Goal: Information Seeking & Learning: Learn about a topic

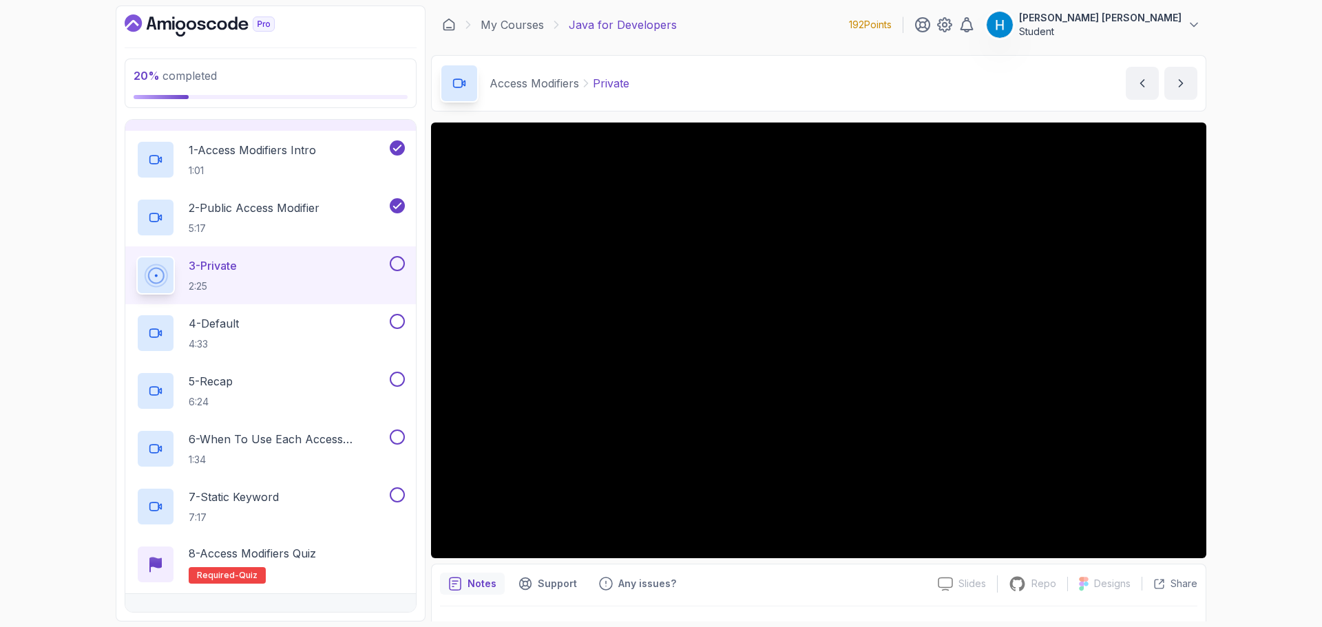
scroll to position [200, 0]
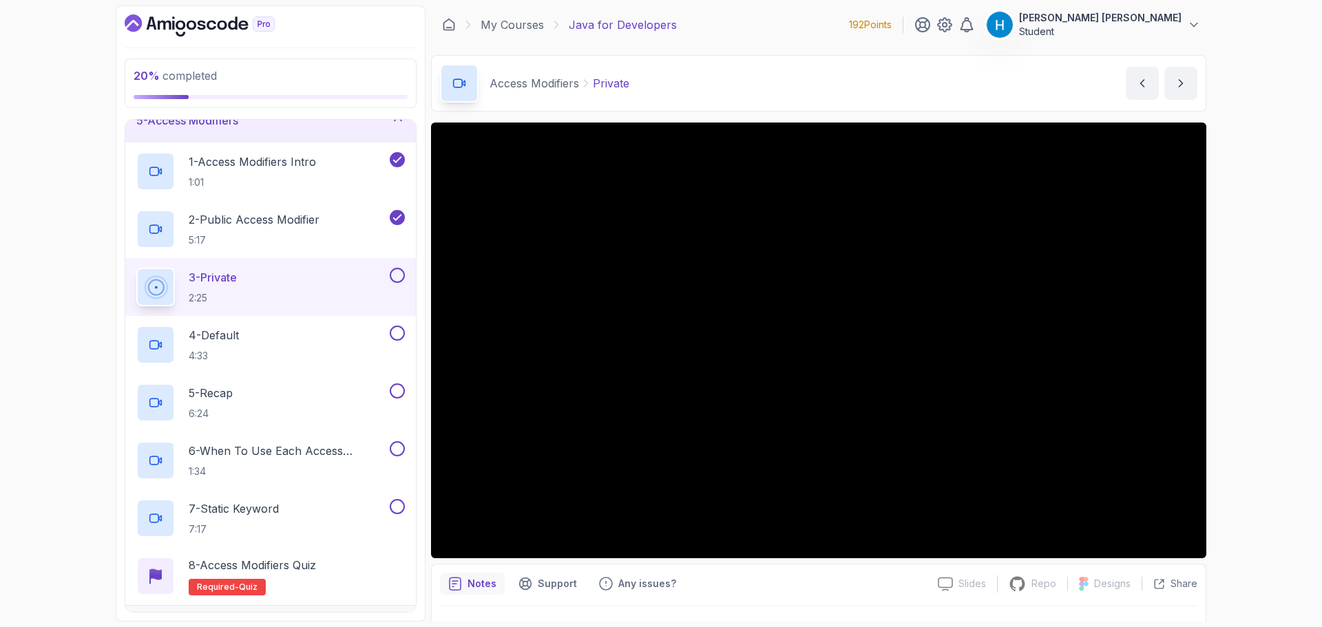
click at [399, 276] on button at bounding box center [397, 275] width 15 height 15
click at [332, 333] on div "4 - Default 4:33" at bounding box center [261, 345] width 251 height 39
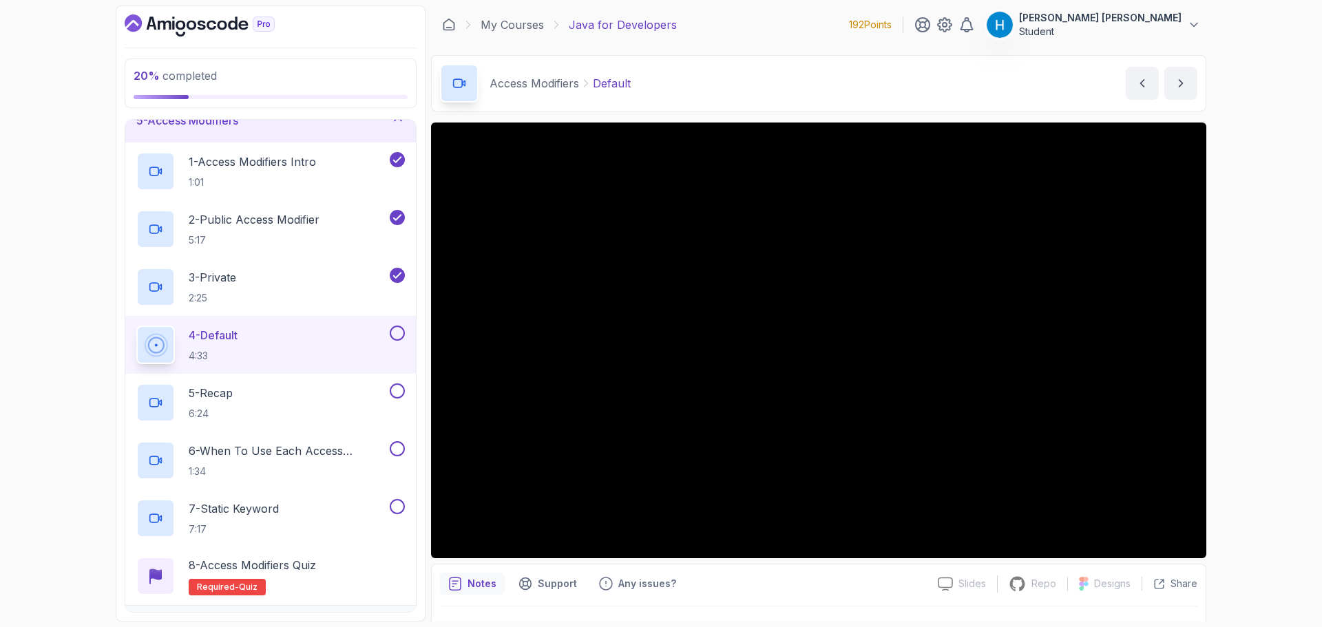
click at [395, 332] on button at bounding box center [397, 333] width 15 height 15
click at [324, 412] on div "5 - Recap 6:24" at bounding box center [261, 403] width 251 height 39
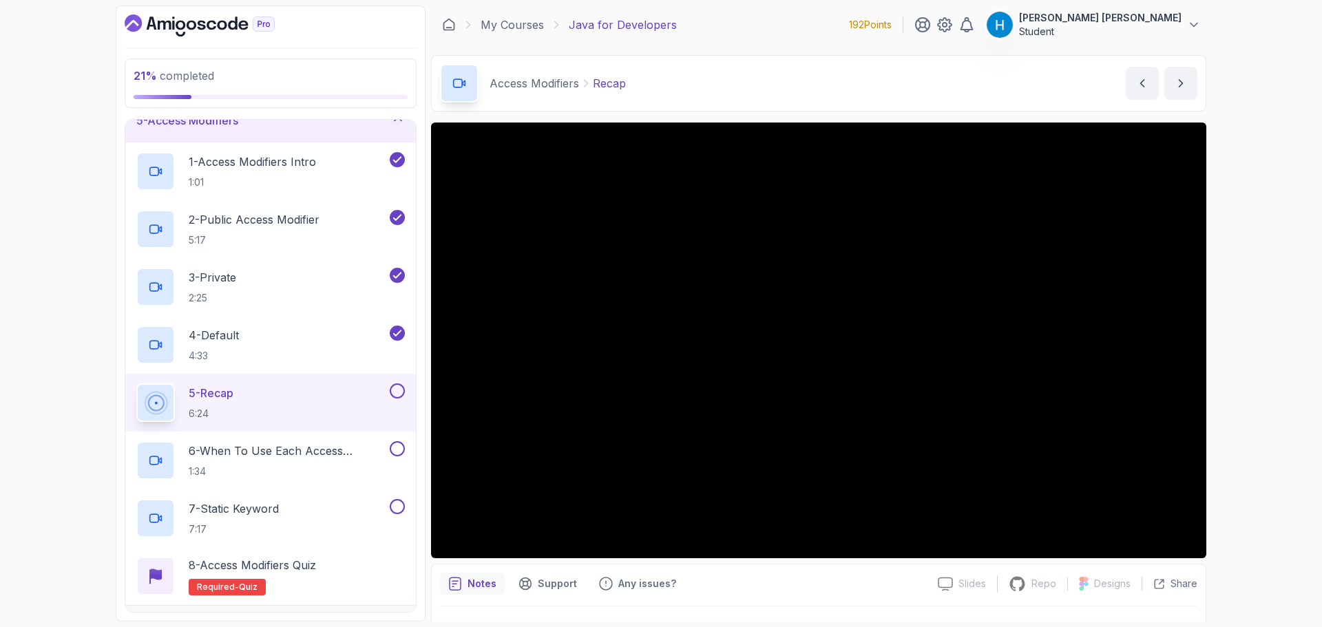
click at [401, 383] on div "5 - Recap 6:24" at bounding box center [270, 403] width 291 height 58
click at [395, 393] on button at bounding box center [397, 391] width 15 height 15
click at [354, 443] on p "6 - When To Use Each Access Modifier" at bounding box center [288, 451] width 198 height 17
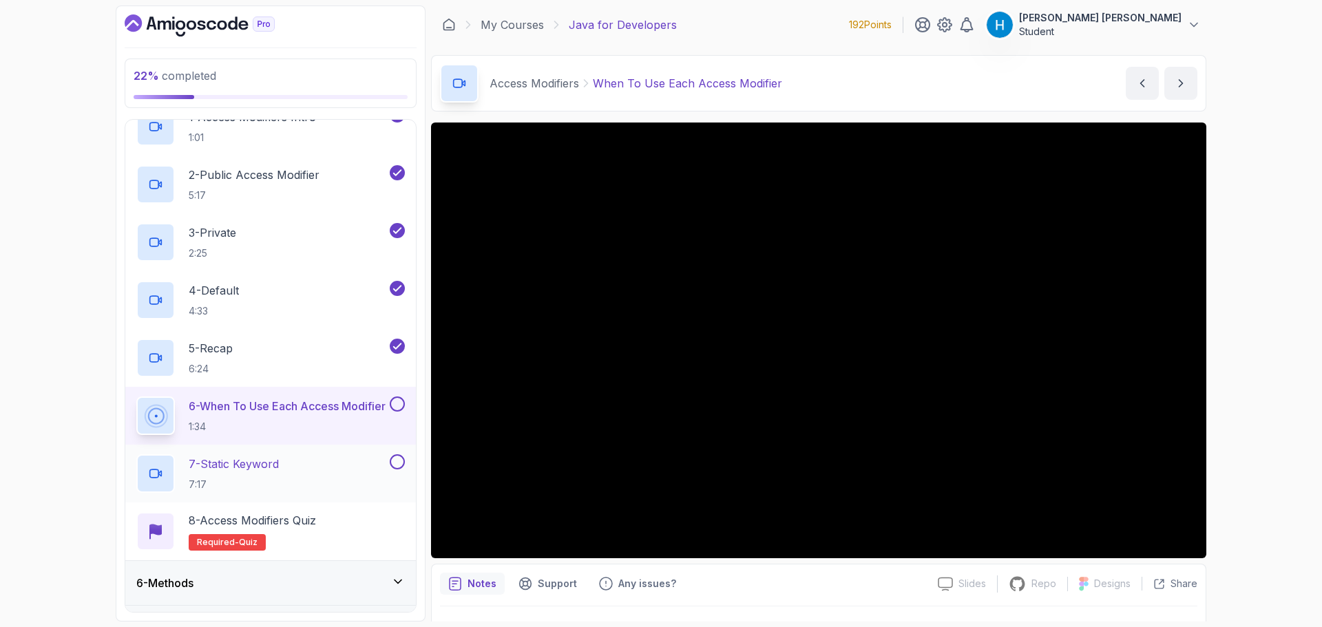
scroll to position [269, 0]
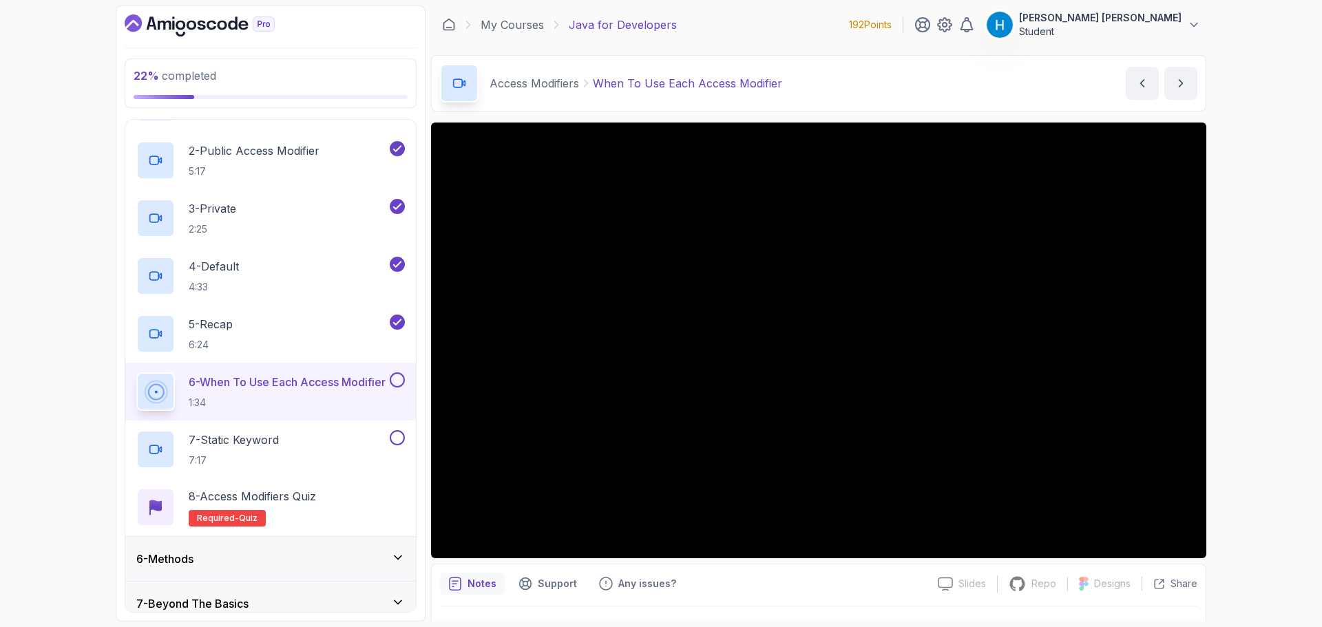
click at [398, 382] on button at bounding box center [397, 380] width 15 height 15
click at [357, 430] on div "7 - Static Keyword 7:17" at bounding box center [270, 450] width 291 height 58
click at [396, 449] on button "7 - Static Keyword 7:17" at bounding box center [270, 449] width 269 height 39
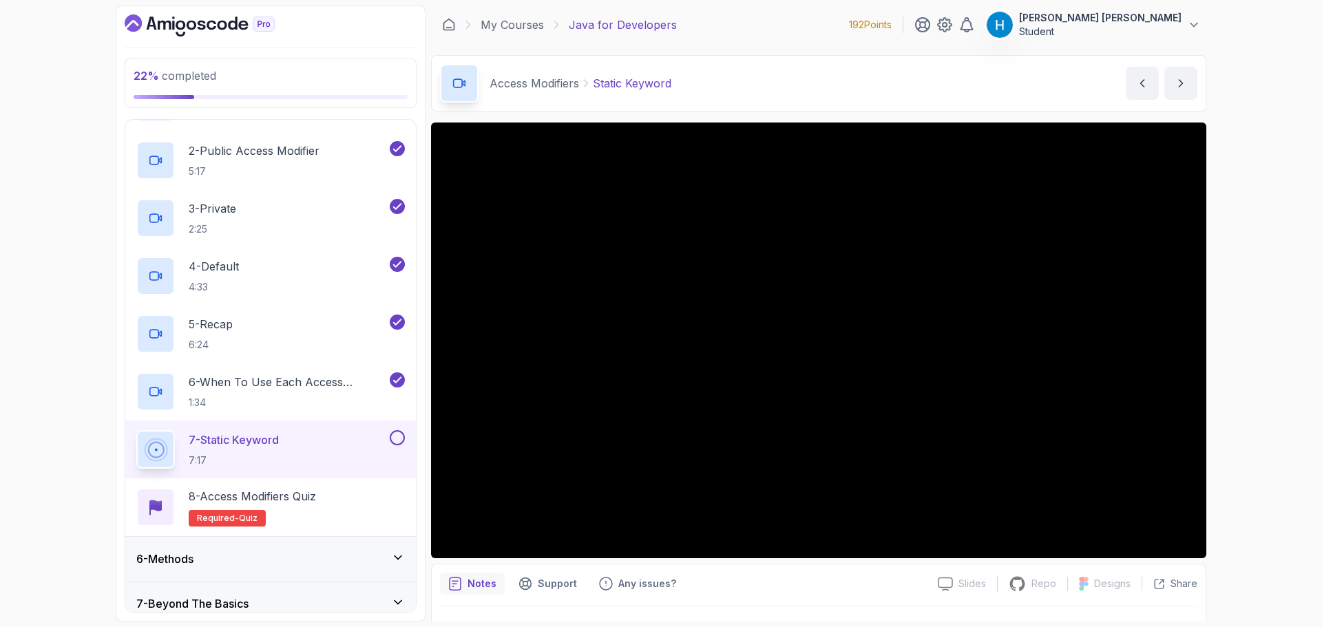
click at [395, 435] on button at bounding box center [397, 437] width 15 height 15
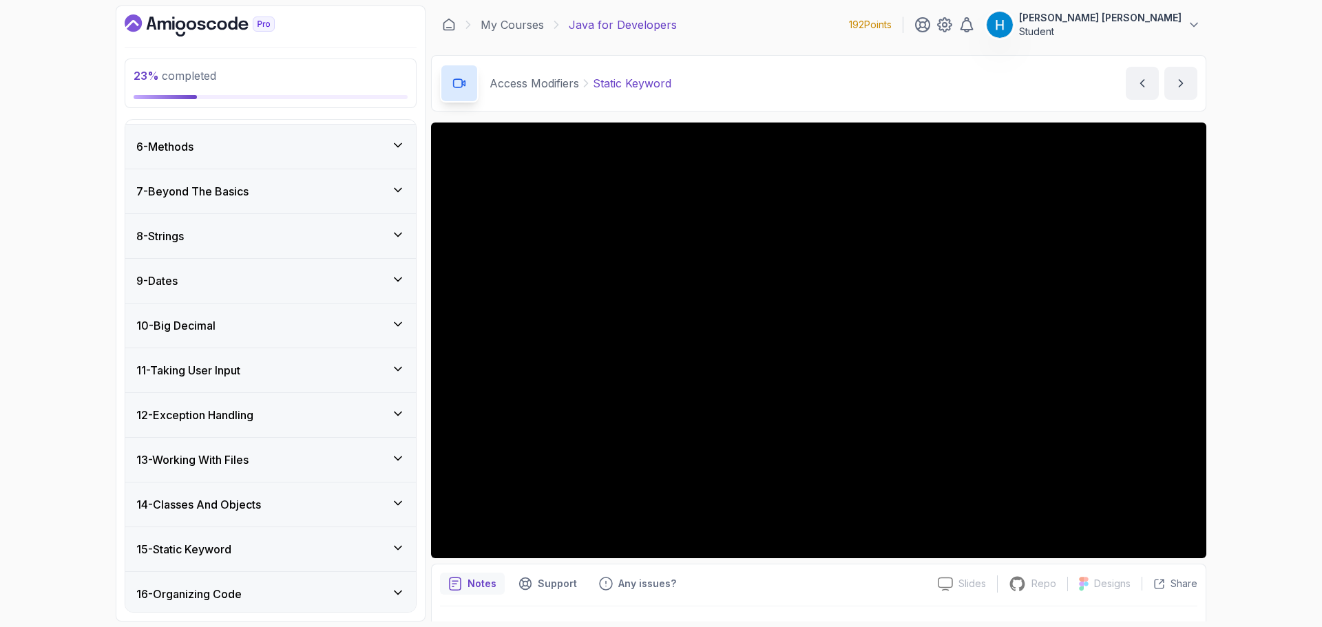
scroll to position [683, 0]
click at [249, 262] on div "9 - Dates" at bounding box center [270, 280] width 291 height 44
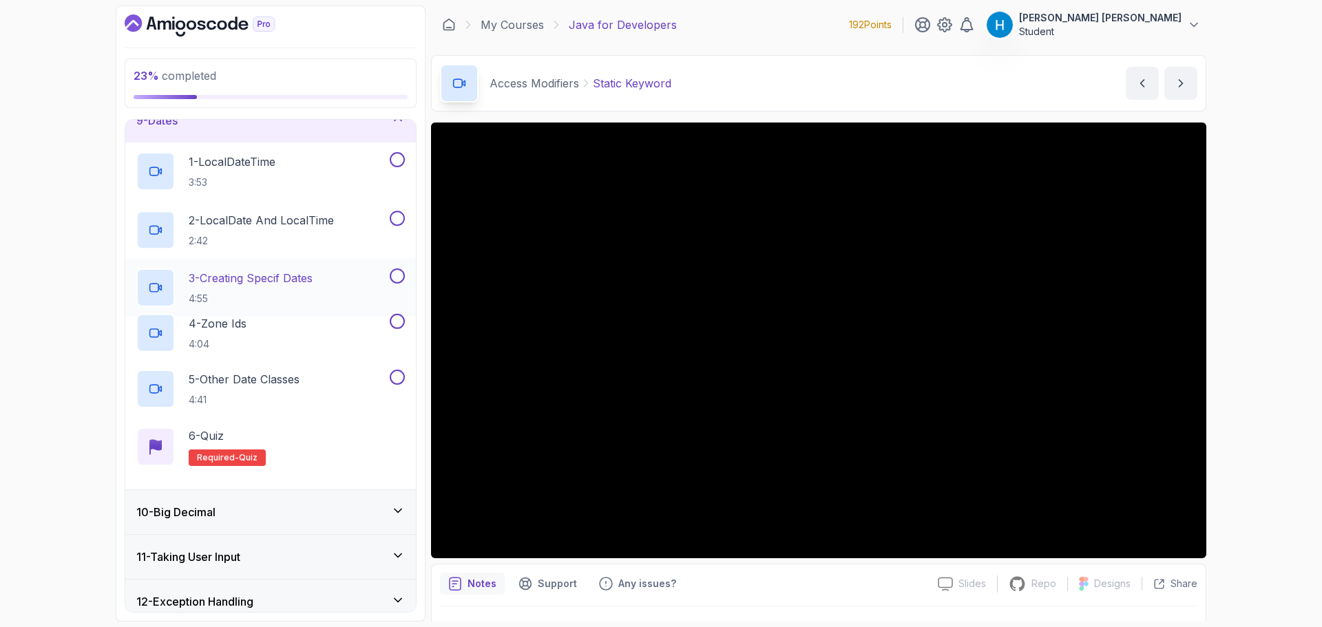
scroll to position [358, 0]
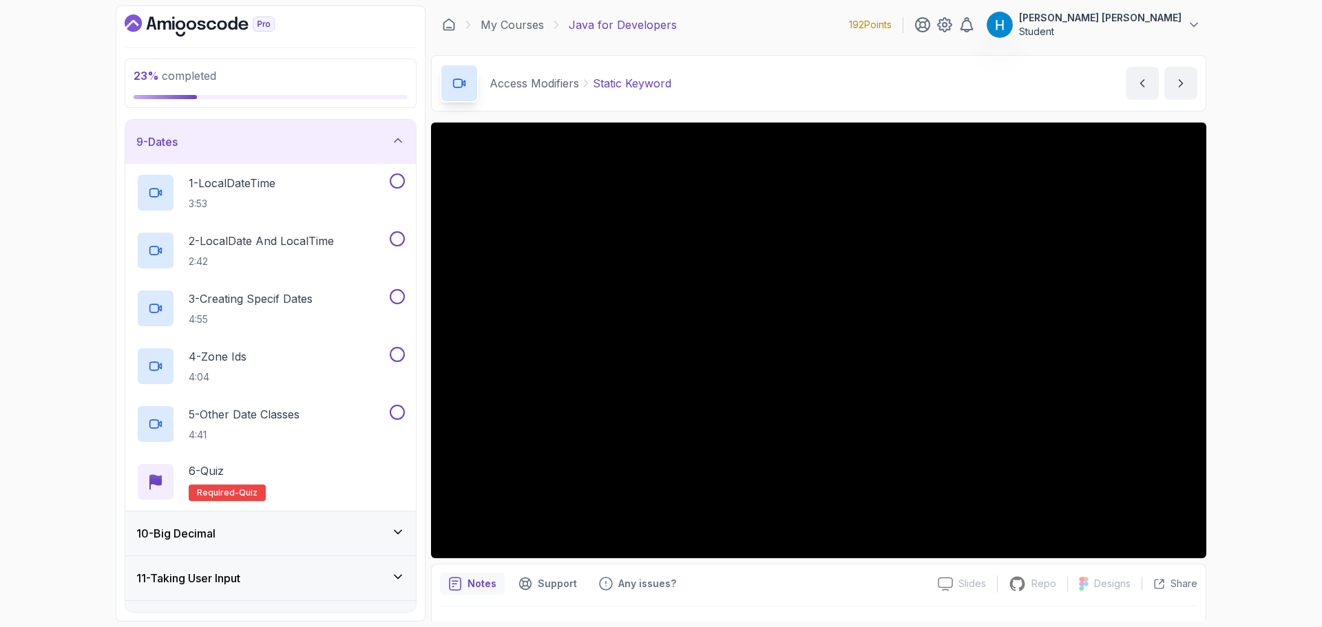
click at [265, 149] on div "9 - Dates" at bounding box center [270, 142] width 269 height 17
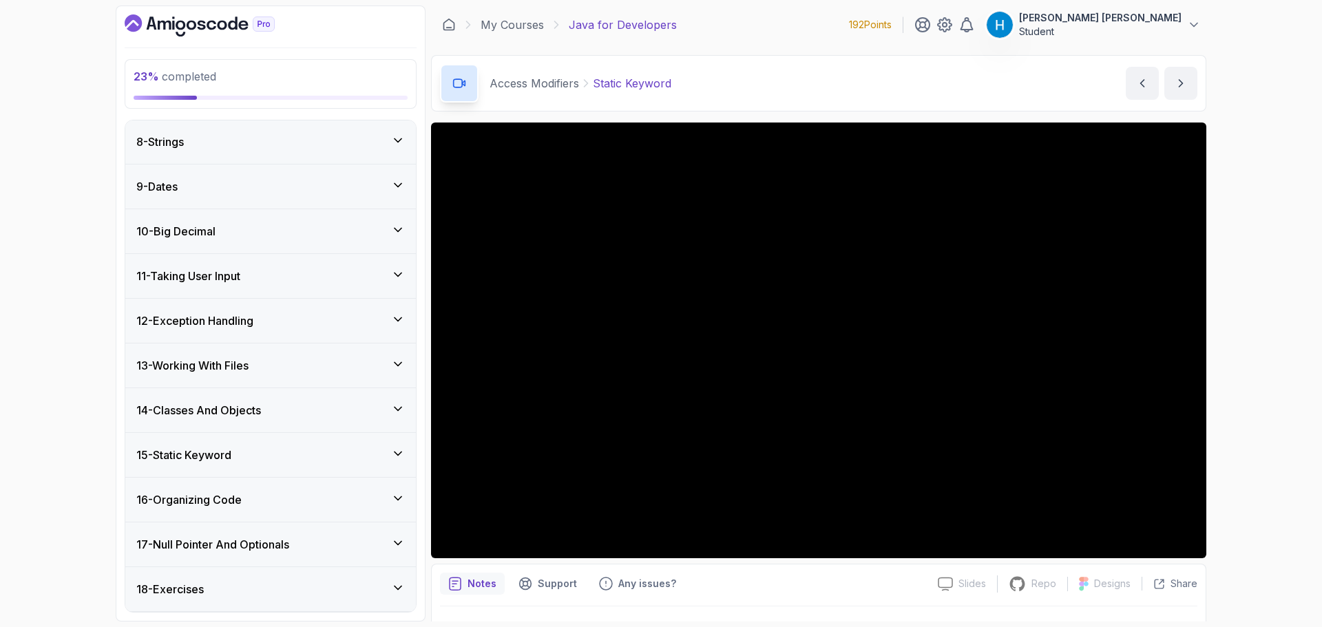
scroll to position [289, 0]
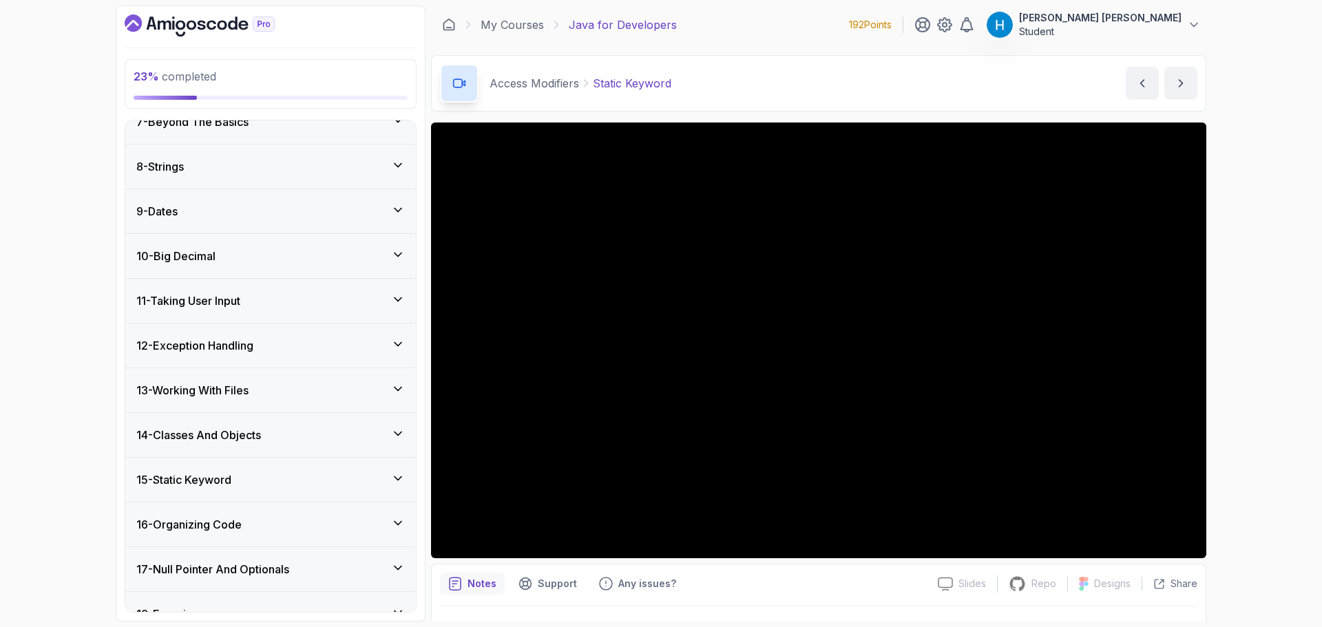
click at [255, 166] on div "8 - Strings" at bounding box center [270, 166] width 269 height 17
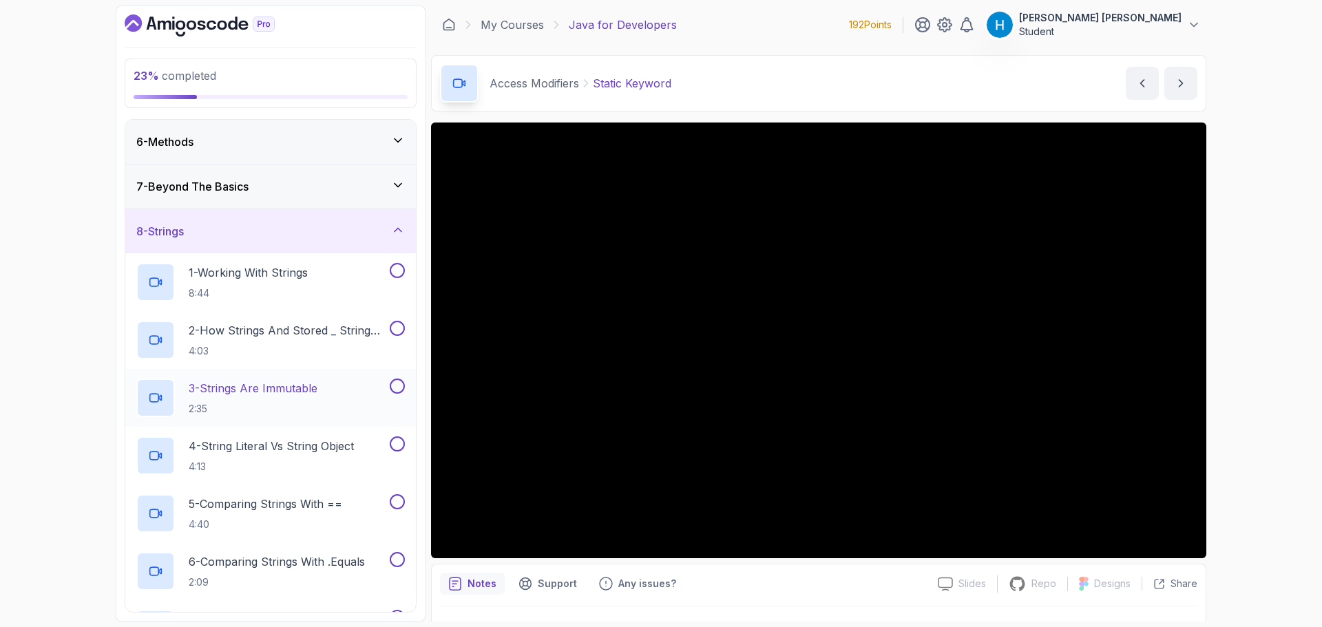
scroll to position [220, 0]
click at [275, 229] on div "8 - Strings" at bounding box center [270, 235] width 269 height 17
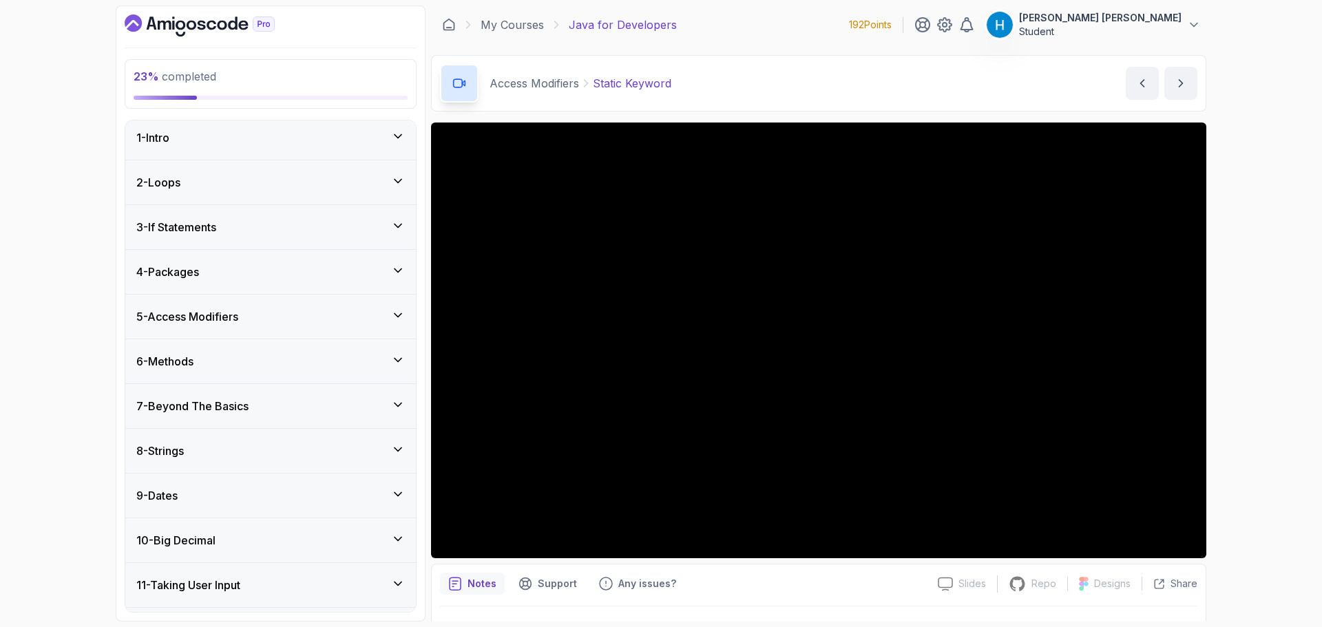
scroll to position [0, 0]
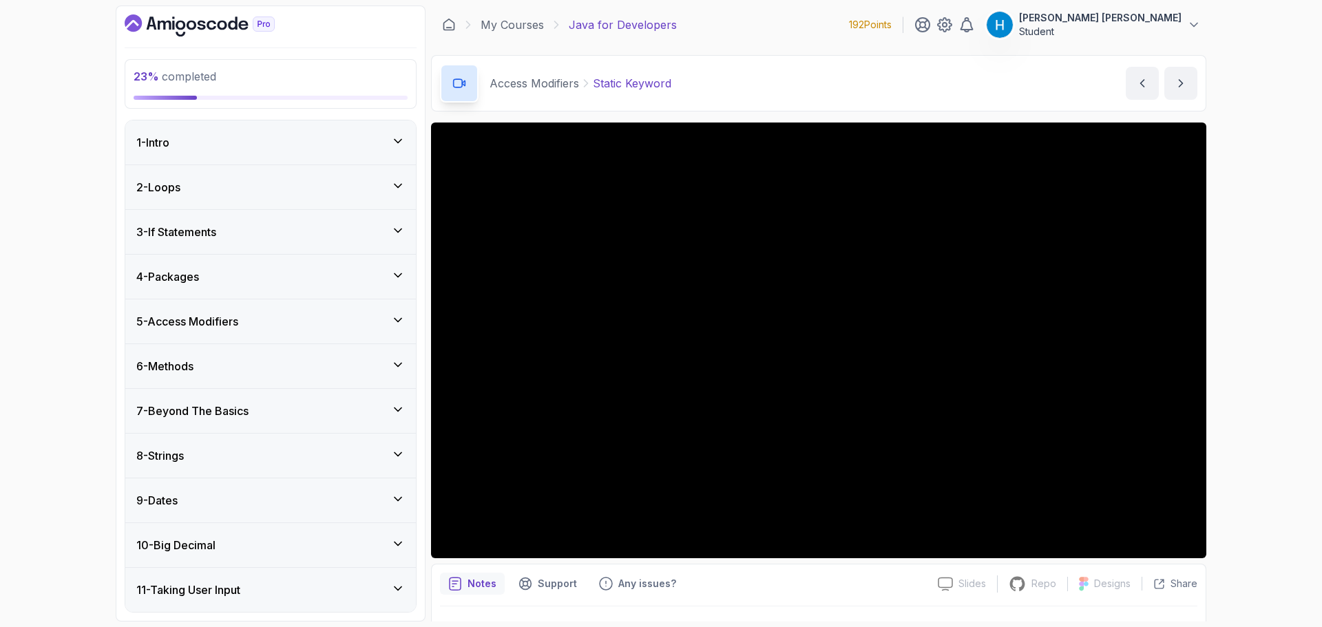
click at [271, 324] on div "5 - Access Modifiers" at bounding box center [270, 321] width 269 height 17
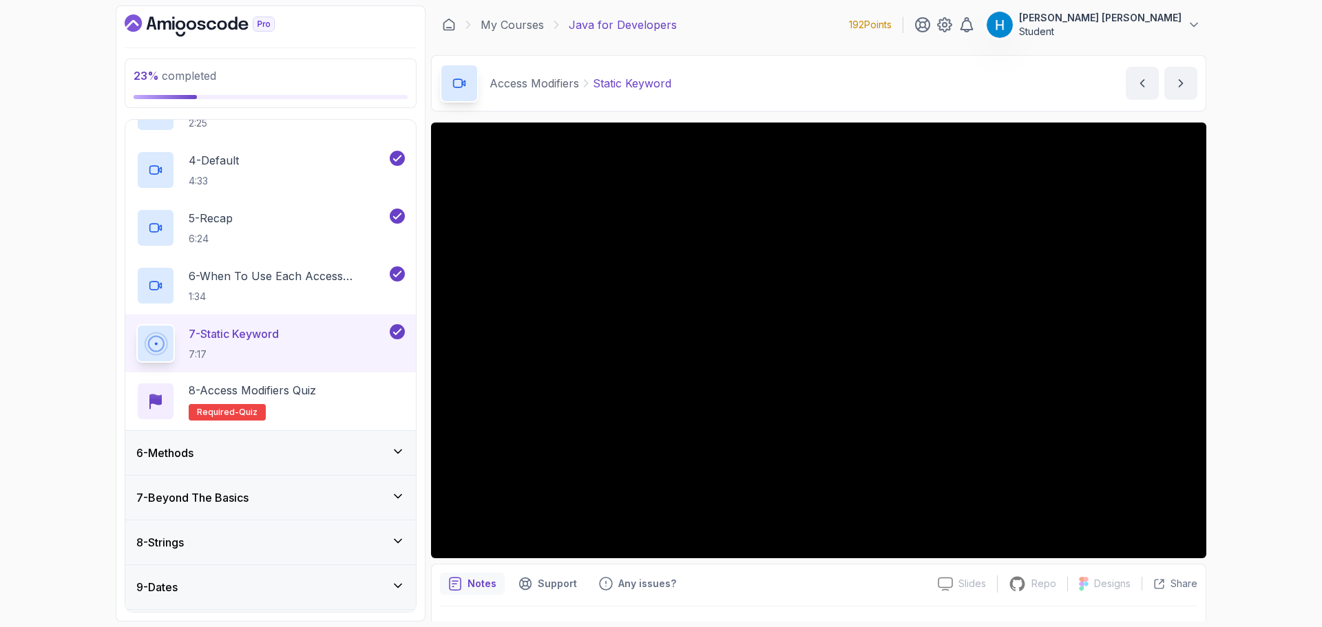
scroll to position [413, 0]
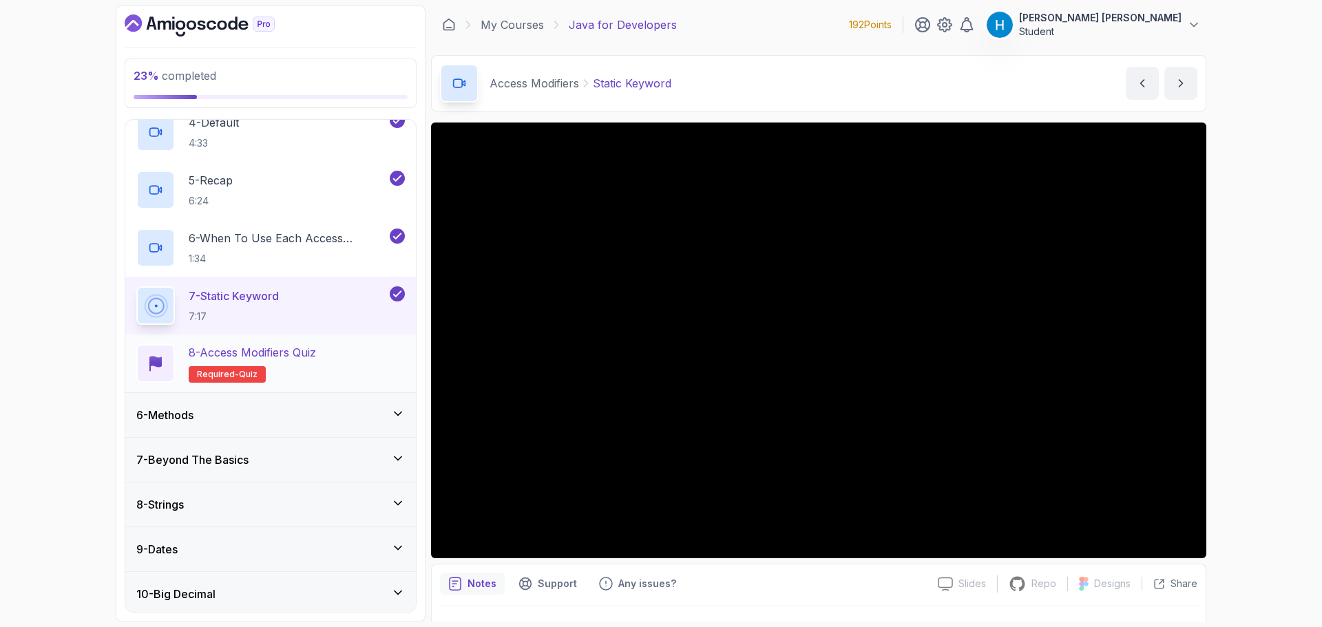
click at [298, 344] on p "8 - Access Modifiers Quiz" at bounding box center [252, 352] width 127 height 17
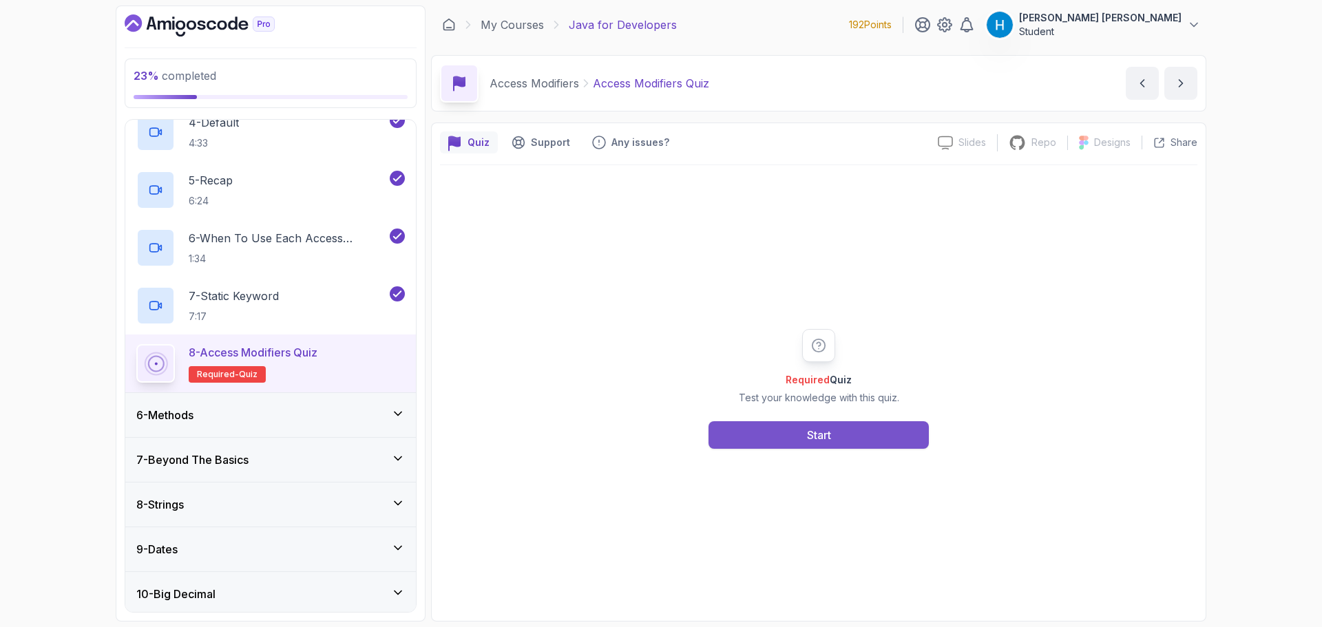
click at [778, 437] on button "Start" at bounding box center [819, 436] width 220 height 28
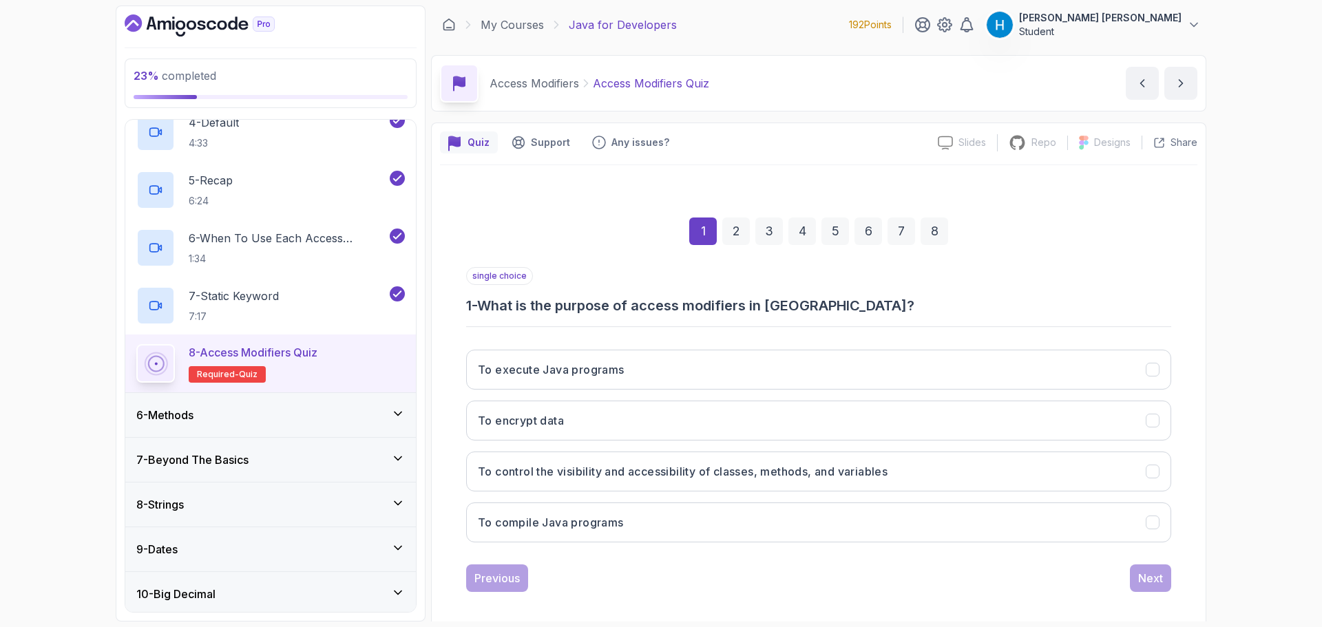
click at [517, 310] on h3 "1 - What is the purpose of access modifiers in [GEOGRAPHIC_DATA]?" at bounding box center [818, 305] width 705 height 19
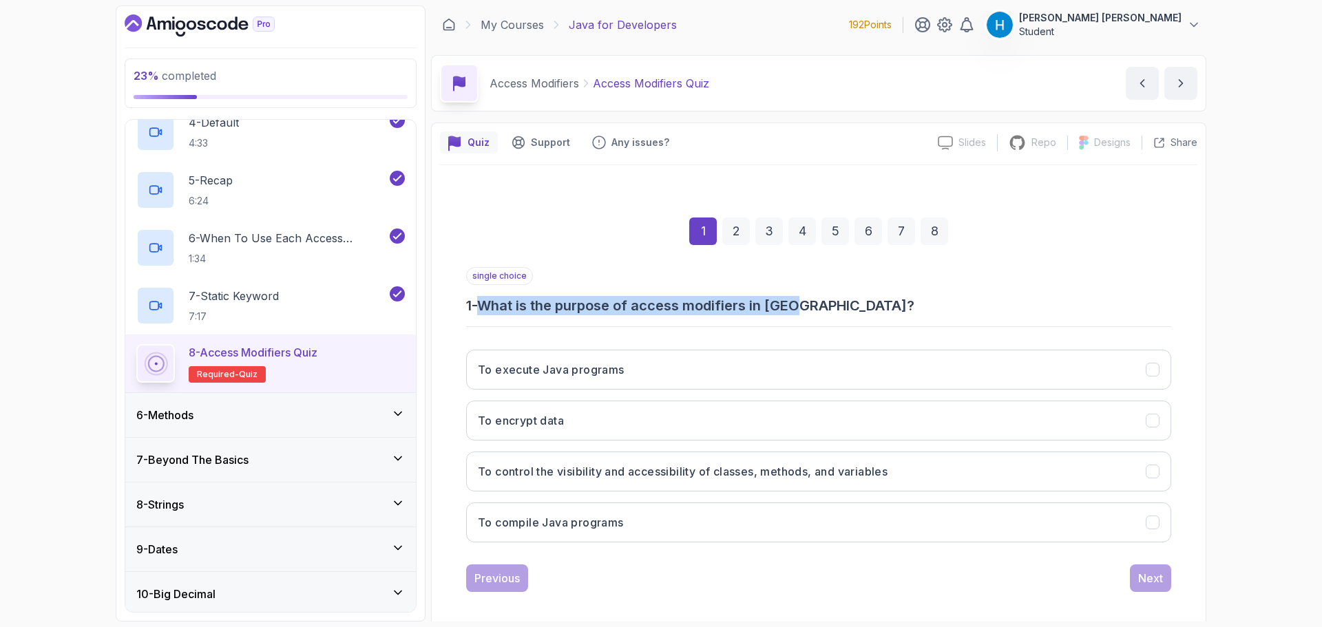
drag, startPoint x: 517, startPoint y: 310, endPoint x: 777, endPoint y: 296, distance: 260.0
click at [777, 296] on h3 "1 - What is the purpose of access modifiers in [GEOGRAPHIC_DATA]?" at bounding box center [818, 305] width 705 height 19
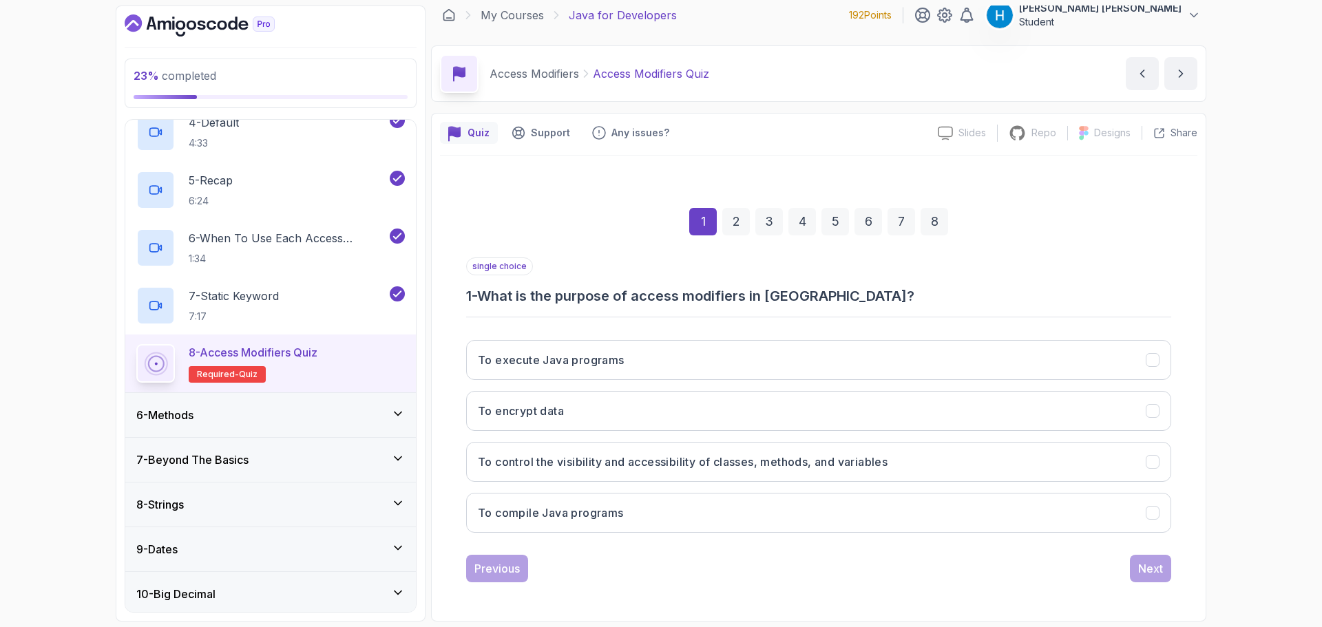
click at [917, 300] on h3 "1 - What is the purpose of access modifiers in [GEOGRAPHIC_DATA]?" at bounding box center [818, 296] width 705 height 19
click at [798, 551] on div "single choice 1 - What is the purpose of access modifiers in [GEOGRAPHIC_DATA]?…" at bounding box center [818, 420] width 705 height 325
click at [703, 476] on button "To control the visibility and accessibility of classes, methods, and variables" at bounding box center [818, 462] width 705 height 40
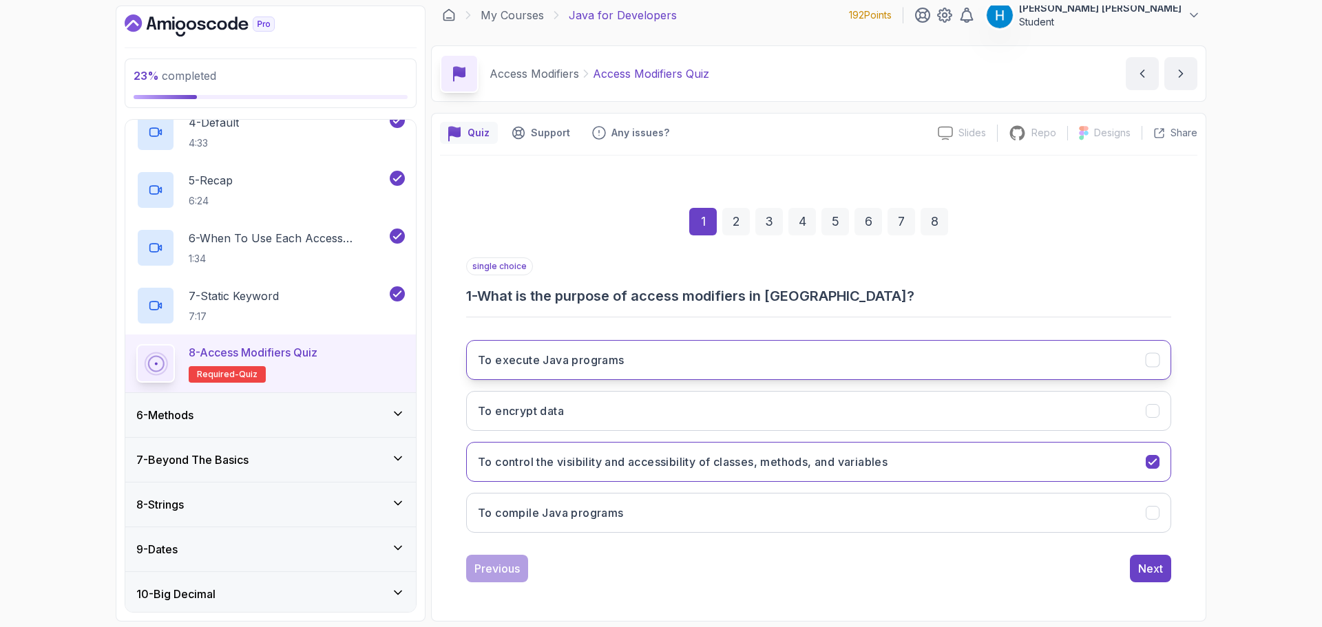
click at [579, 376] on button "To execute Java programs" at bounding box center [818, 360] width 705 height 40
click at [627, 376] on button "To execute Java programs" at bounding box center [818, 360] width 705 height 40
click at [630, 402] on button "To encrypt data" at bounding box center [818, 411] width 705 height 40
click at [641, 455] on h3 "To control the visibility and accessibility of classes, methods, and variables" at bounding box center [683, 462] width 410 height 17
click at [1151, 577] on div "Next" at bounding box center [1151, 569] width 25 height 17
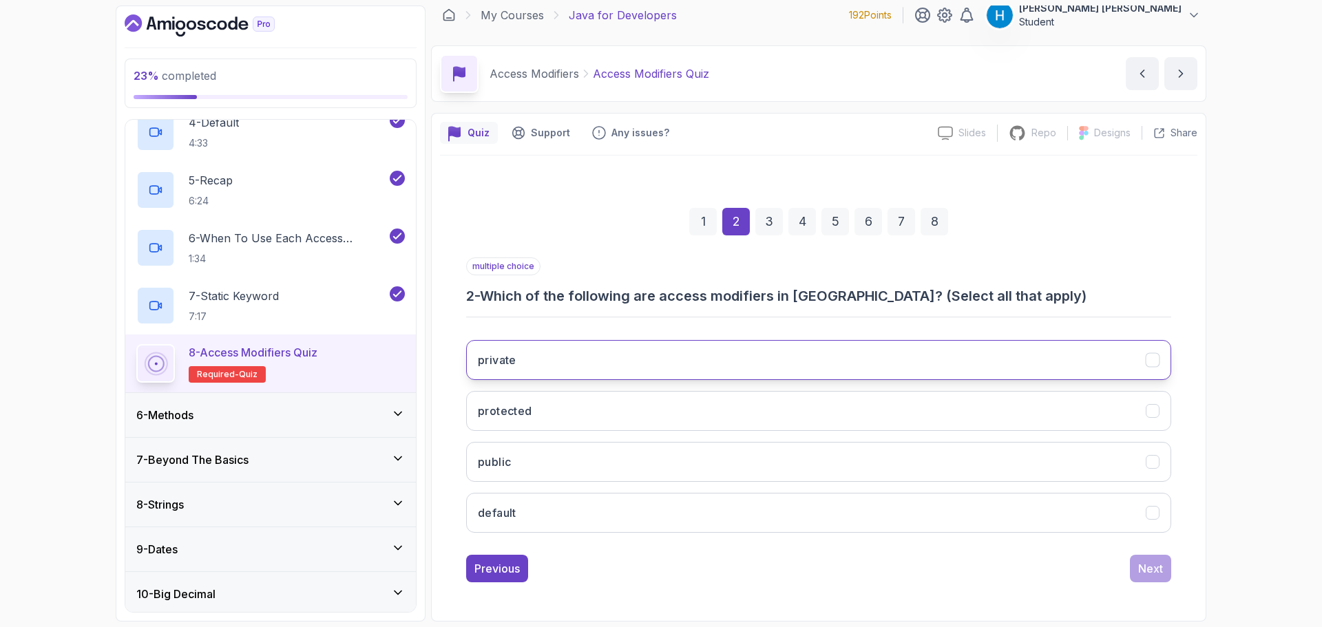
click at [723, 353] on button "private" at bounding box center [818, 360] width 705 height 40
click at [745, 395] on button "protected" at bounding box center [818, 411] width 705 height 40
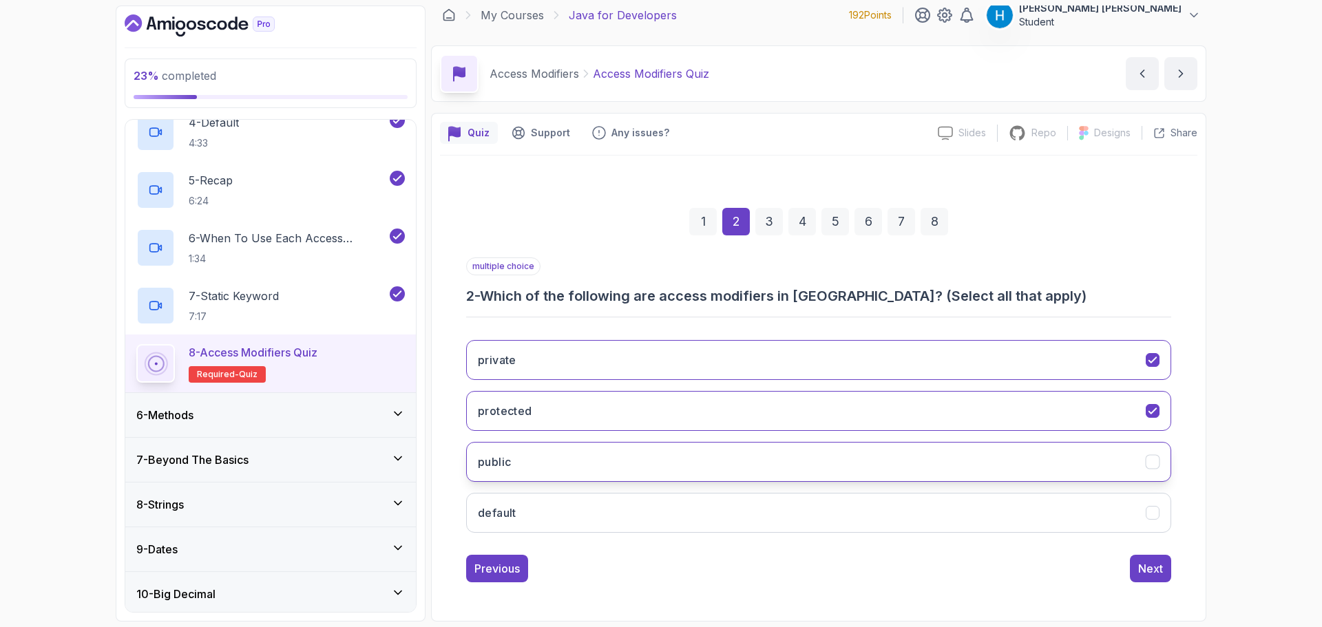
click at [743, 455] on button "public" at bounding box center [818, 462] width 705 height 40
click at [737, 500] on button "default" at bounding box center [818, 513] width 705 height 40
click at [1140, 571] on div "Next" at bounding box center [1151, 569] width 25 height 17
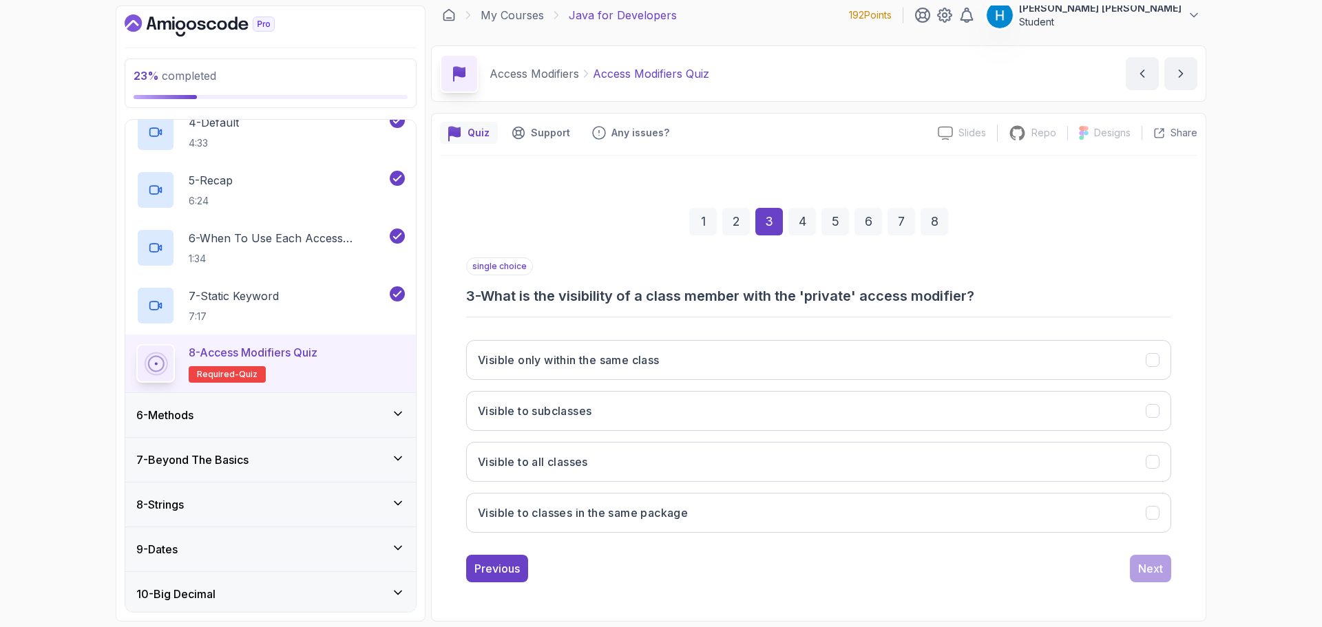
click at [499, 295] on h3 "3 - What is the visibility of a class member with the 'private' access modifier?" at bounding box center [818, 296] width 705 height 19
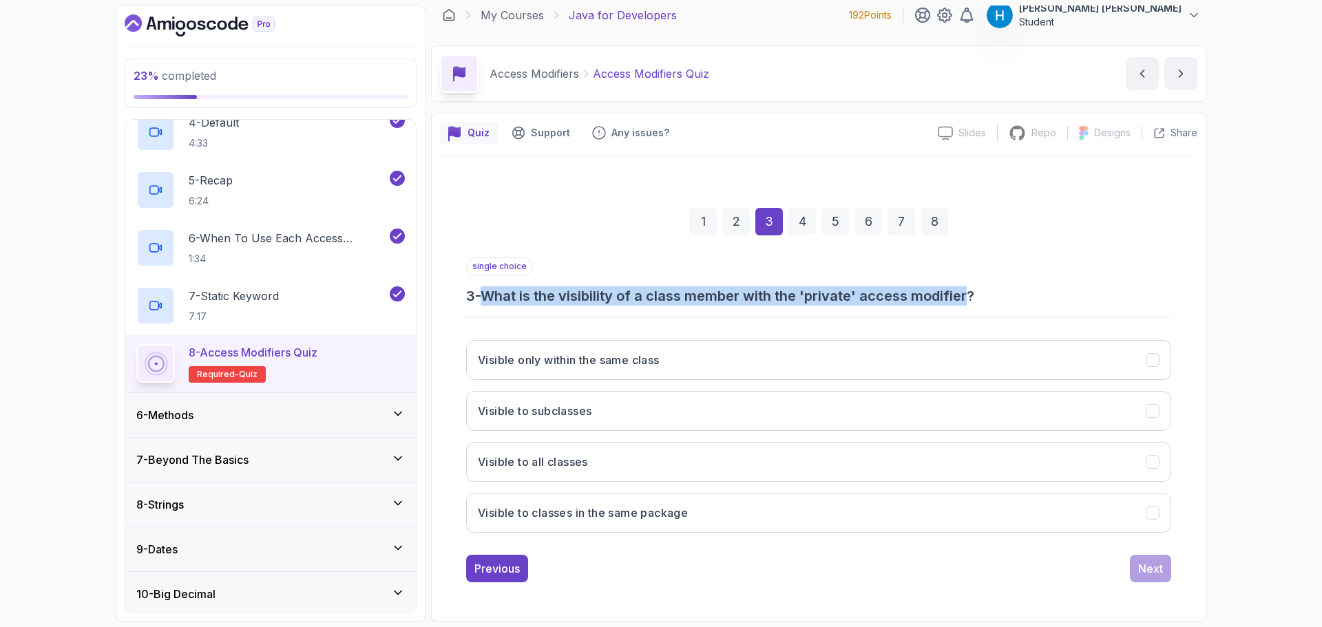
drag, startPoint x: 499, startPoint y: 295, endPoint x: 925, endPoint y: 295, distance: 425.7
click at [925, 295] on h3 "3 - What is the visibility of a class member with the 'private' access modifier?" at bounding box center [818, 296] width 705 height 19
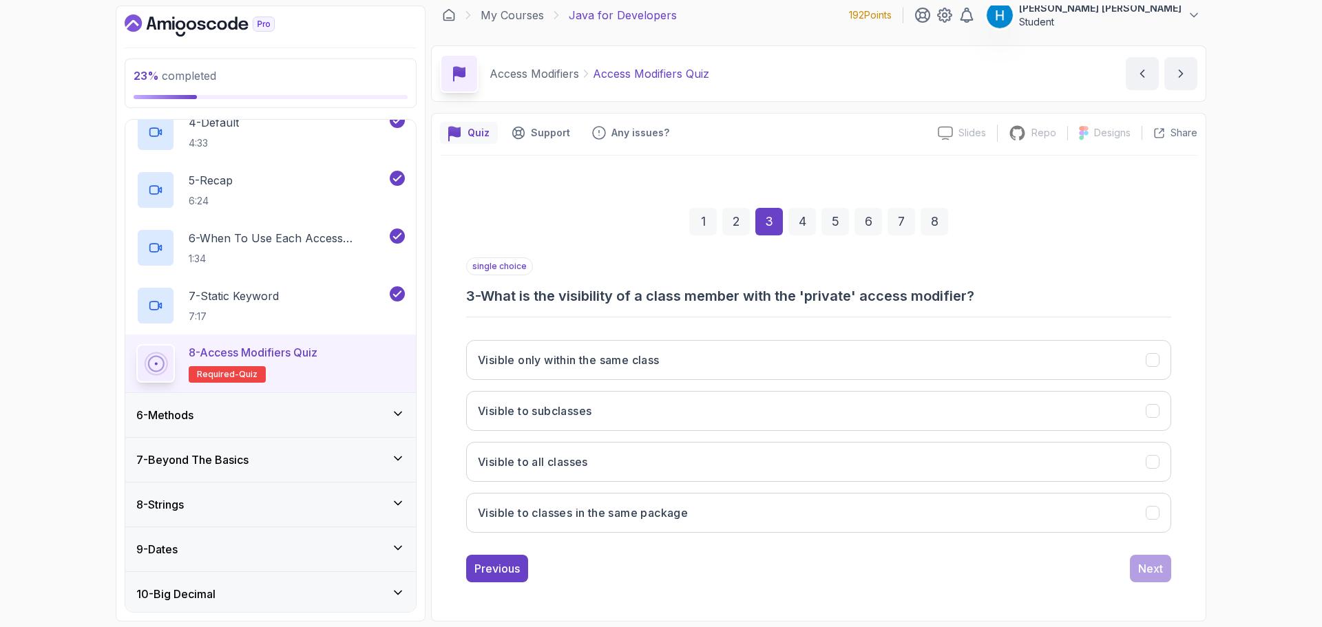
click at [516, 299] on h3 "3 - What is the visibility of a class member with the 'private' access modifier?" at bounding box center [818, 296] width 705 height 19
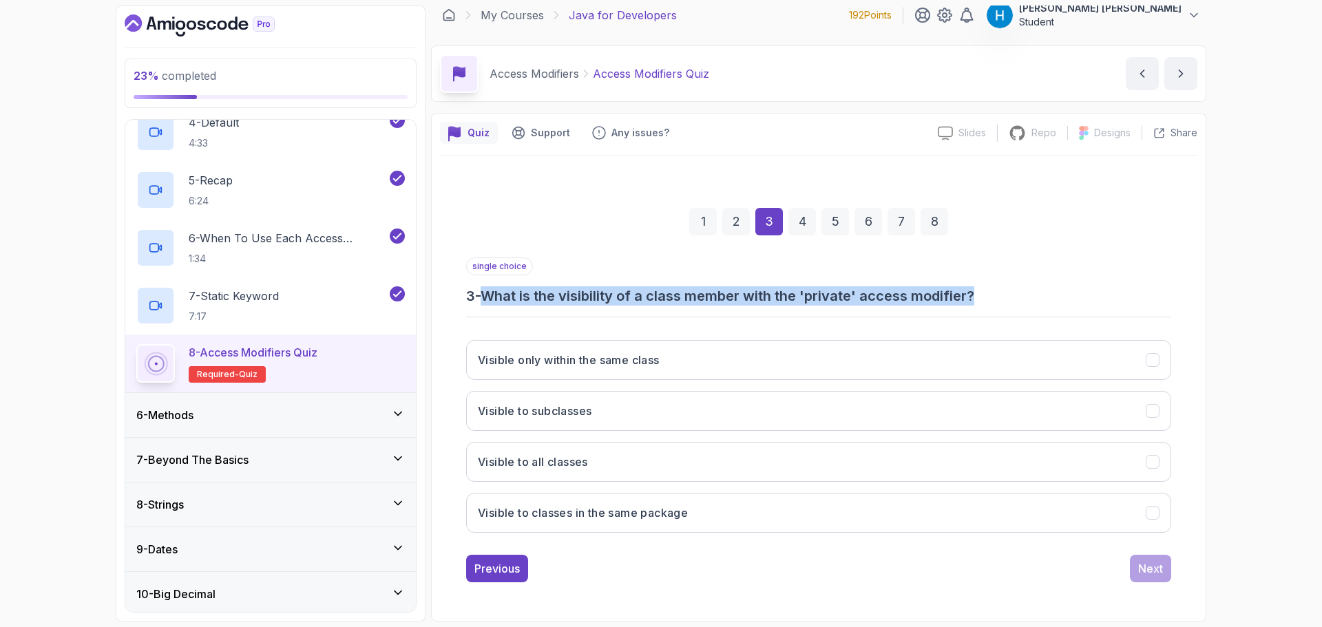
drag, startPoint x: 516, startPoint y: 299, endPoint x: 976, endPoint y: 298, distance: 460.1
click at [976, 298] on h3 "3 - What is the visibility of a class member with the 'private' access modifier?" at bounding box center [818, 296] width 705 height 19
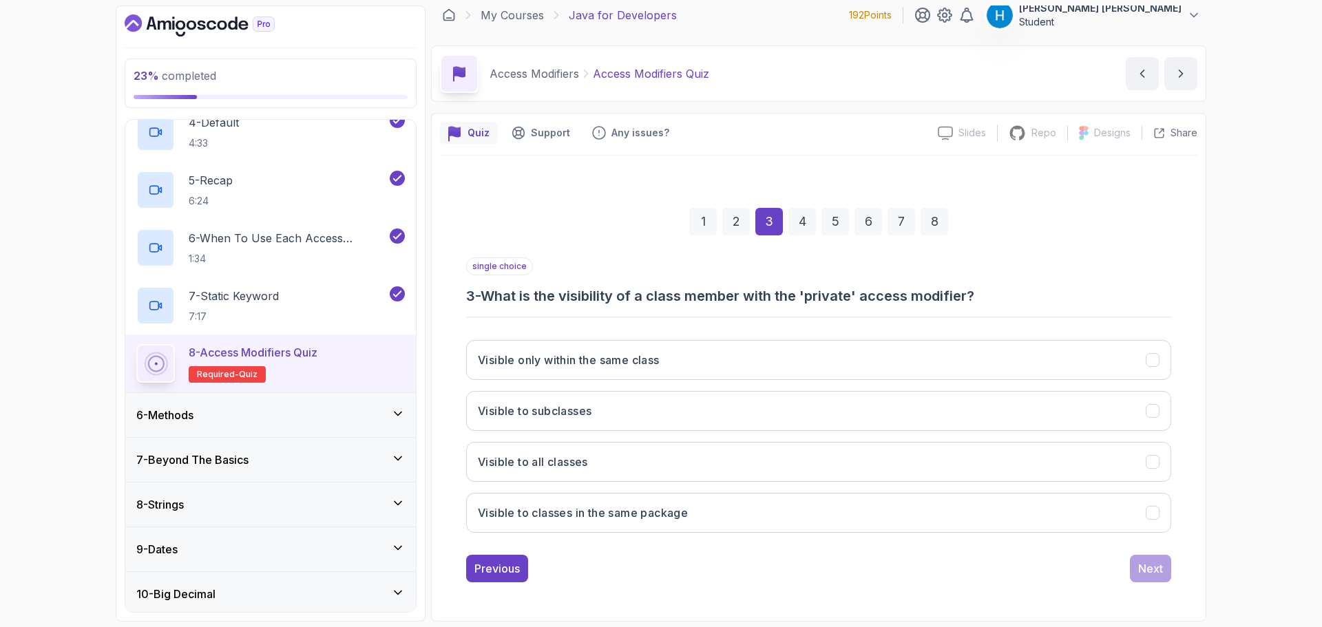
click at [971, 298] on h3 "3 - What is the visibility of a class member with the 'private' access modifier?" at bounding box center [818, 296] width 705 height 19
click at [931, 295] on h3 "3 - What is the visibility of a class member with the 'private' access modifier?" at bounding box center [818, 296] width 705 height 19
click at [703, 368] on button "Visible only within the same class" at bounding box center [818, 360] width 705 height 40
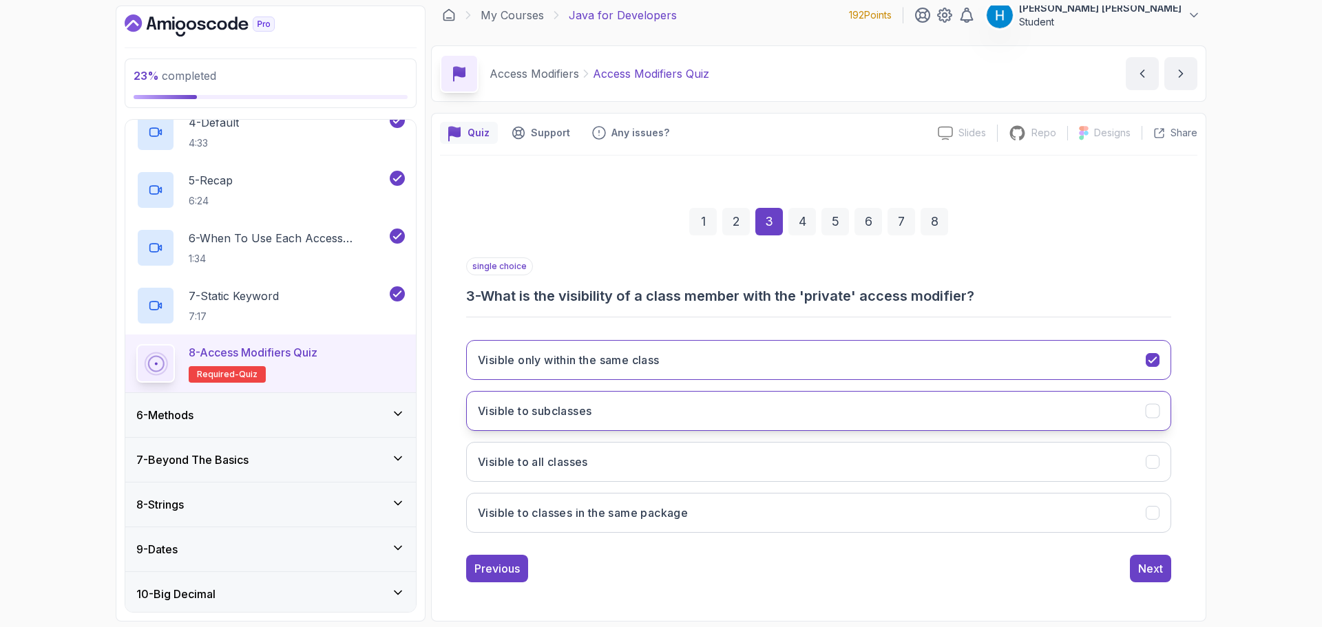
click at [703, 408] on button "Visible to subclasses" at bounding box center [818, 411] width 705 height 40
click at [716, 371] on button "Visible only within the same class" at bounding box center [818, 360] width 705 height 40
click at [1139, 572] on div "Next" at bounding box center [1151, 569] width 25 height 17
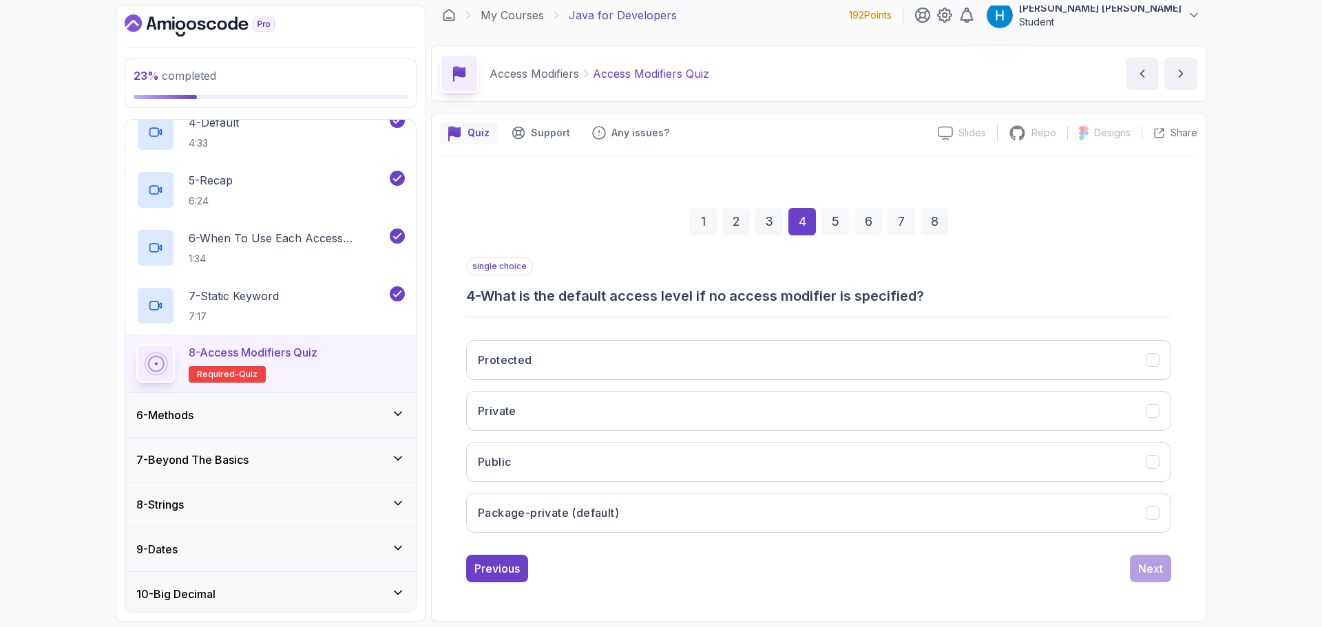
click at [583, 303] on h3 "4 - What is the default access level if no access modifier is specified?" at bounding box center [818, 296] width 705 height 19
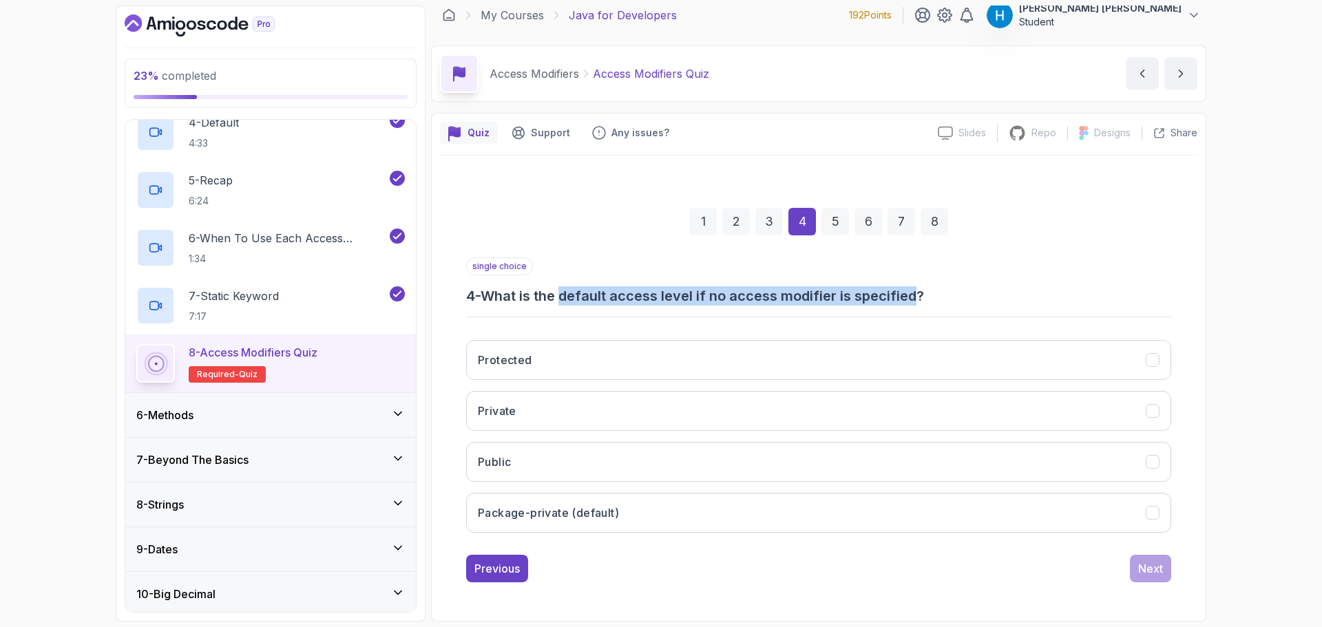
drag, startPoint x: 583, startPoint y: 303, endPoint x: 898, endPoint y: 300, distance: 314.8
click at [898, 300] on h3 "4 - What is the default access level if no access modifier is specified?" at bounding box center [818, 296] width 705 height 19
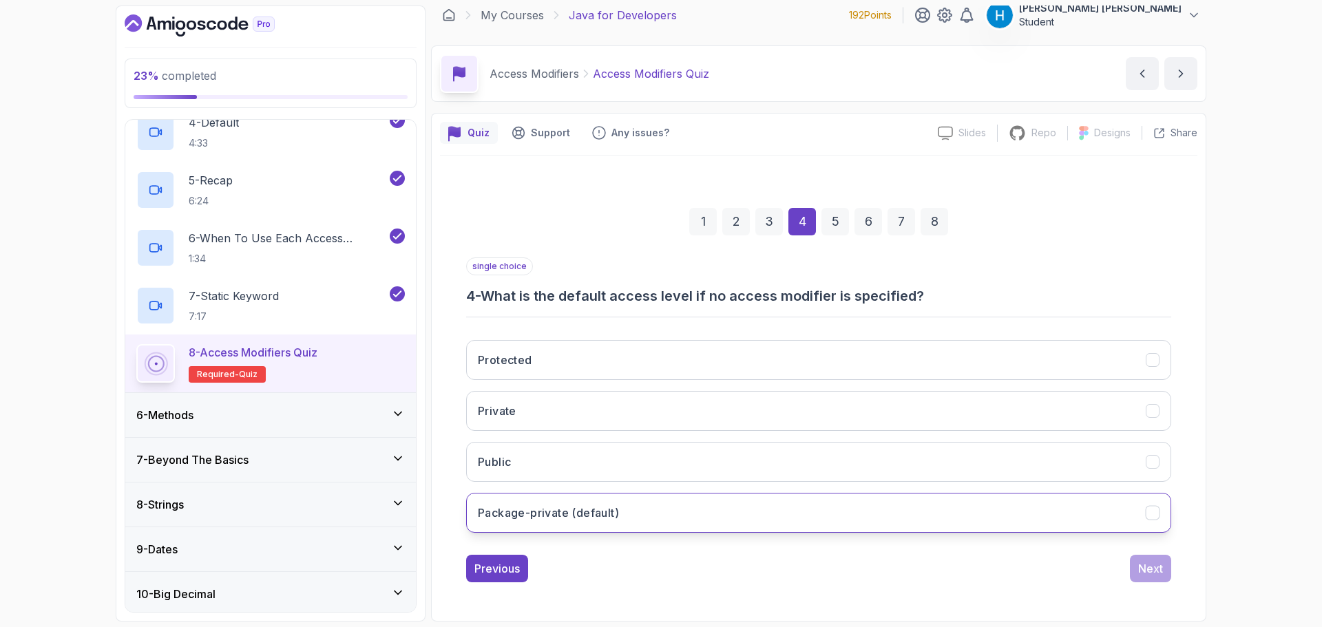
click at [675, 527] on button "Package-private (default)" at bounding box center [818, 513] width 705 height 40
click at [1141, 566] on div "Next" at bounding box center [1151, 569] width 25 height 17
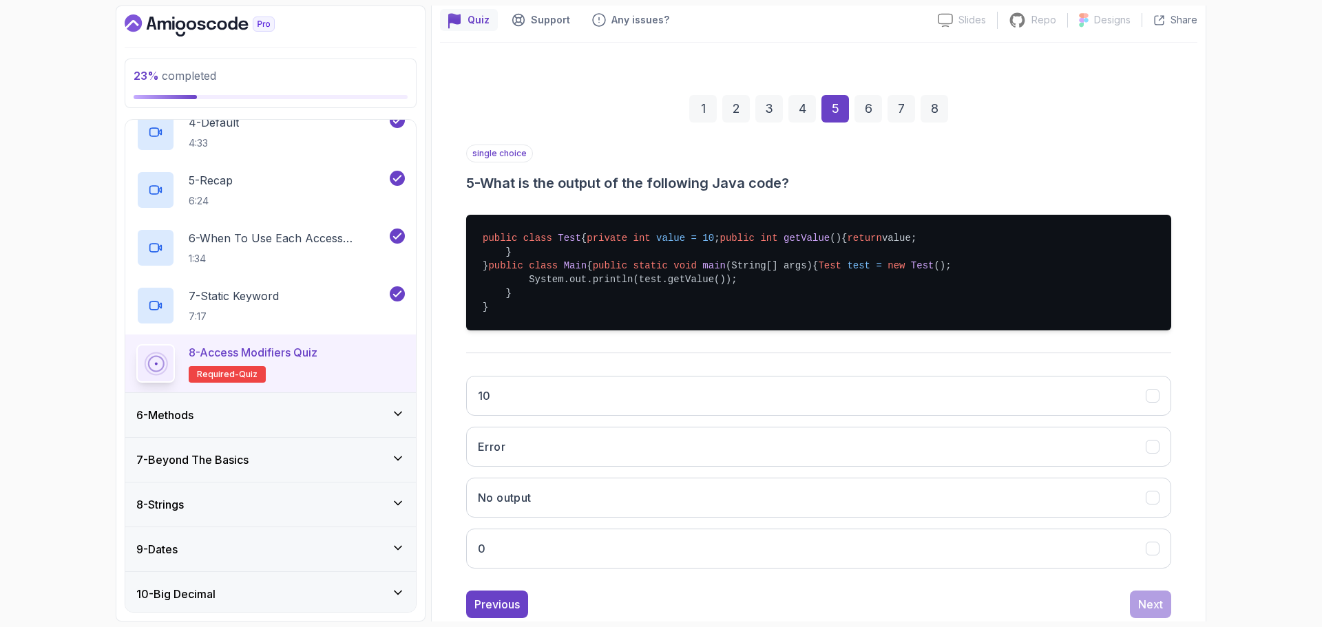
scroll to position [147, 0]
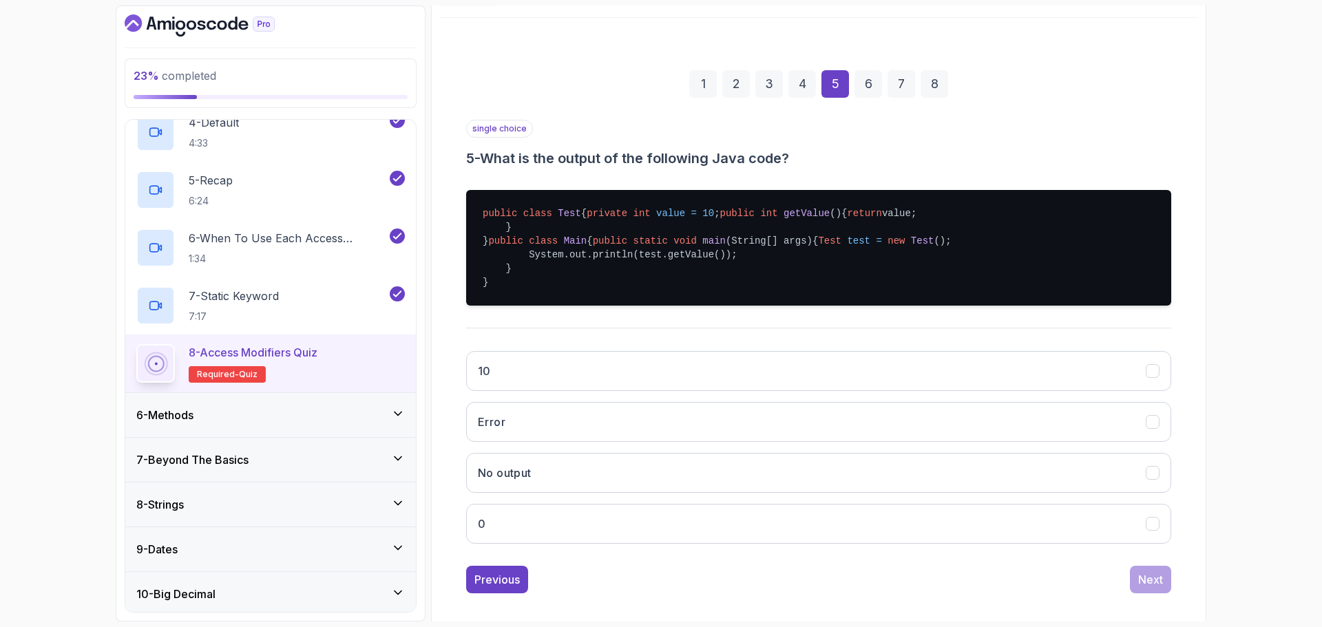
click at [587, 219] on span "private" at bounding box center [607, 213] width 41 height 11
drag, startPoint x: 509, startPoint y: 229, endPoint x: 620, endPoint y: 230, distance: 110.9
click at [620, 230] on pre "public class Test { private int value = 10 ; public int getValue () { return va…" at bounding box center [818, 248] width 705 height 116
click at [720, 219] on span "public" at bounding box center [737, 213] width 34 height 11
drag, startPoint x: 513, startPoint y: 240, endPoint x: 561, endPoint y: 270, distance: 56.6
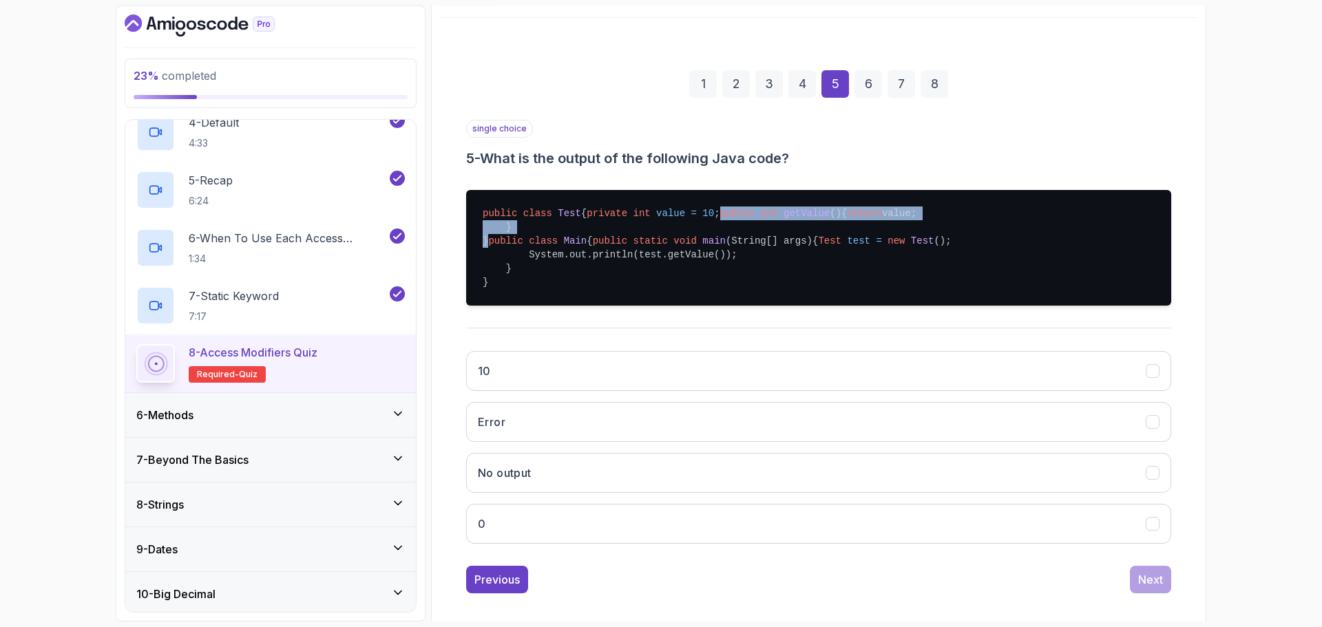
click at [561, 270] on pre "public class Test { private int value = 10 ; public int getValue () { return va…" at bounding box center [818, 248] width 705 height 116
click at [561, 271] on pre "public class Test { private int value = 10 ; public int getValue () { return va…" at bounding box center [818, 248] width 705 height 116
click at [560, 245] on pre "public class Test { private int value = 10 ; public int getValue () { return va…" at bounding box center [818, 248] width 705 height 116
click at [633, 219] on span "int" at bounding box center [641, 213] width 17 height 11
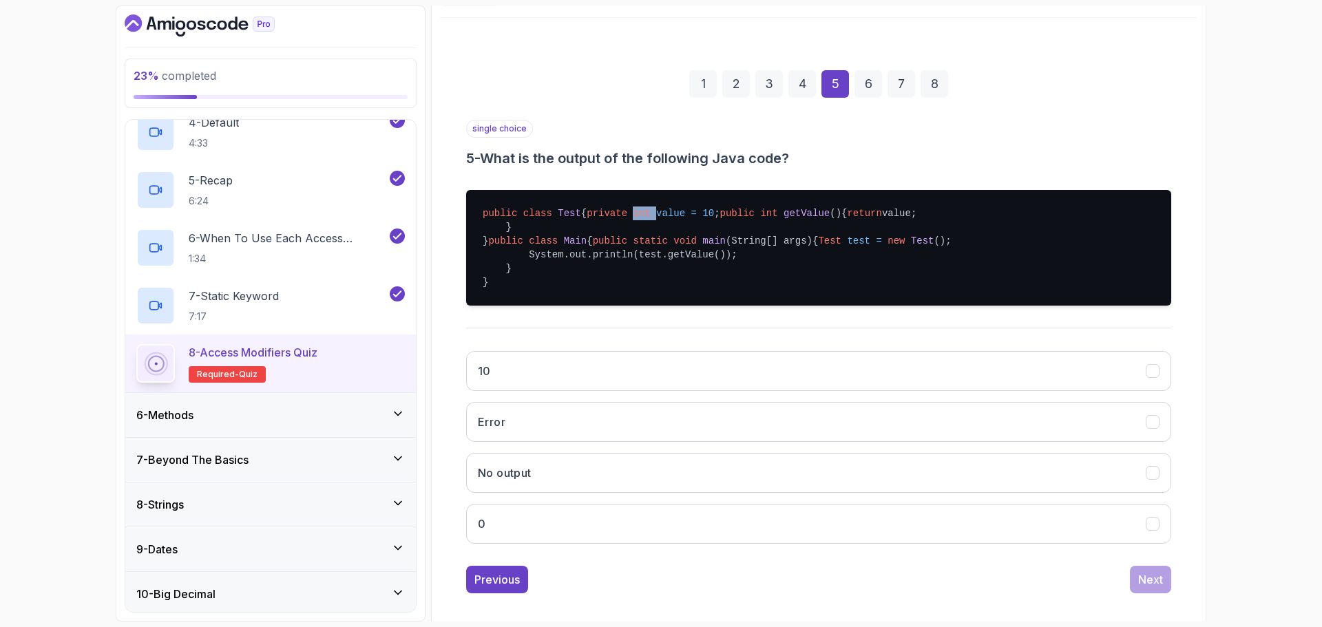
click at [633, 219] on span "int" at bounding box center [641, 213] width 17 height 11
click at [593, 247] on span "public" at bounding box center [610, 241] width 34 height 11
drag, startPoint x: 519, startPoint y: 310, endPoint x: 709, endPoint y: 309, distance: 189.4
click at [709, 306] on pre "public class Test { private int value = 10 ; public int getValue () { return va…" at bounding box center [818, 248] width 705 height 116
click at [637, 306] on pre "public class Test { private int value = 10 ; public int getValue () { return va…" at bounding box center [818, 248] width 705 height 116
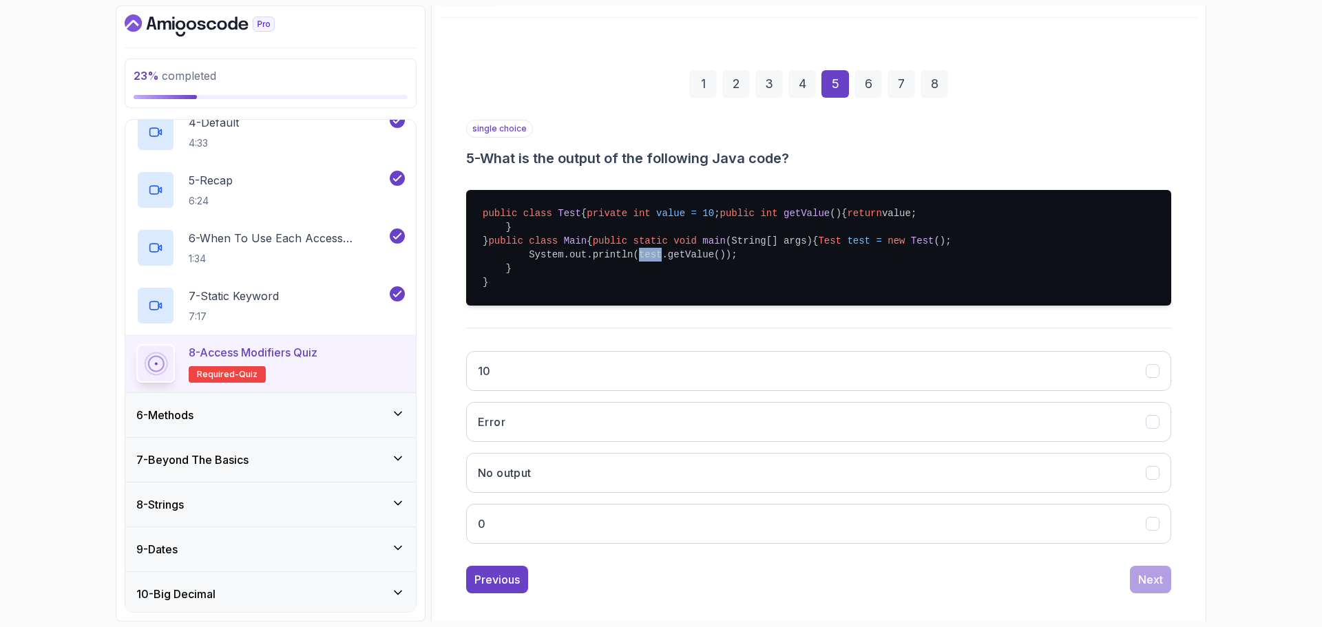
click at [637, 306] on pre "public class Test { private int value = 10 ; public int getValue () { return va…" at bounding box center [818, 248] width 705 height 116
click at [847, 247] on span "test" at bounding box center [858, 241] width 23 height 11
click at [911, 247] on span "Test" at bounding box center [922, 241] width 23 height 11
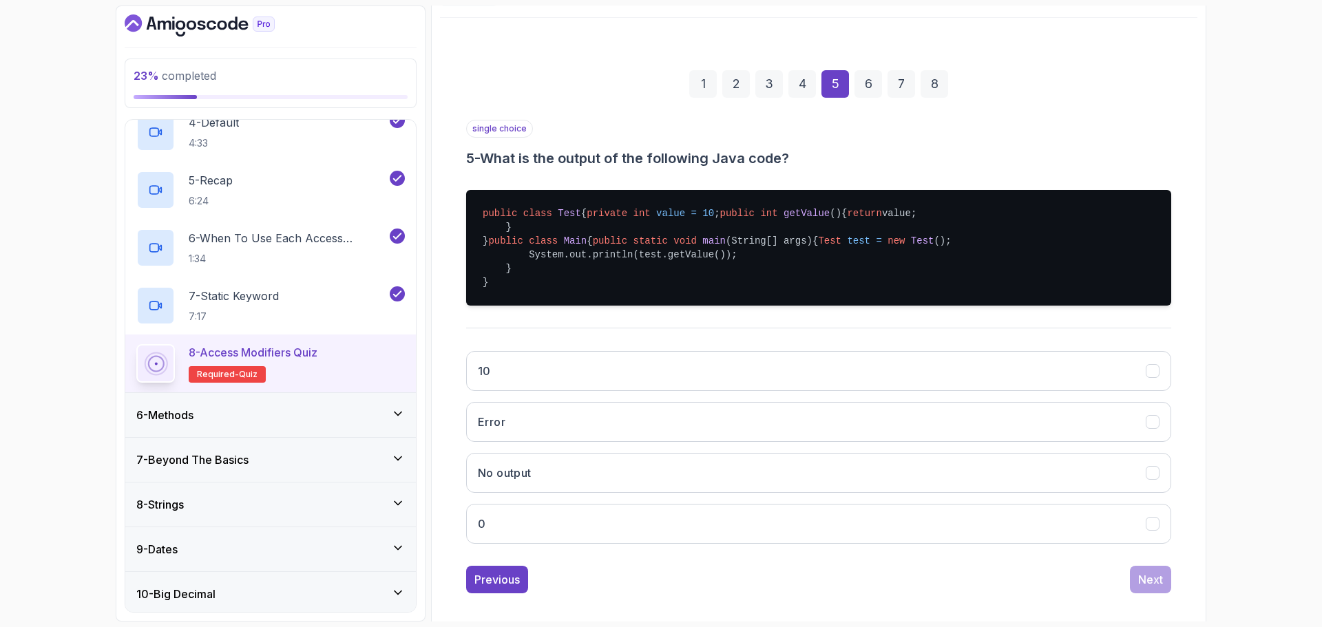
click at [639, 306] on pre "public class Test { private int value = 10 ; public int getValue () { return va…" at bounding box center [818, 248] width 705 height 116
click at [667, 306] on pre "public class Test { private int value = 10 ; public int getValue () { return va…" at bounding box center [818, 248] width 705 height 116
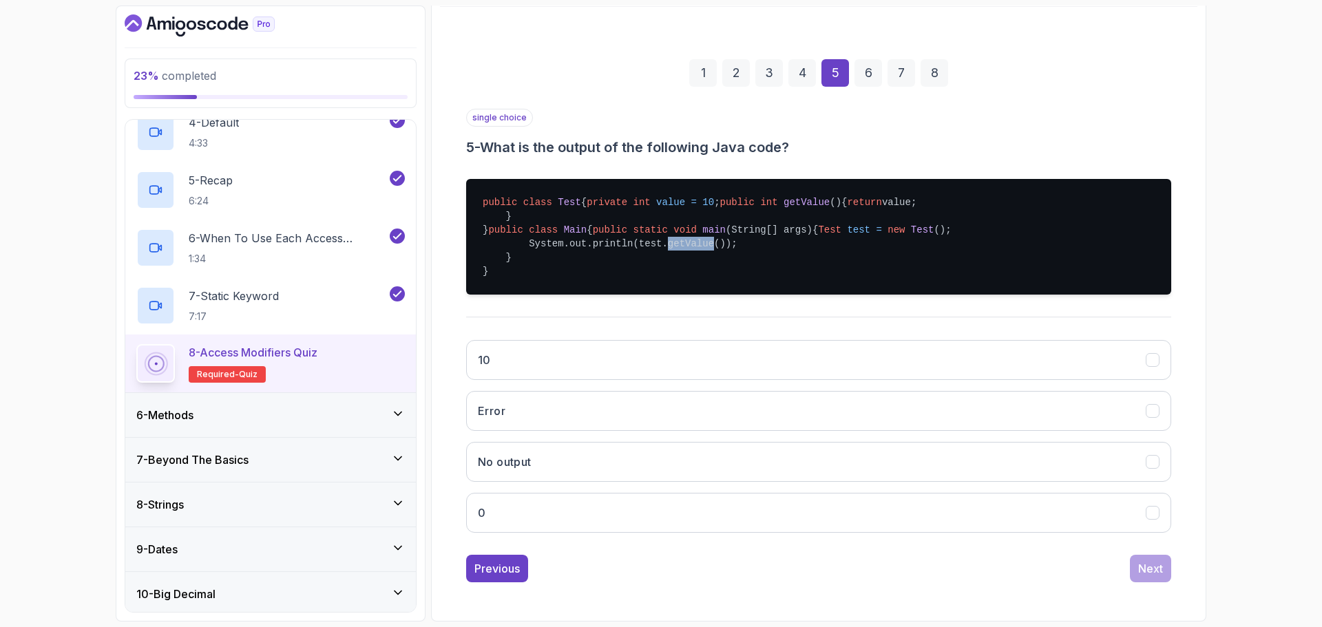
scroll to position [216, 0]
click at [643, 374] on button "10" at bounding box center [818, 360] width 705 height 40
click at [1161, 577] on div "Next" at bounding box center [1151, 569] width 25 height 17
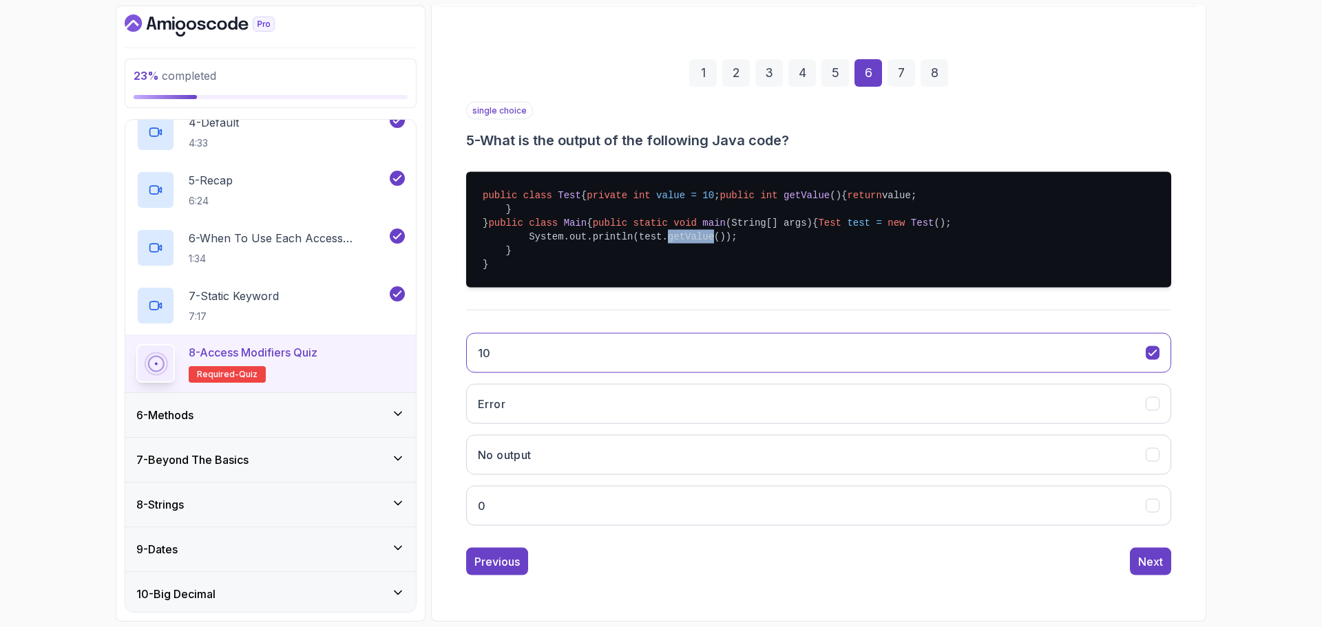
scroll to position [10, 0]
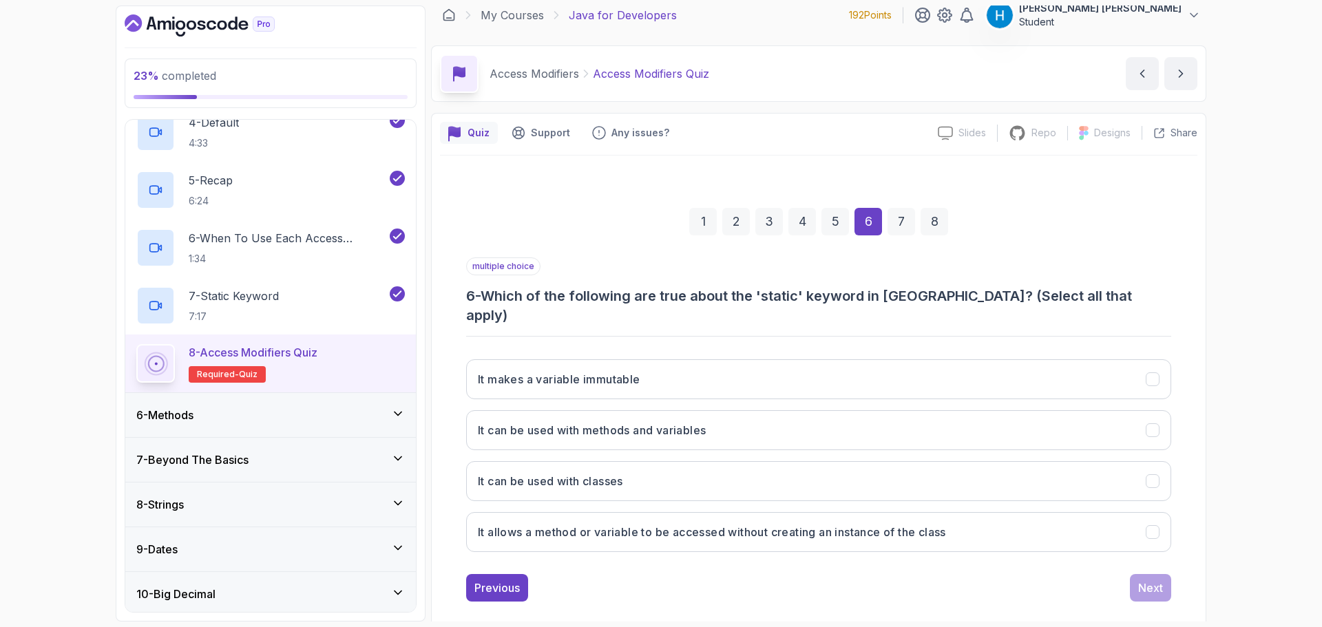
click at [513, 300] on h3 "6 - Which of the following are true about the 'static' keyword in [GEOGRAPHIC_D…" at bounding box center [818, 306] width 705 height 39
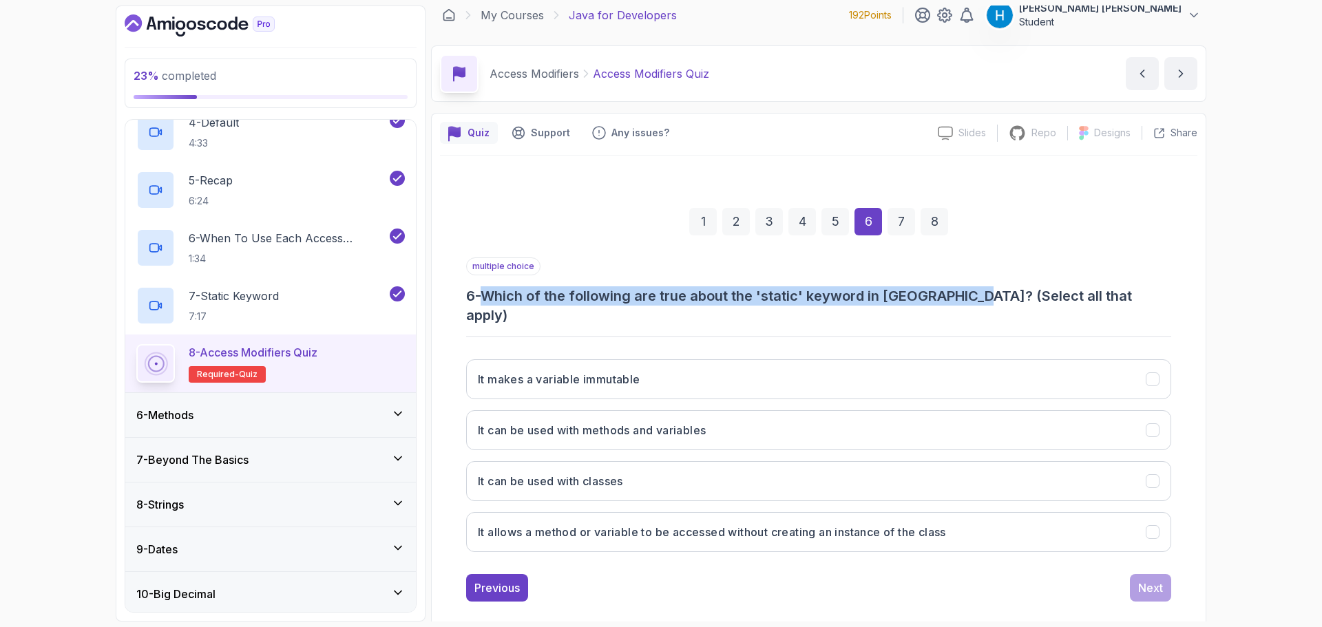
drag, startPoint x: 513, startPoint y: 300, endPoint x: 942, endPoint y: 298, distance: 429.1
click at [942, 298] on h3 "6 - Which of the following are true about the 'static' keyword in [GEOGRAPHIC_D…" at bounding box center [818, 306] width 705 height 39
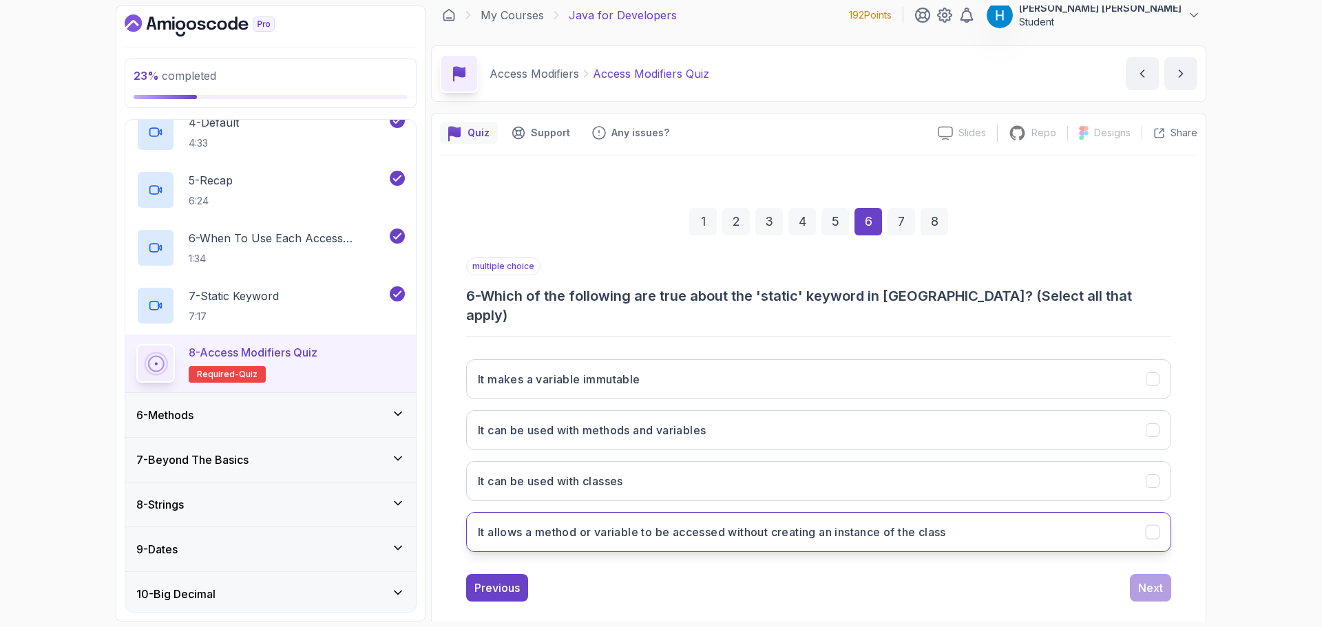
click at [655, 524] on h3 "It allows a method or variable to be accessed without creating an instance of t…" at bounding box center [712, 532] width 468 height 17
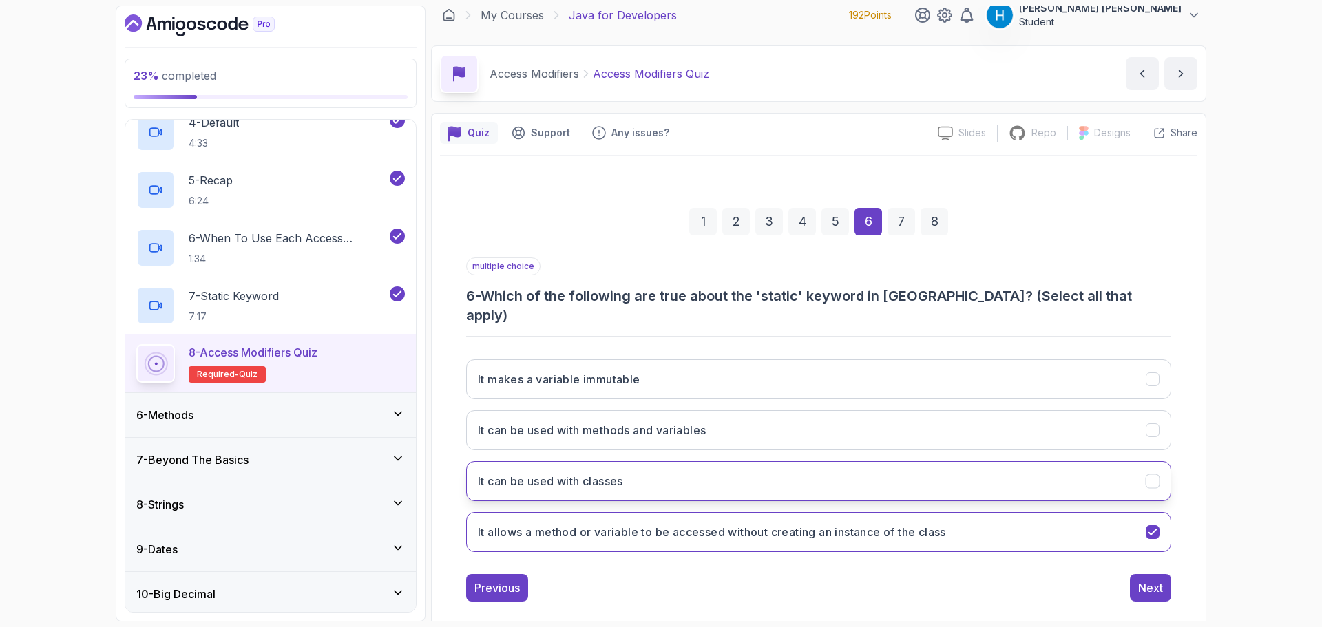
click at [681, 464] on button "It can be used with classes" at bounding box center [818, 481] width 705 height 40
click at [641, 426] on button "It can be used with methods and variables" at bounding box center [818, 431] width 705 height 40
click at [1148, 580] on div "Next" at bounding box center [1151, 588] width 25 height 17
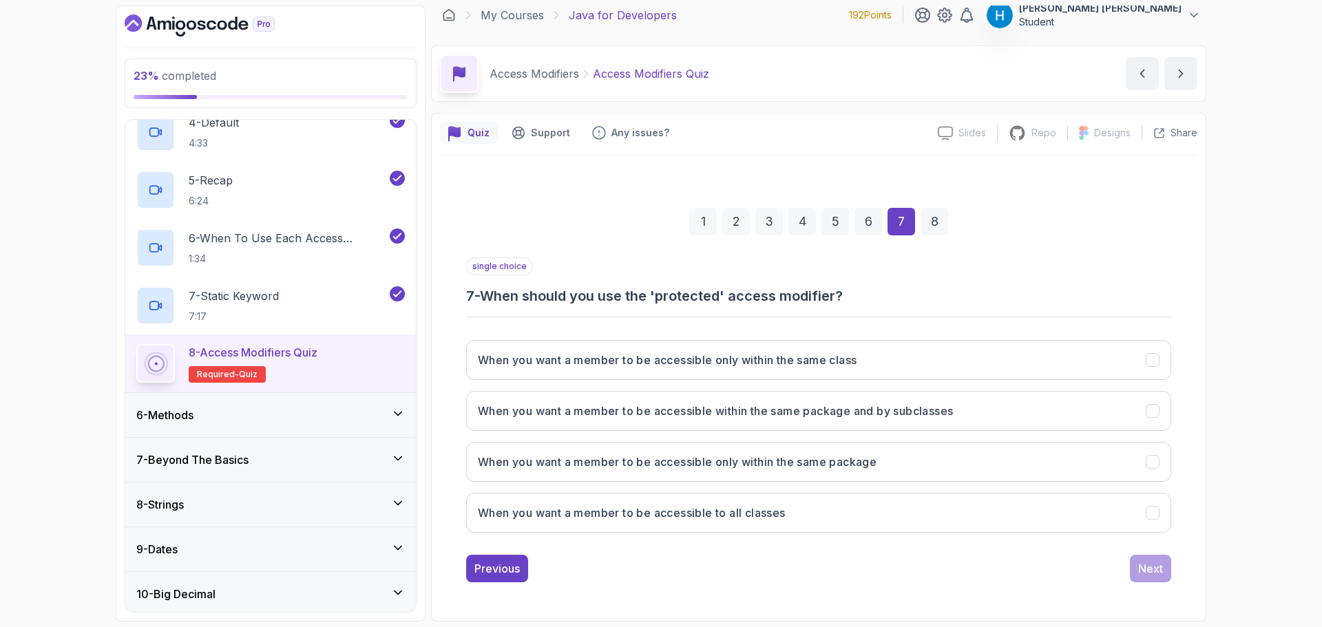
click at [495, 295] on h3 "7 - When should you use the 'protected' access modifier?" at bounding box center [818, 296] width 705 height 19
drag, startPoint x: 495, startPoint y: 295, endPoint x: 642, endPoint y: 294, distance: 147.4
click at [642, 294] on h3 "7 - When should you use the 'protected' access modifier?" at bounding box center [818, 296] width 705 height 19
click at [517, 523] on button "When you want a member to be accessible to all classes" at bounding box center [818, 513] width 705 height 40
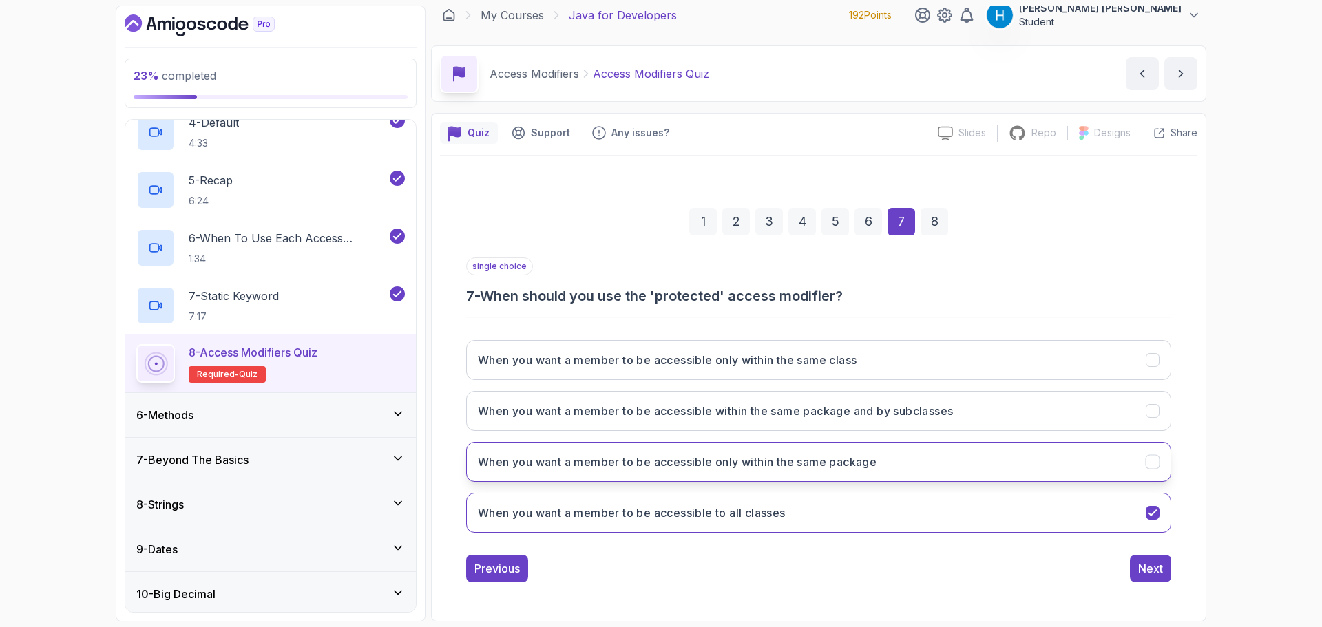
click at [786, 468] on h3 "When you want a member to be accessible only within the same package" at bounding box center [677, 462] width 399 height 17
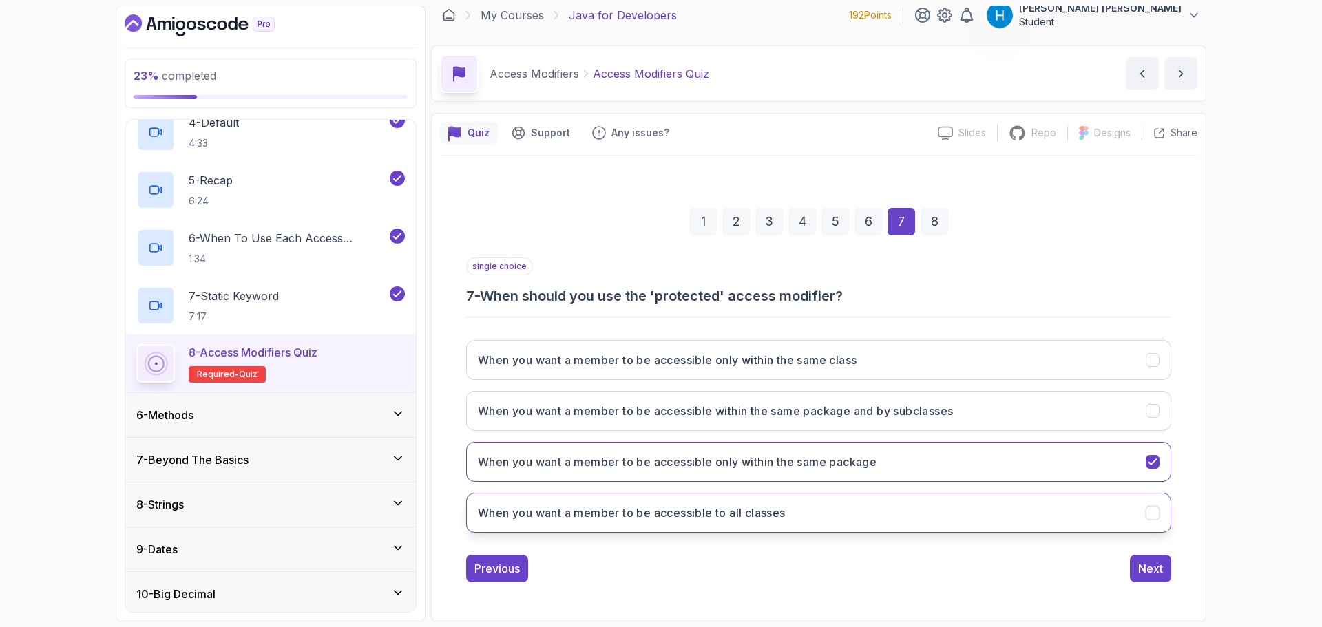
click at [606, 528] on button "When you want a member to be accessible to all classes" at bounding box center [818, 513] width 705 height 40
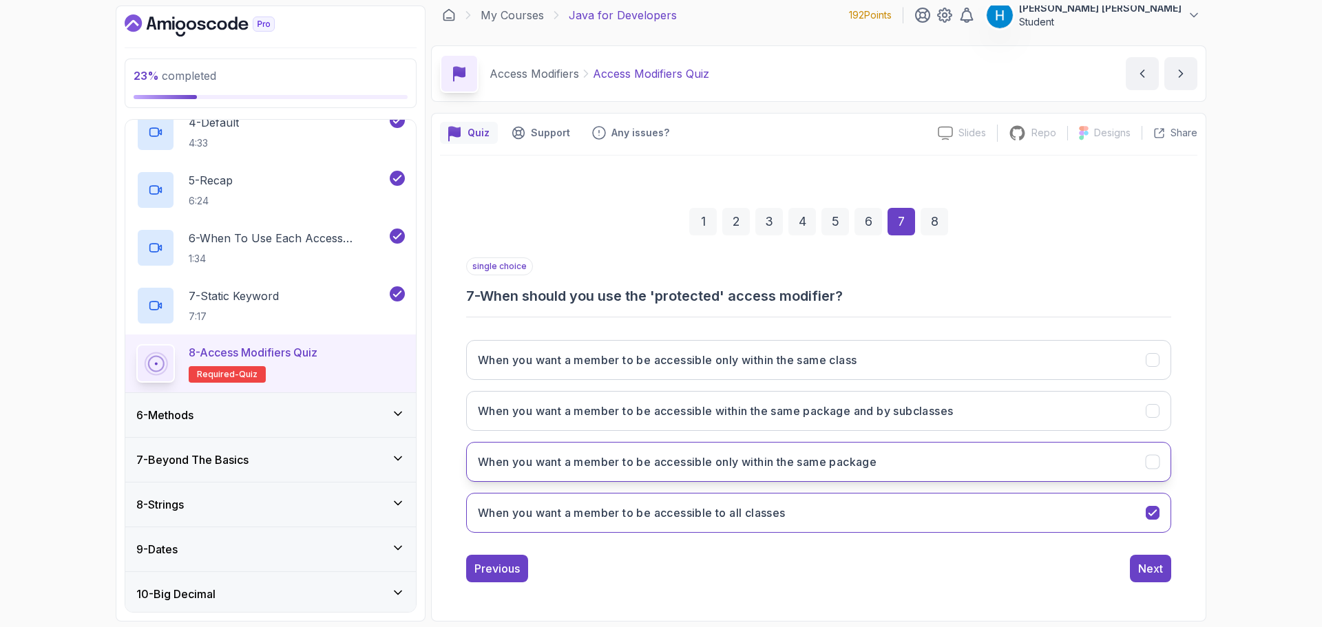
click at [602, 472] on button "When you want a member to be accessible only within the same package" at bounding box center [818, 462] width 705 height 40
click at [822, 469] on h3 "When you want a member to be accessible only within the same package" at bounding box center [677, 462] width 399 height 17
click at [860, 461] on h3 "When you want a member to be accessible only within the same package" at bounding box center [677, 462] width 399 height 17
click at [860, 463] on h3 "When you want a member to be accessible only within the same package" at bounding box center [677, 462] width 399 height 17
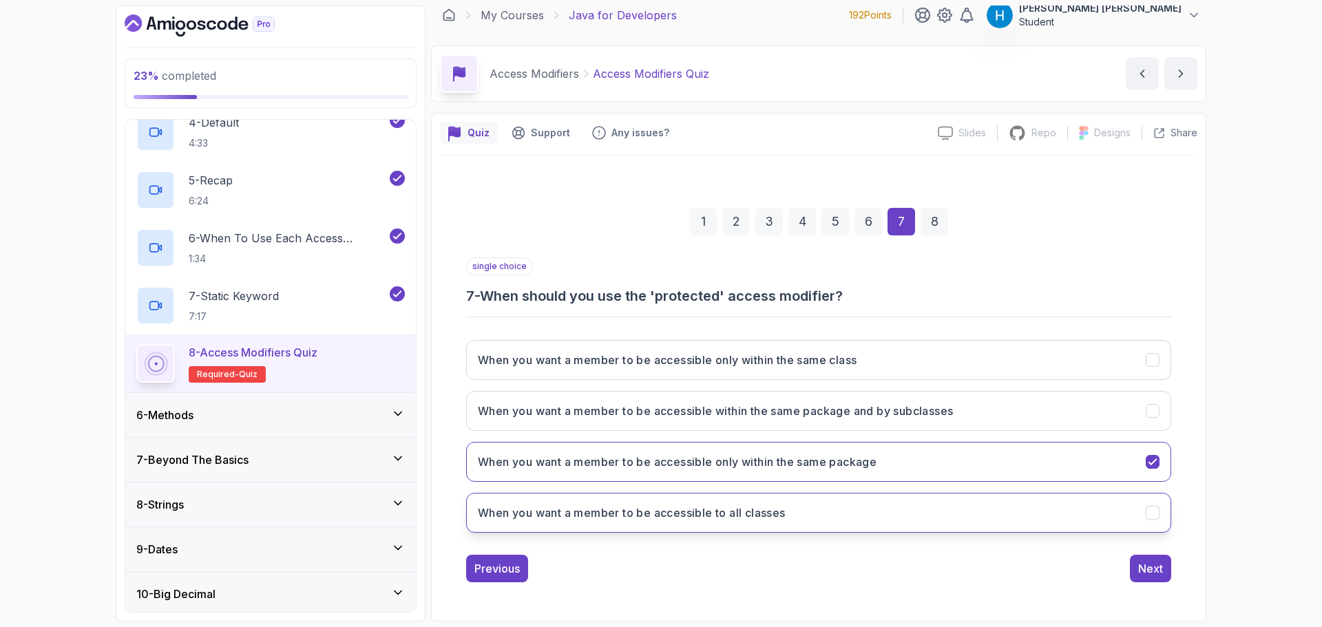
click at [855, 517] on button "When you want a member to be accessible to all classes" at bounding box center [818, 513] width 705 height 40
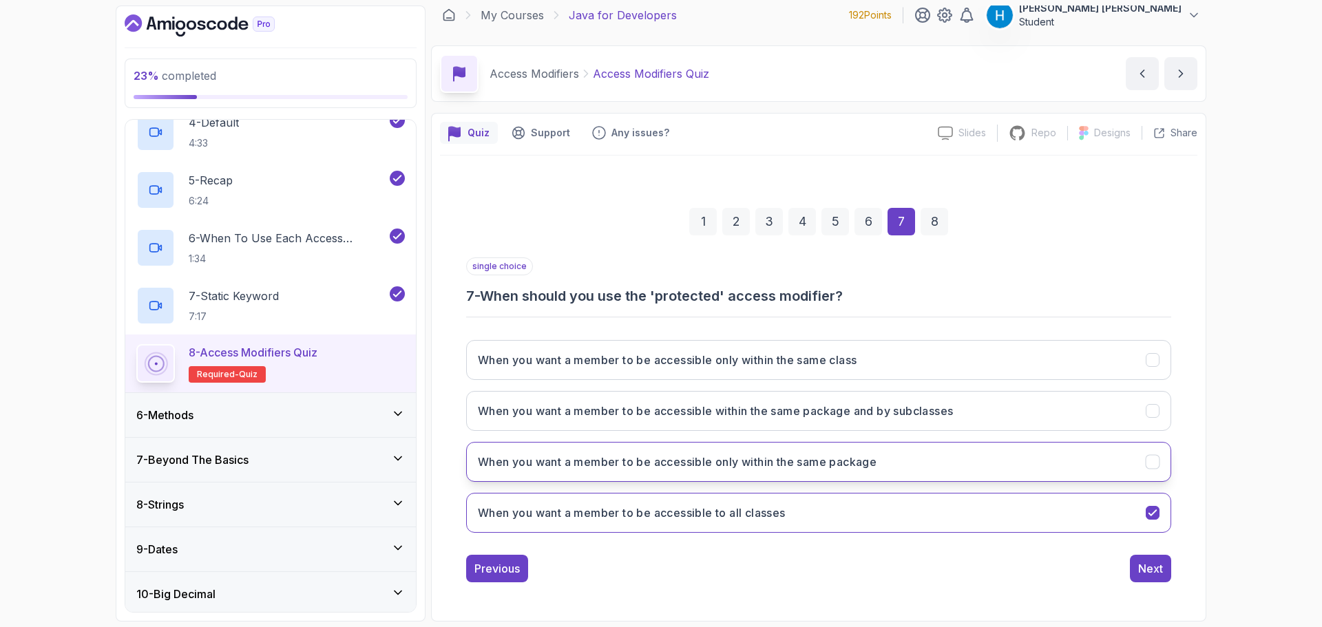
click at [873, 466] on h3 "When you want a member to be accessible only within the same package" at bounding box center [677, 462] width 399 height 17
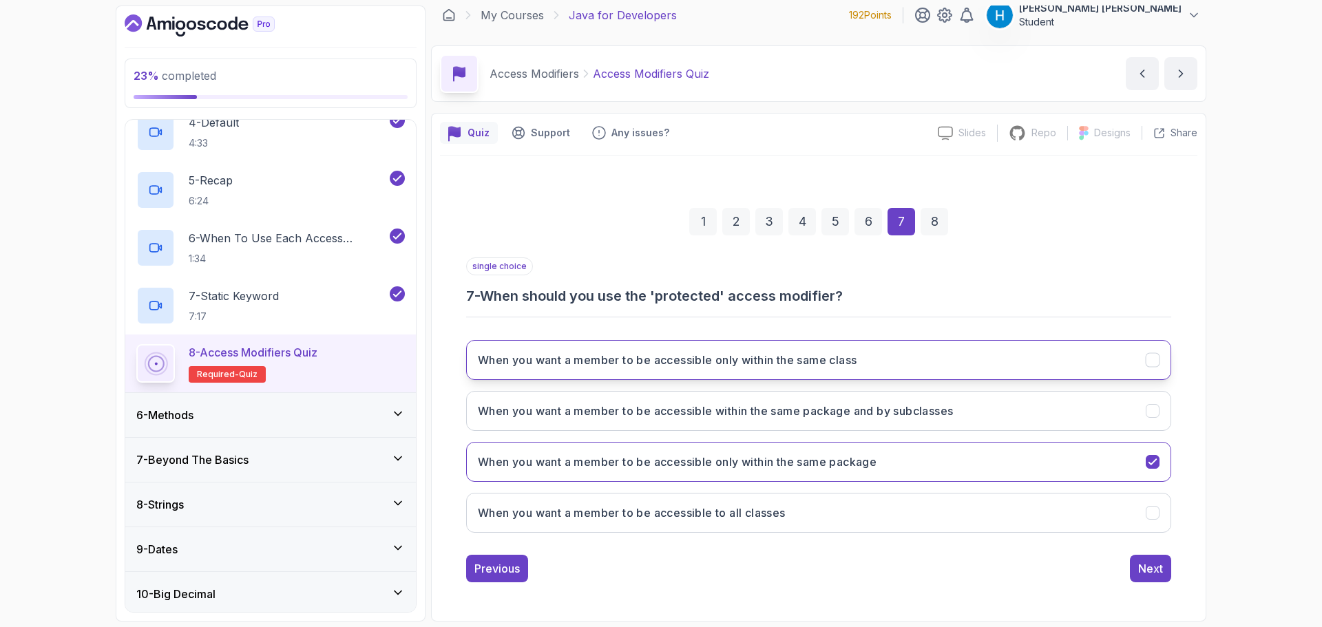
click at [867, 366] on button "When you want a member to be accessible only within the same class" at bounding box center [818, 360] width 705 height 40
click at [874, 406] on h3 "When you want a member to be accessible within the same package and by subclass…" at bounding box center [715, 411] width 475 height 17
click at [1145, 569] on div "Next" at bounding box center [1151, 569] width 25 height 17
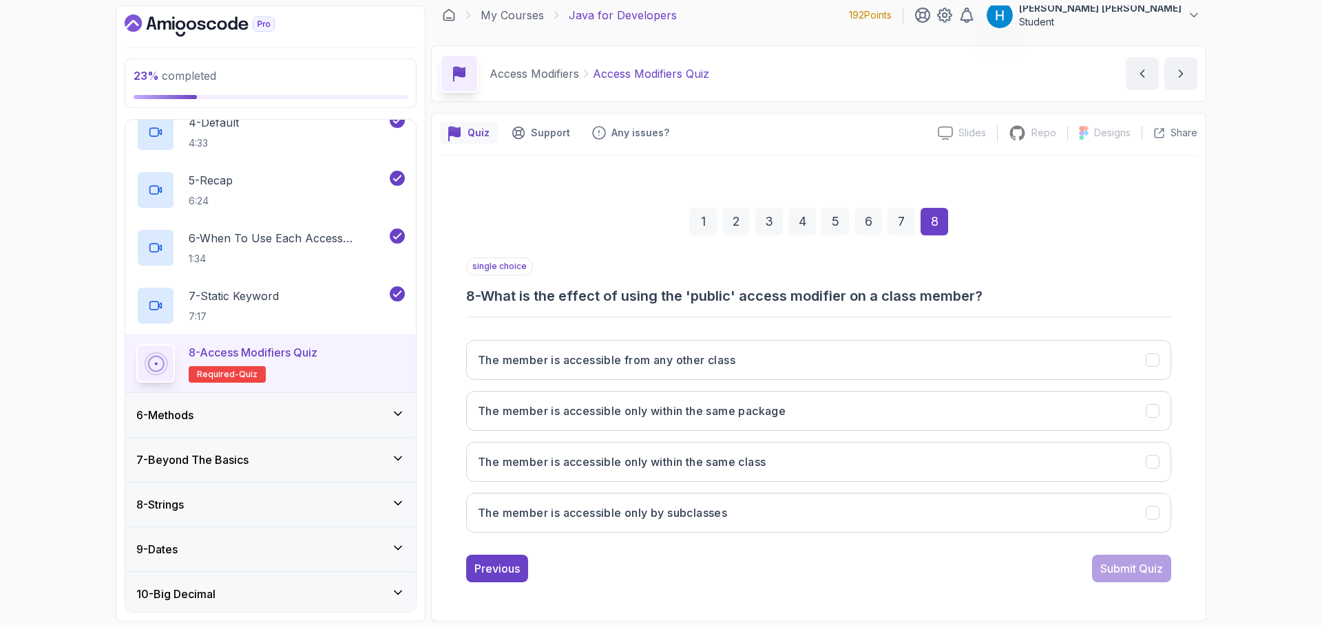
click at [501, 298] on h3 "8 - What is the effect of using the 'public' access modifier on a class member?" at bounding box center [818, 296] width 705 height 19
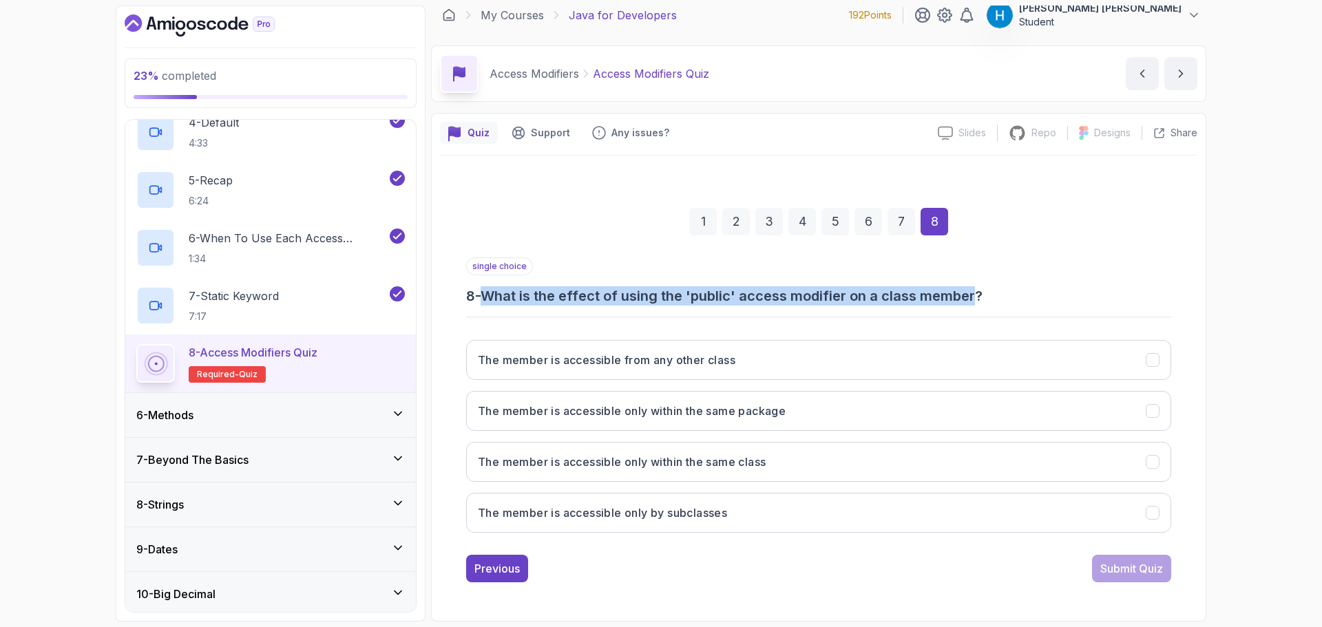
drag, startPoint x: 501, startPoint y: 298, endPoint x: 965, endPoint y: 297, distance: 463.6
click at [965, 297] on h3 "8 - What is the effect of using the 'public' access modifier on a class member?" at bounding box center [818, 296] width 705 height 19
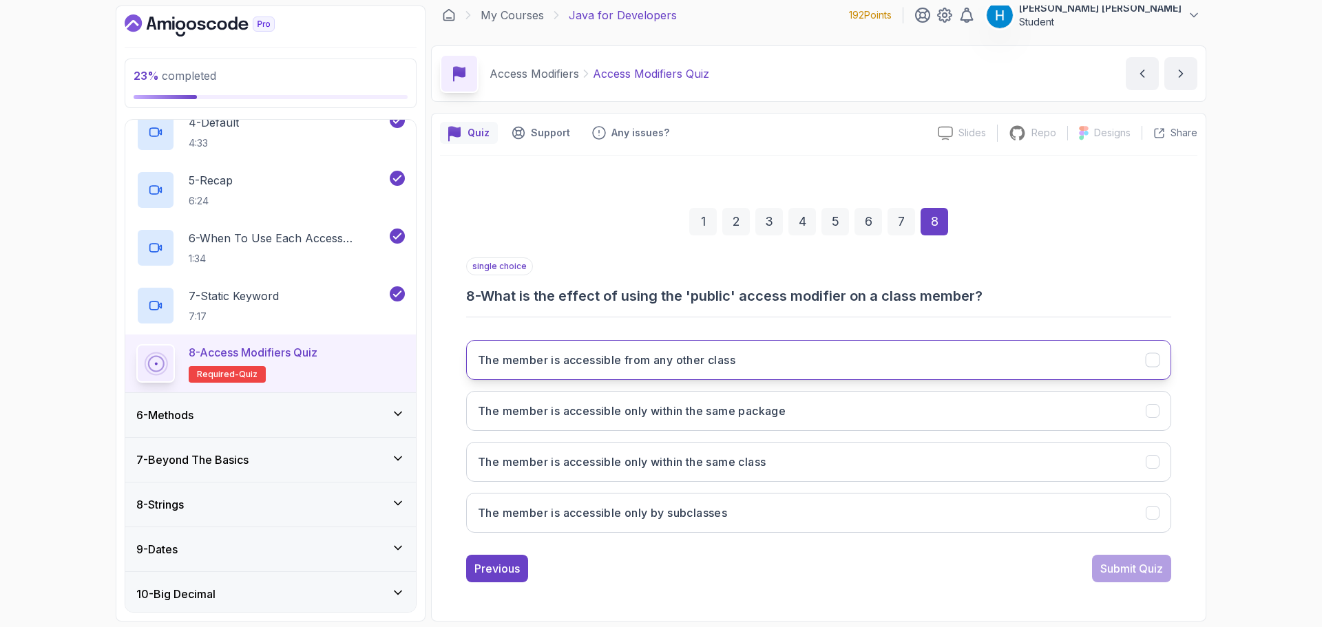
click at [771, 378] on button "The member is accessible from any other class" at bounding box center [818, 360] width 705 height 40
click at [1156, 572] on div "Submit Quiz" at bounding box center [1132, 569] width 63 height 17
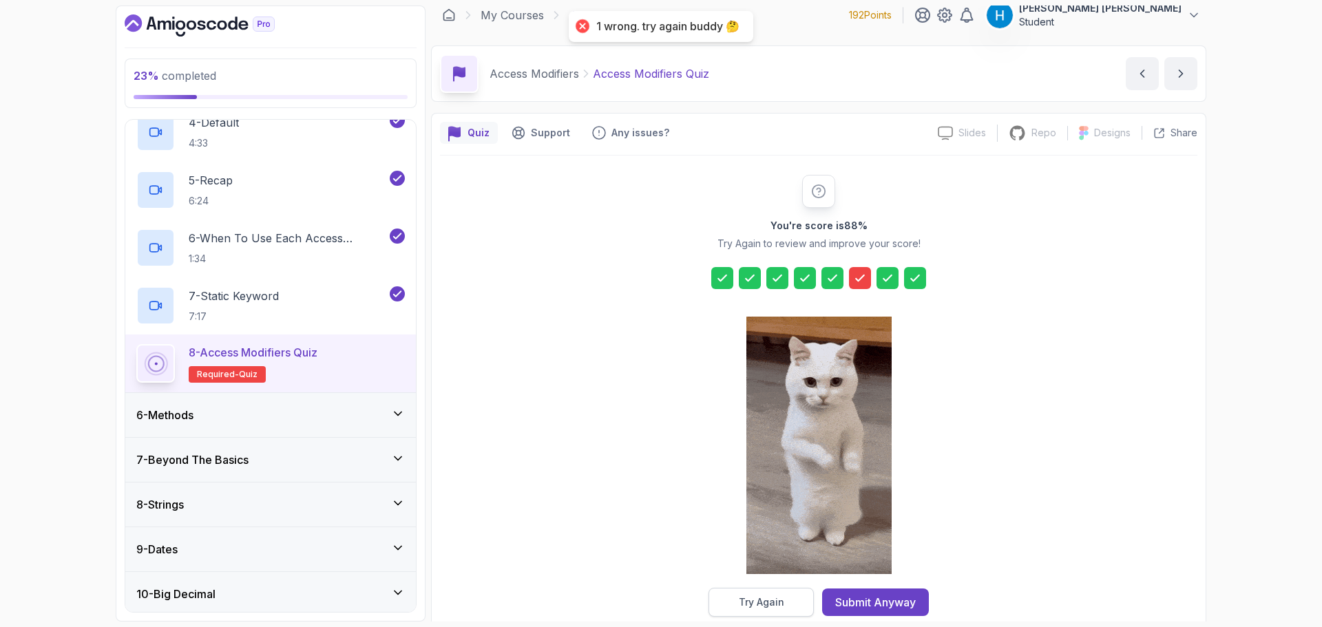
click at [775, 609] on div "Try Again" at bounding box center [761, 603] width 45 height 14
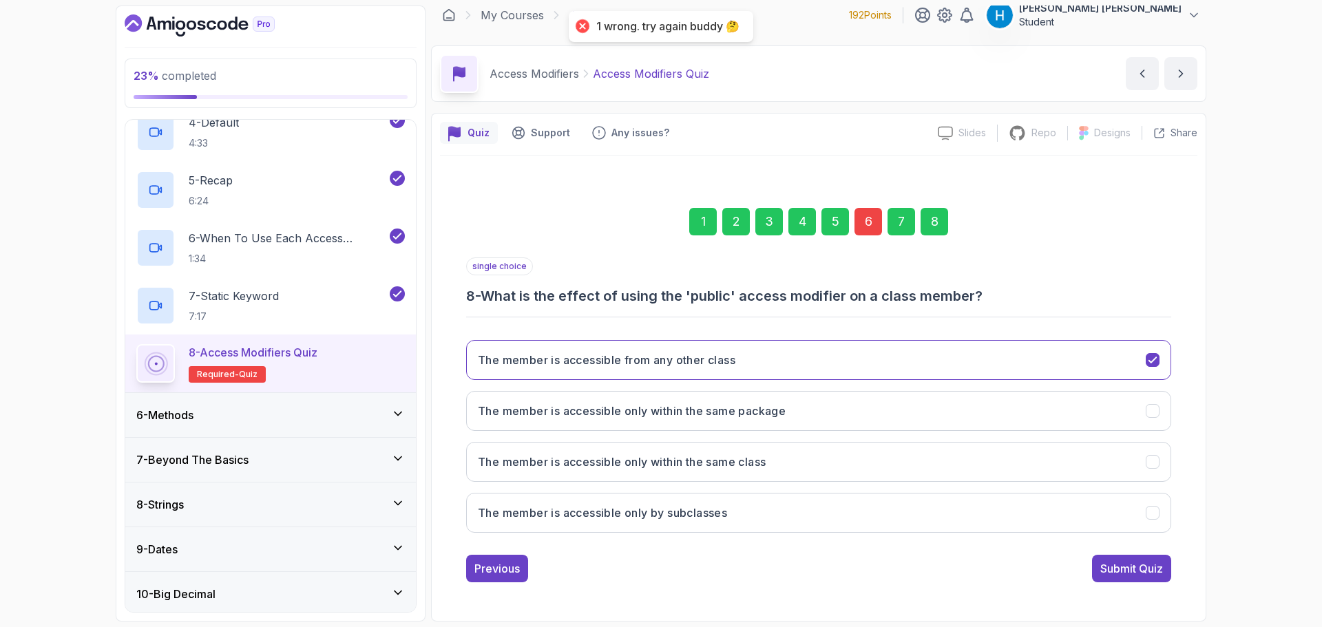
click at [865, 216] on div "6" at bounding box center [869, 222] width 28 height 28
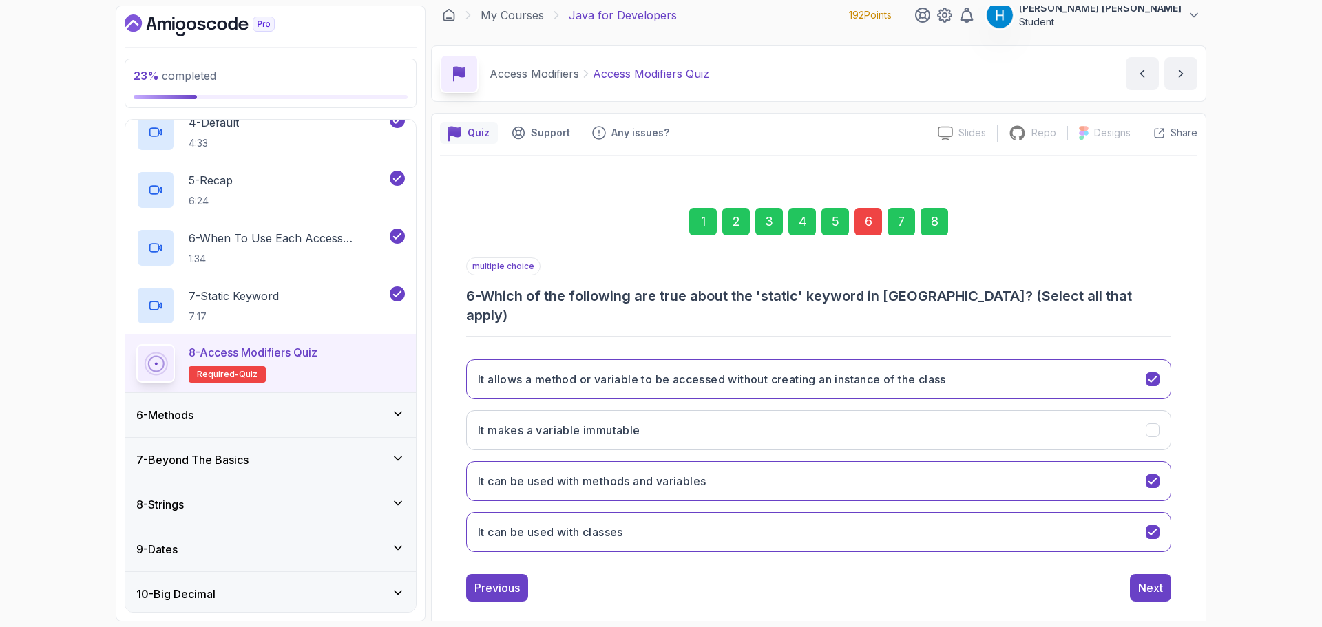
click at [599, 279] on div "multiple choice 6 - Which of the following are true about the 'static' keyword …" at bounding box center [818, 292] width 705 height 68
click at [614, 294] on h3 "6 - Which of the following are true about the 'static' keyword in [GEOGRAPHIC_D…" at bounding box center [818, 306] width 705 height 39
click at [692, 473] on h3 "It can be used with methods and variables" at bounding box center [592, 481] width 228 height 17
click at [756, 574] on div "Previous Next" at bounding box center [818, 588] width 705 height 28
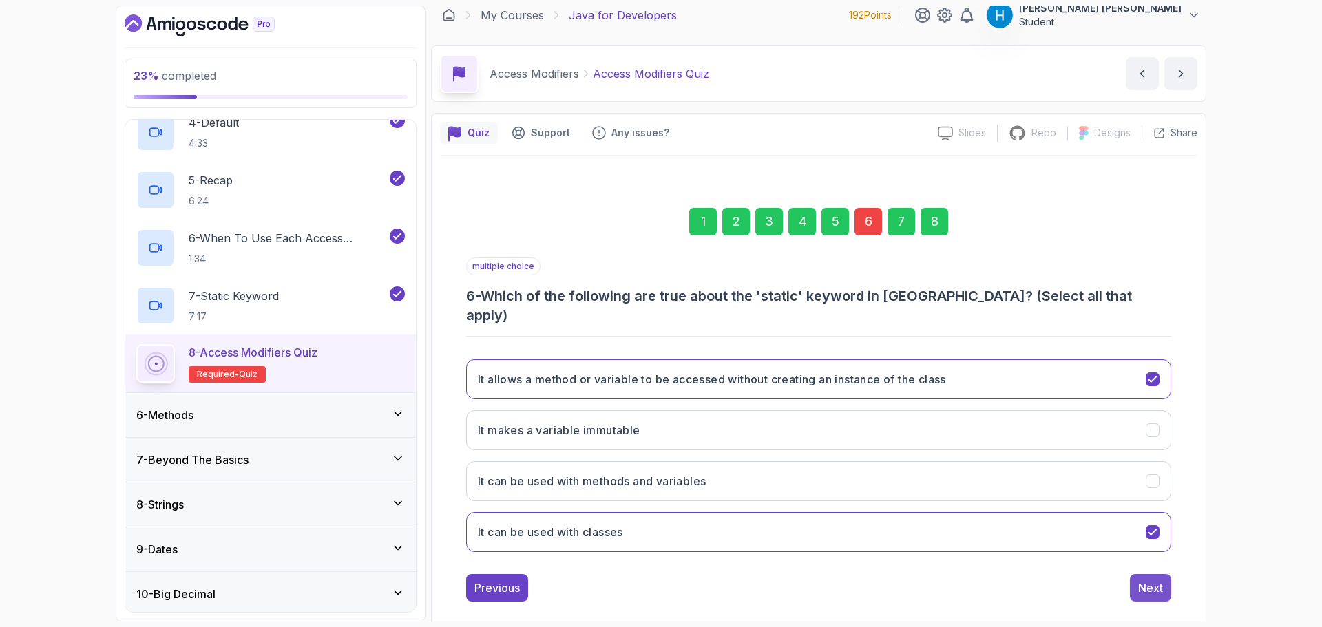
click at [1150, 580] on div "Next" at bounding box center [1151, 588] width 25 height 17
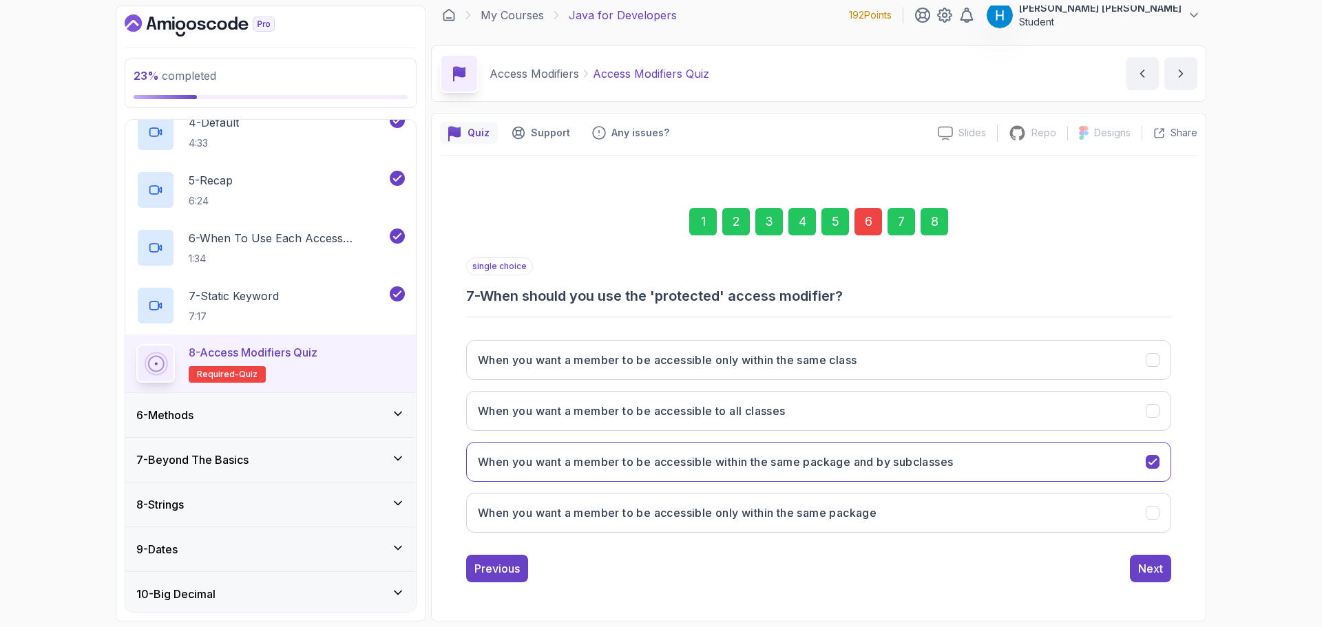
click at [1150, 568] on div "Next" at bounding box center [1151, 569] width 25 height 17
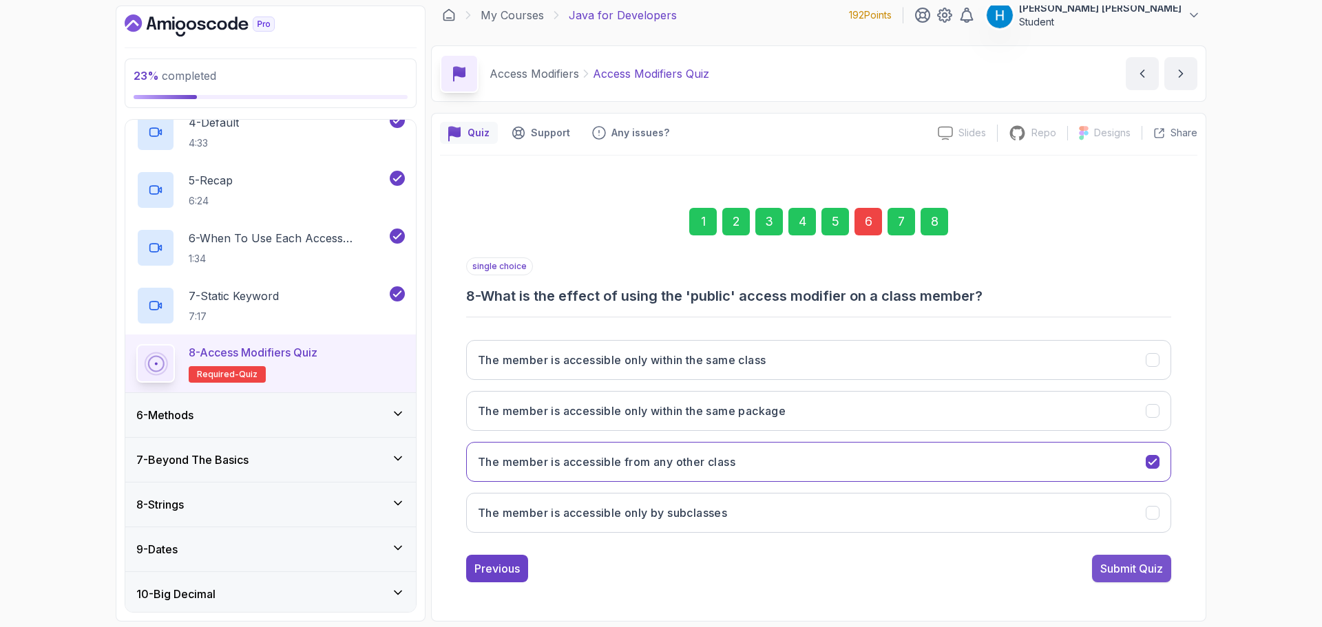
click at [1139, 570] on div "Submit Quiz" at bounding box center [1132, 569] width 63 height 17
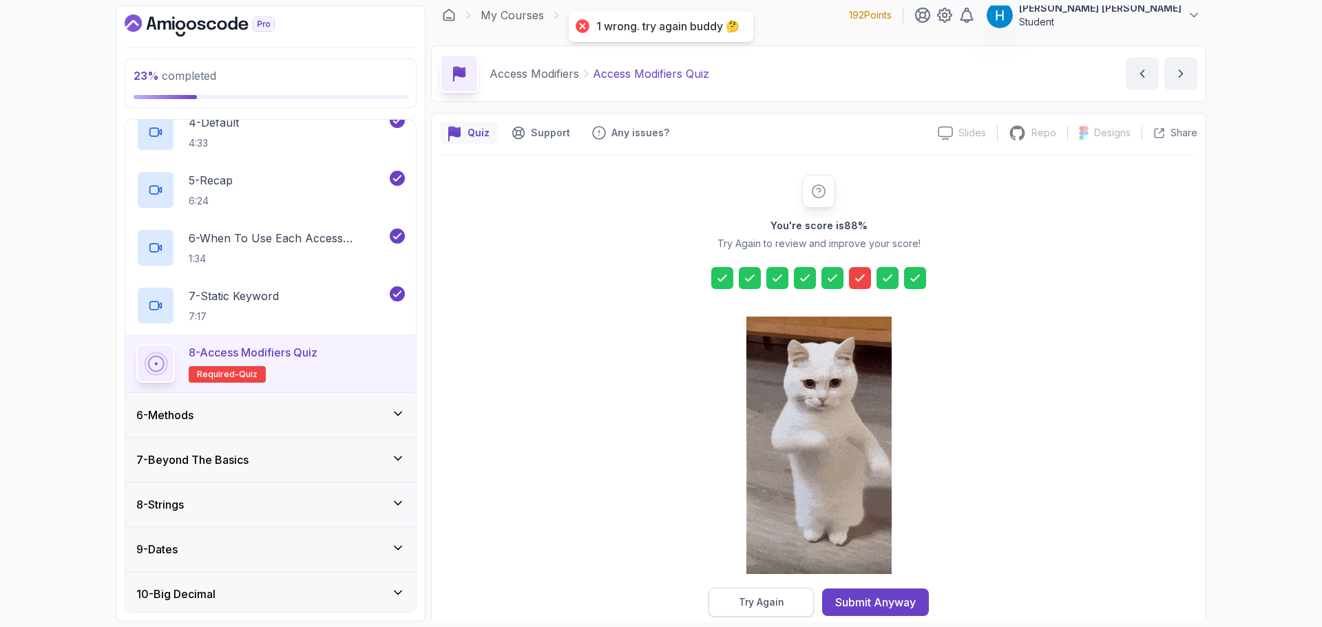
click at [785, 600] on button "Try Again" at bounding box center [761, 602] width 105 height 29
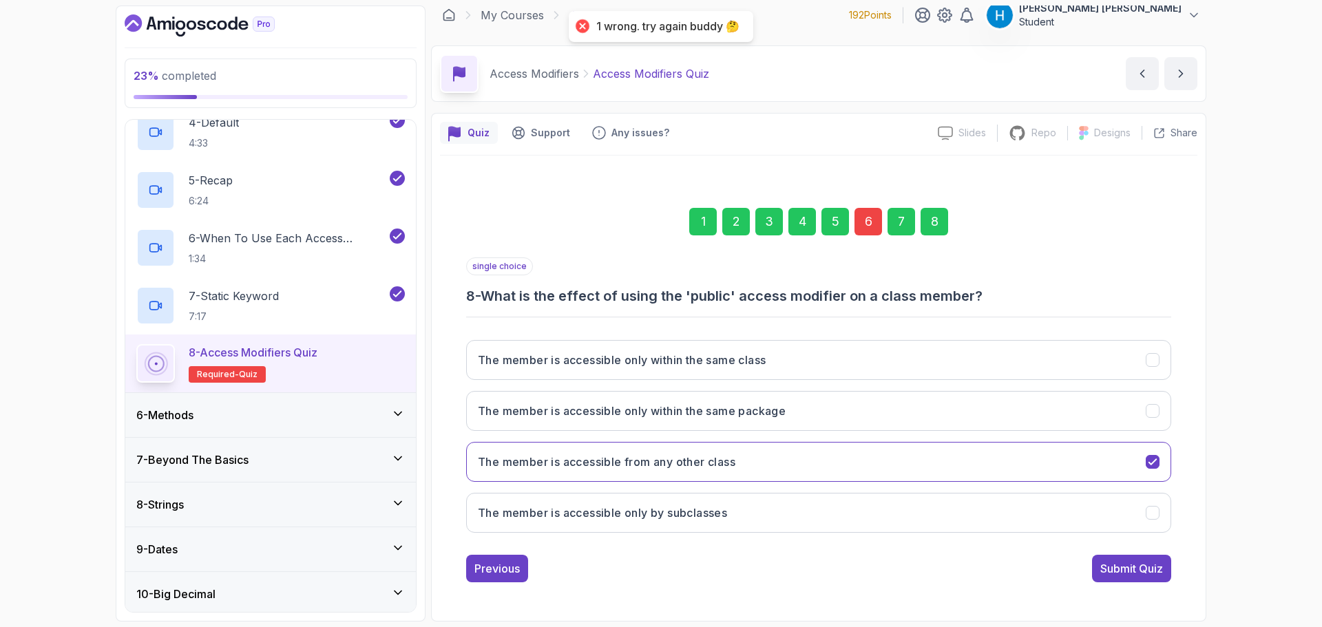
click at [868, 227] on div "6" at bounding box center [869, 222] width 28 height 28
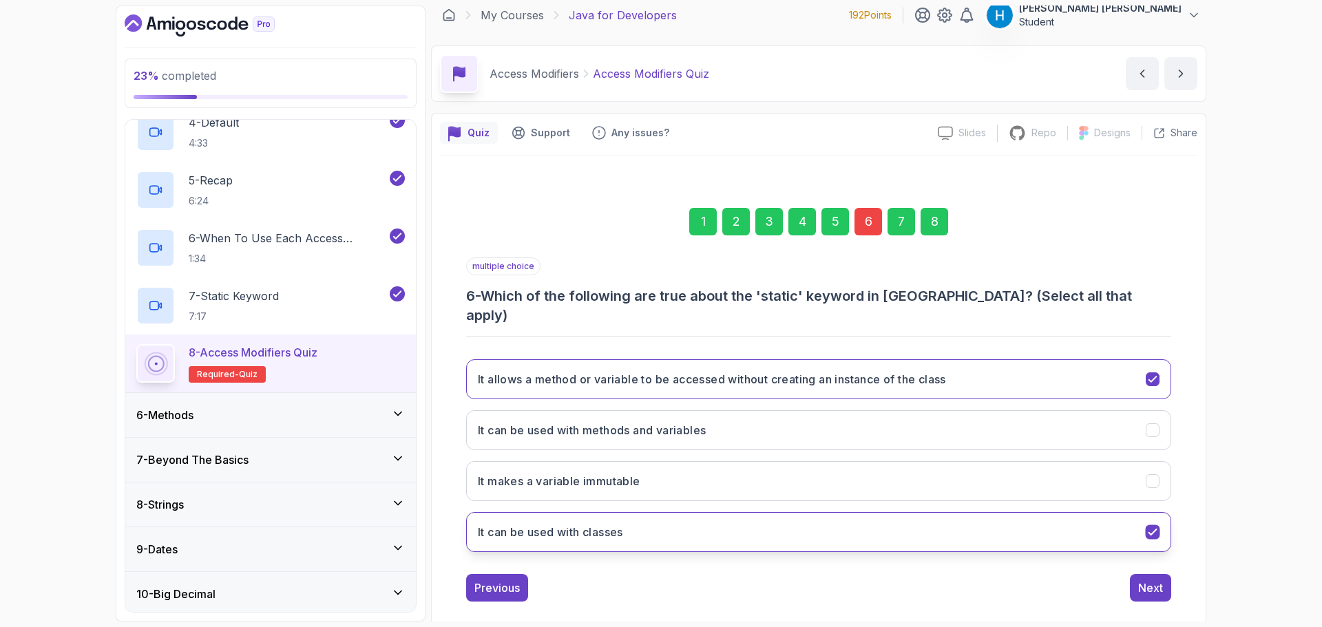
click at [666, 512] on button "It can be used with classes" at bounding box center [818, 532] width 705 height 40
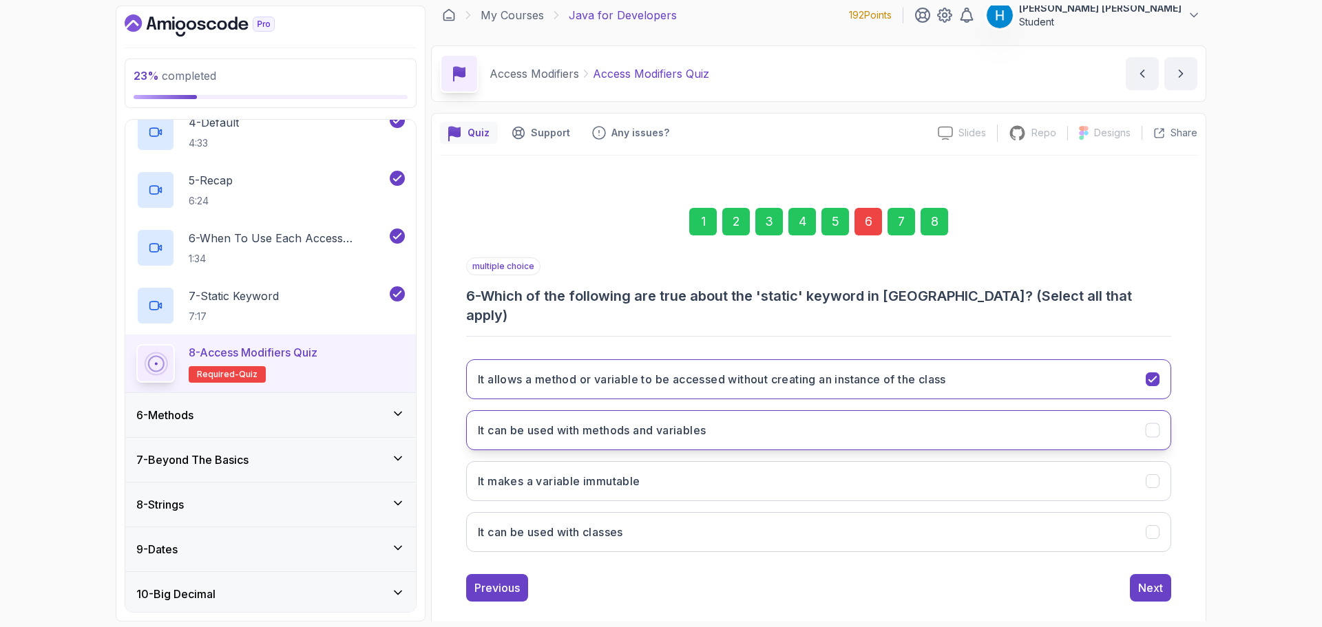
click at [687, 422] on button "It can be used with methods and variables" at bounding box center [818, 431] width 705 height 40
click at [1072, 548] on div "multiple choice 6 - Which of the following are true about the 'static' keyword …" at bounding box center [818, 430] width 705 height 344
click at [1061, 522] on button "It can be used with classes" at bounding box center [818, 532] width 705 height 40
click at [1057, 486] on div "It allows a method or variable to be accessed without creating an instance of t…" at bounding box center [818, 456] width 705 height 215
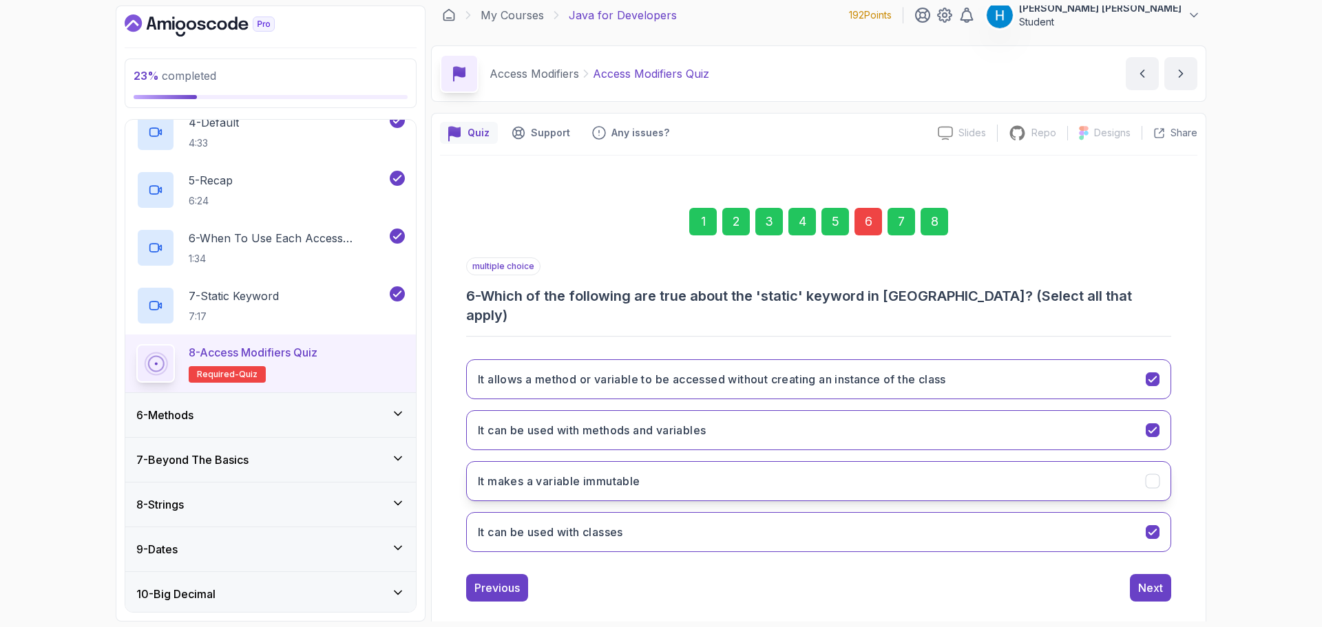
click at [1057, 475] on button "It makes a variable immutable" at bounding box center [818, 481] width 705 height 40
click at [613, 473] on h3 "It makes a variable immutable" at bounding box center [559, 481] width 163 height 17
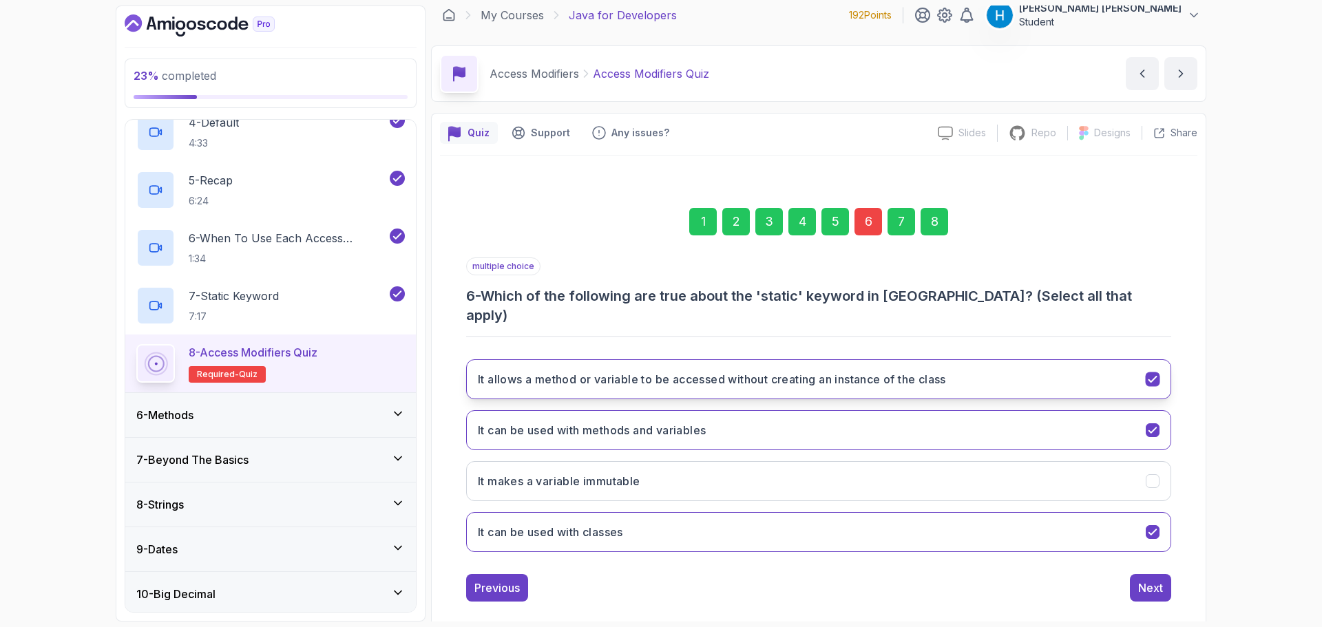
click at [641, 375] on button "It allows a method or variable to be accessed without creating an instance of t…" at bounding box center [818, 380] width 705 height 40
click at [654, 512] on button "It can be used with classes" at bounding box center [818, 532] width 705 height 40
click at [685, 422] on h3 "It can be used with methods and variables" at bounding box center [592, 430] width 228 height 17
click at [1147, 580] on div "Next" at bounding box center [1151, 588] width 25 height 17
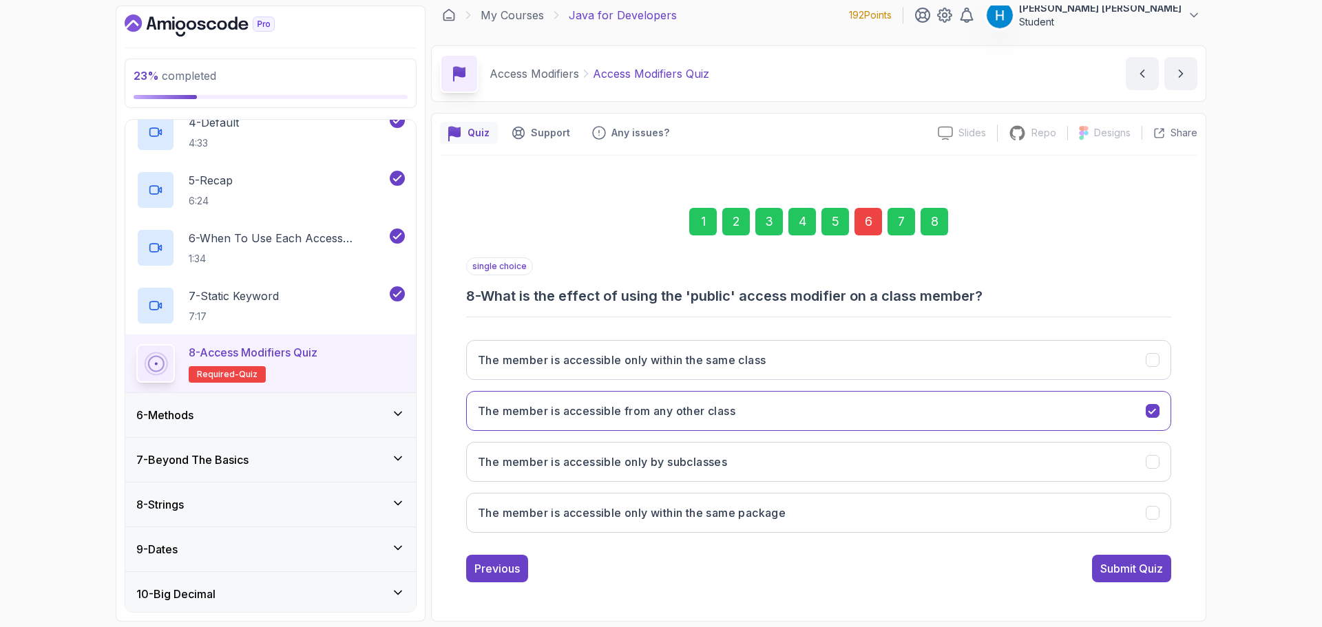
click at [1147, 572] on div "Submit Quiz" at bounding box center [1132, 569] width 63 height 17
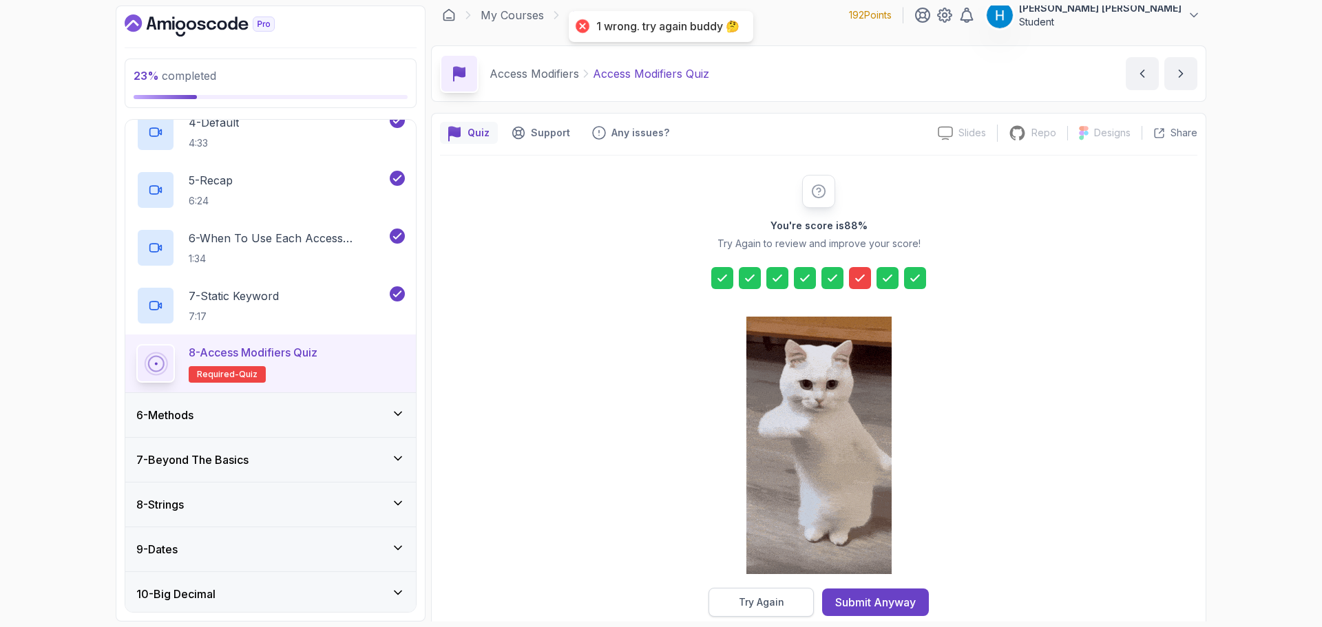
click at [787, 605] on button "Try Again" at bounding box center [761, 602] width 105 height 29
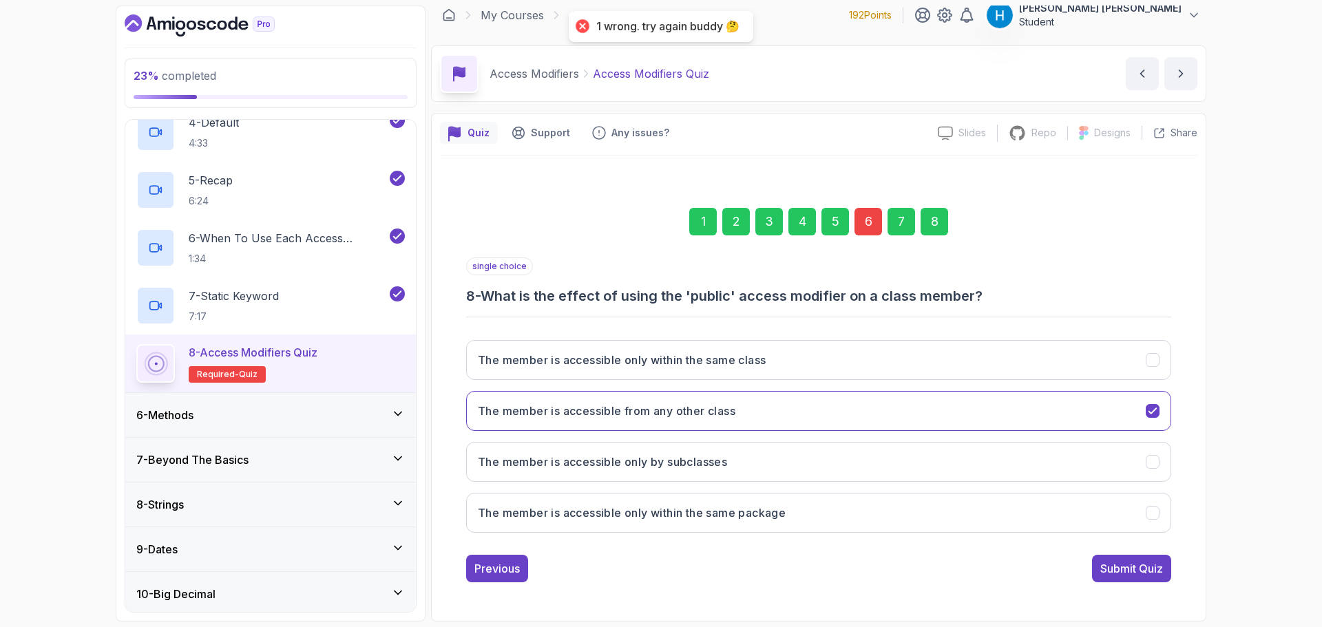
click at [871, 232] on div "6" at bounding box center [869, 222] width 28 height 28
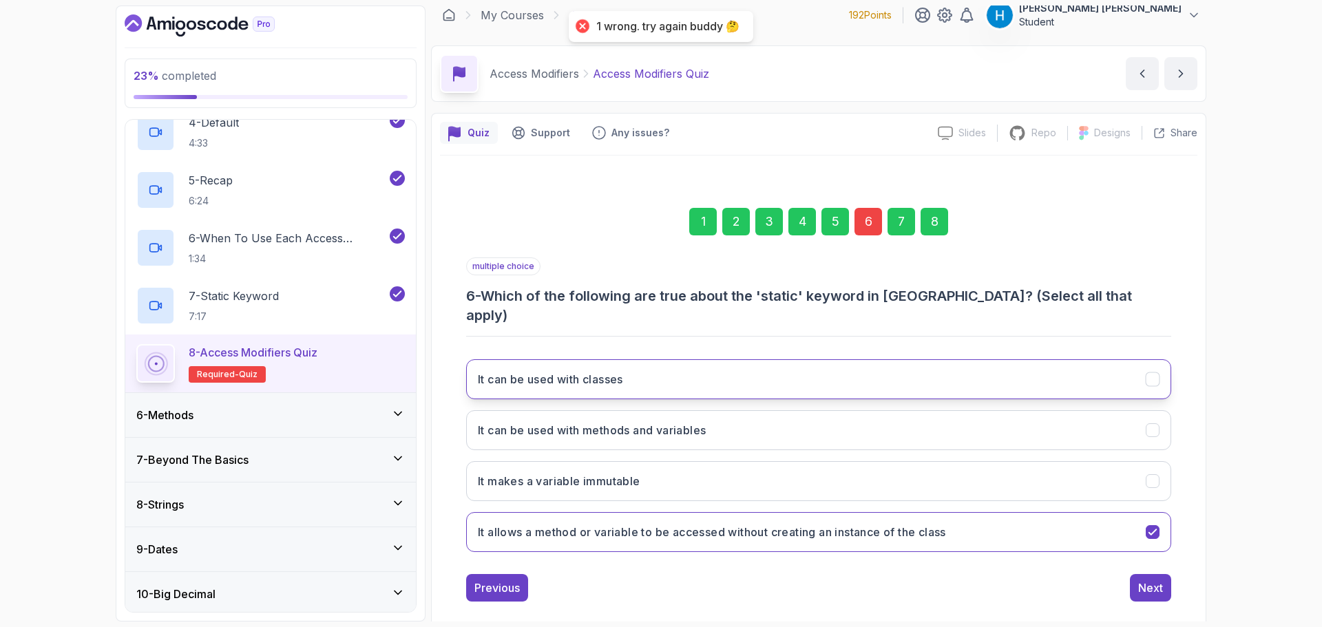
click at [855, 372] on button "It can be used with classes" at bounding box center [818, 380] width 705 height 40
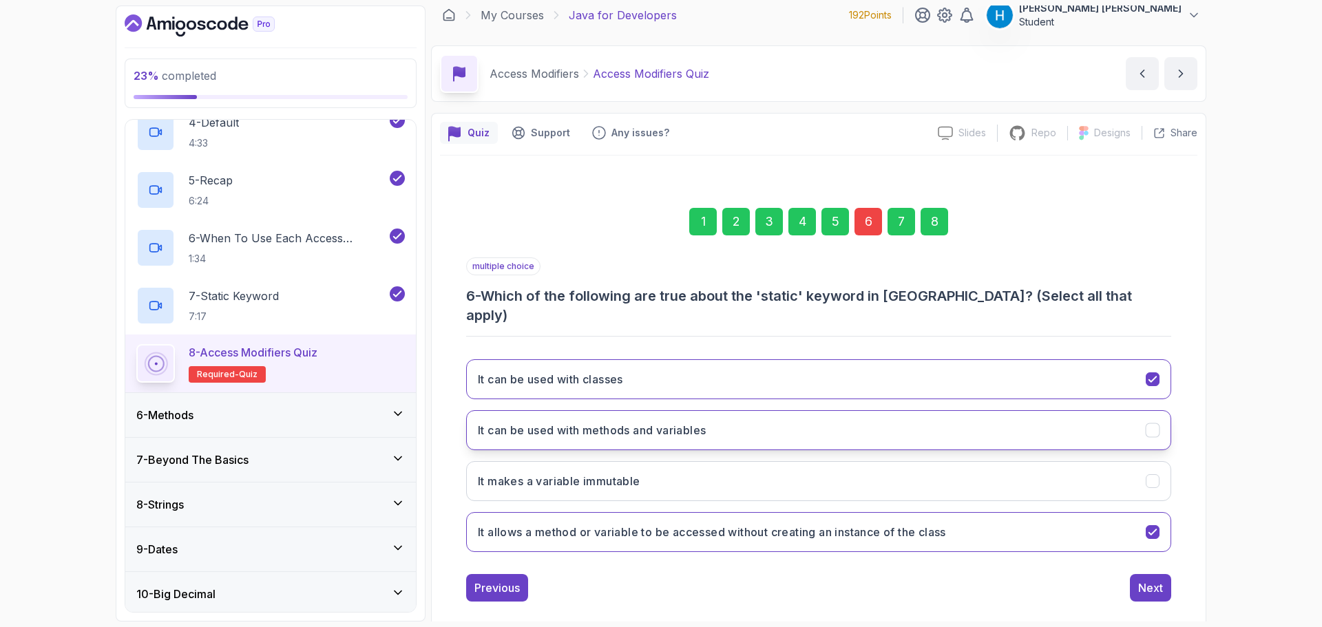
click at [842, 419] on button "It can be used with methods and variables" at bounding box center [818, 431] width 705 height 40
click at [843, 512] on button "It allows a method or variable to be accessed without creating an instance of t…" at bounding box center [818, 532] width 705 height 40
click at [1066, 512] on button "It allows a method or variable to be accessed without creating an instance of t…" at bounding box center [818, 532] width 705 height 40
click at [1093, 461] on button "It makes a variable immutable" at bounding box center [818, 481] width 705 height 40
click at [1162, 580] on div "Next" at bounding box center [1151, 588] width 25 height 17
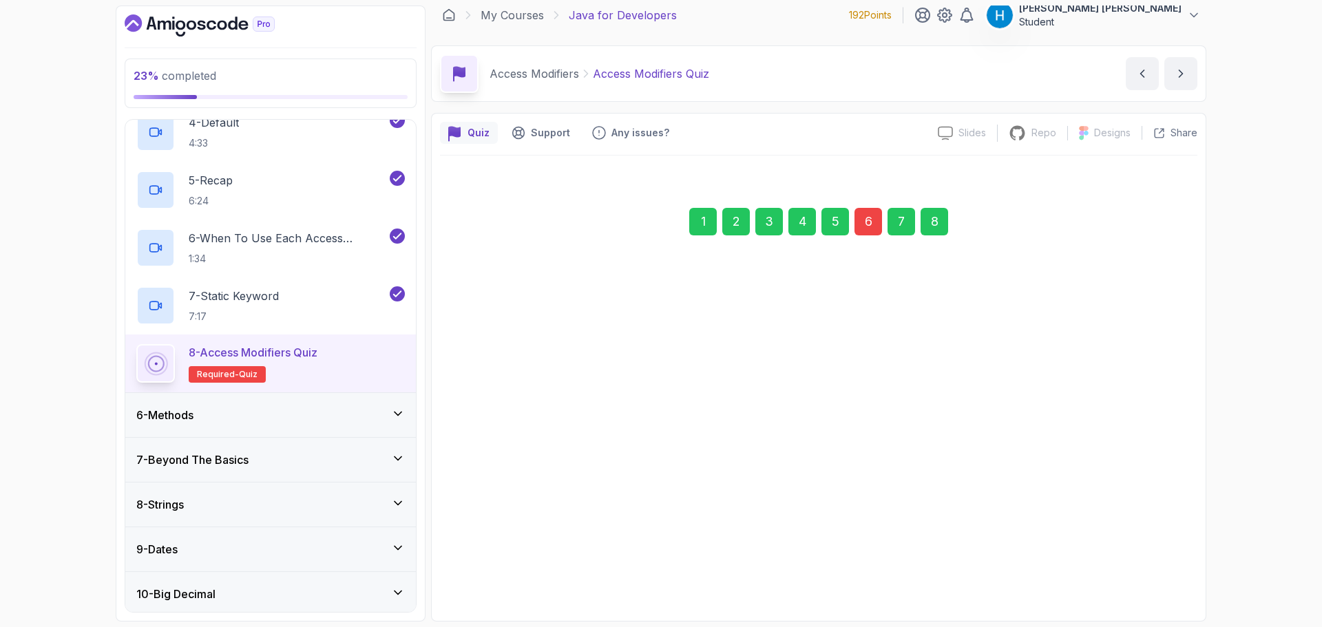
click at [1148, 569] on div "Next" at bounding box center [1151, 568] width 25 height 17
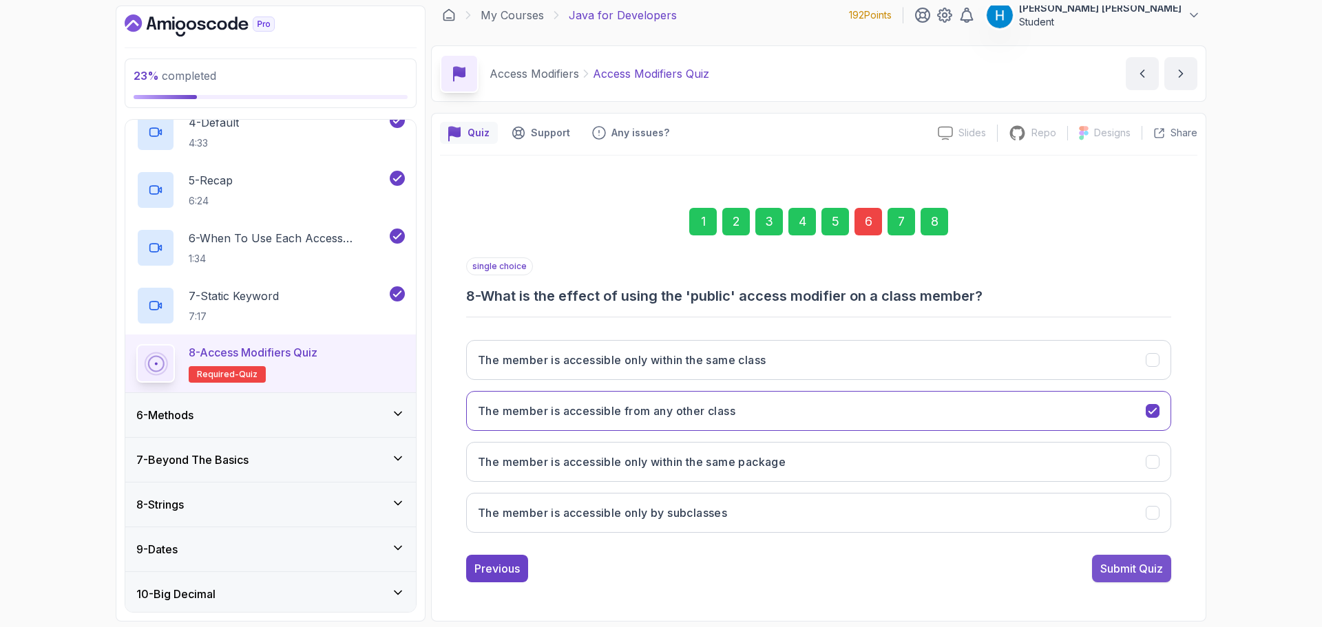
click at [1128, 570] on div "Submit Quiz" at bounding box center [1132, 569] width 63 height 17
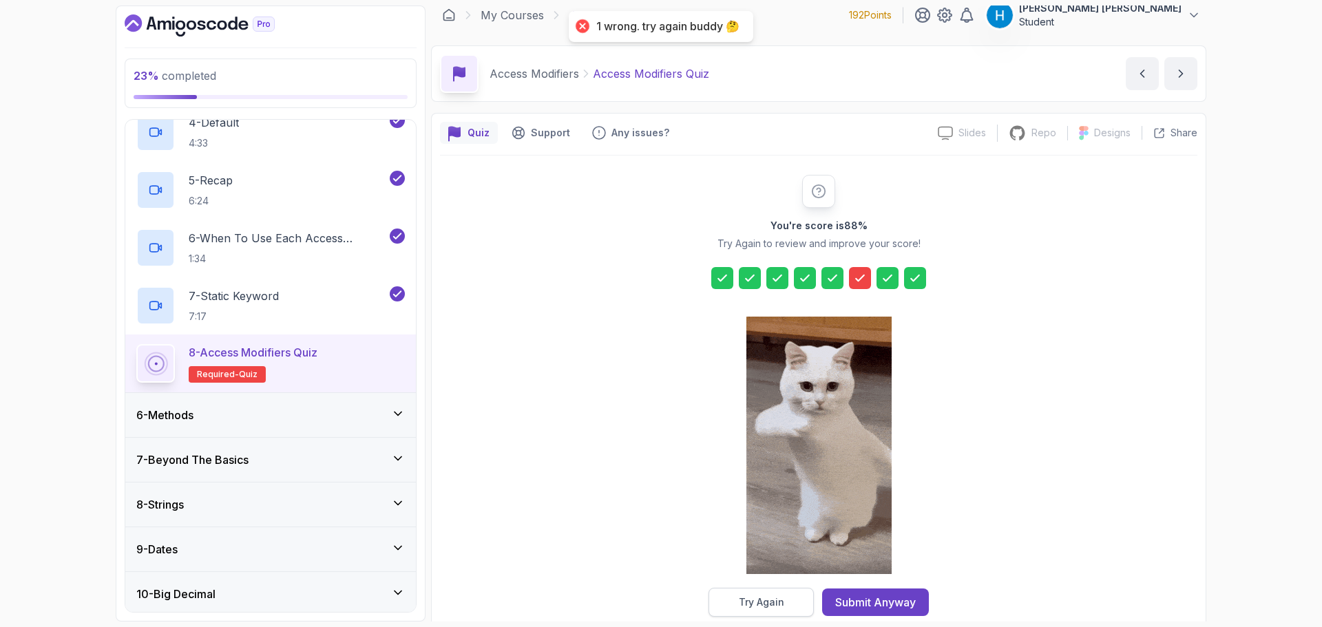
click at [763, 605] on div "Try Again" at bounding box center [761, 603] width 45 height 14
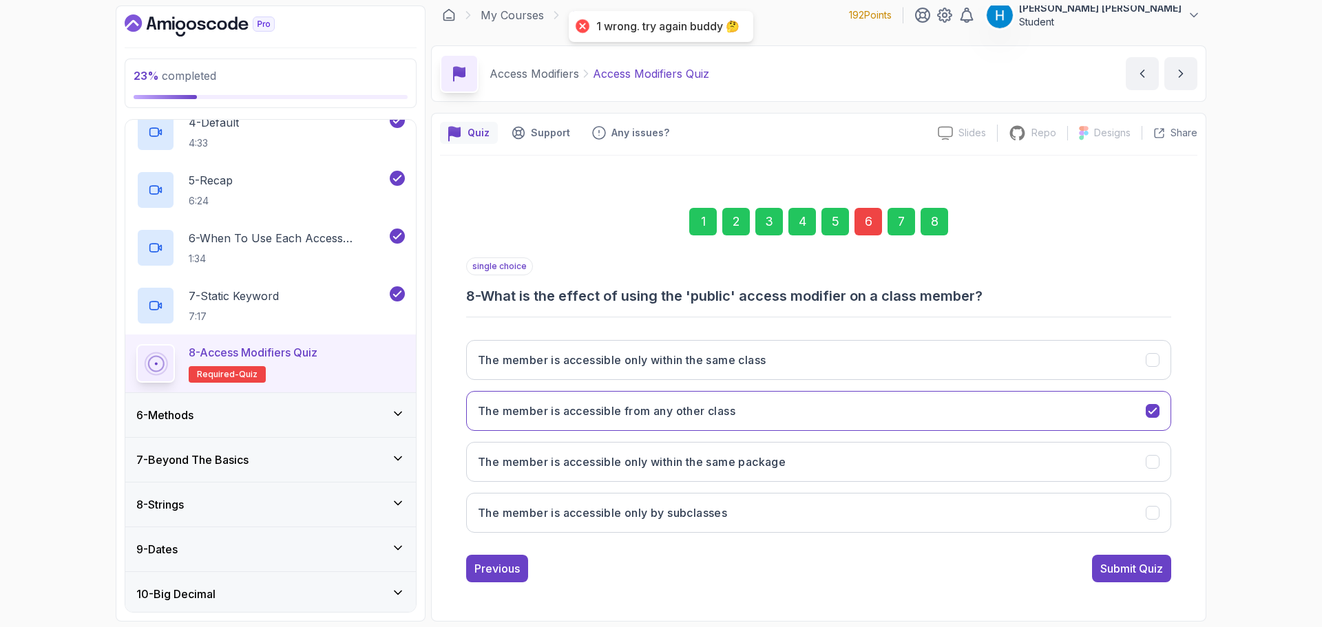
click at [873, 225] on div "6" at bounding box center [869, 222] width 28 height 28
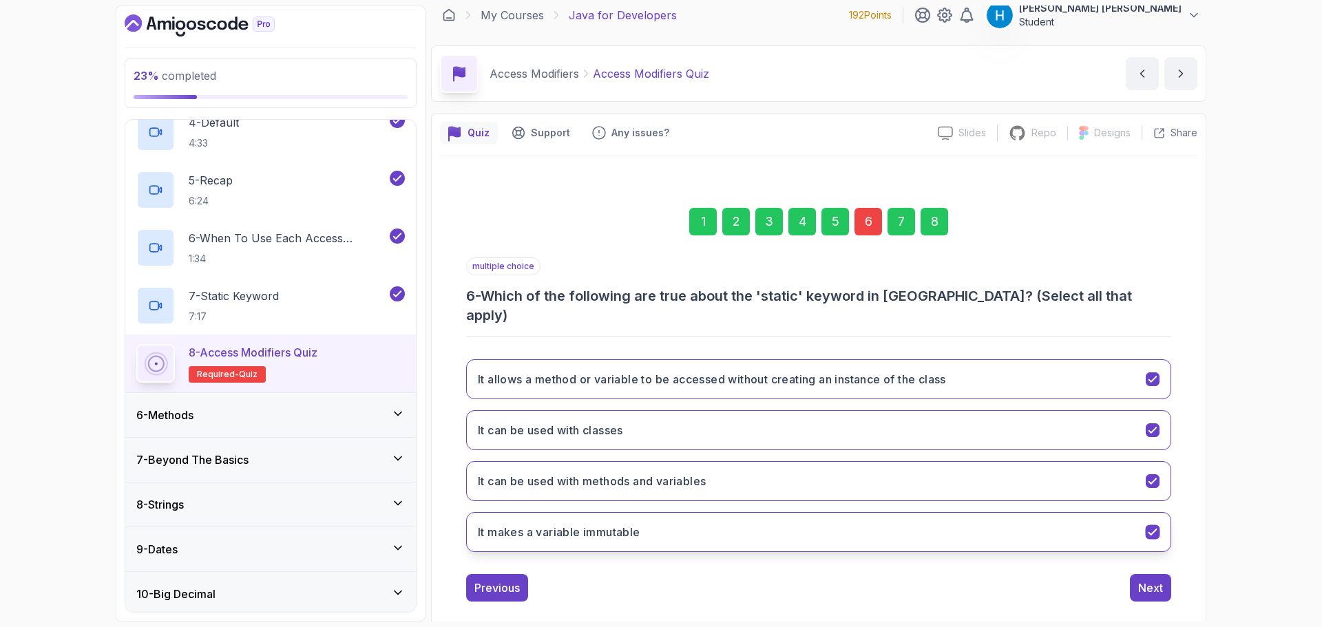
click at [748, 524] on button "It makes a variable immutable" at bounding box center [818, 532] width 705 height 40
click at [755, 463] on button "It can be used with methods and variables" at bounding box center [818, 481] width 705 height 40
click at [773, 411] on button "It can be used with classes" at bounding box center [818, 431] width 705 height 40
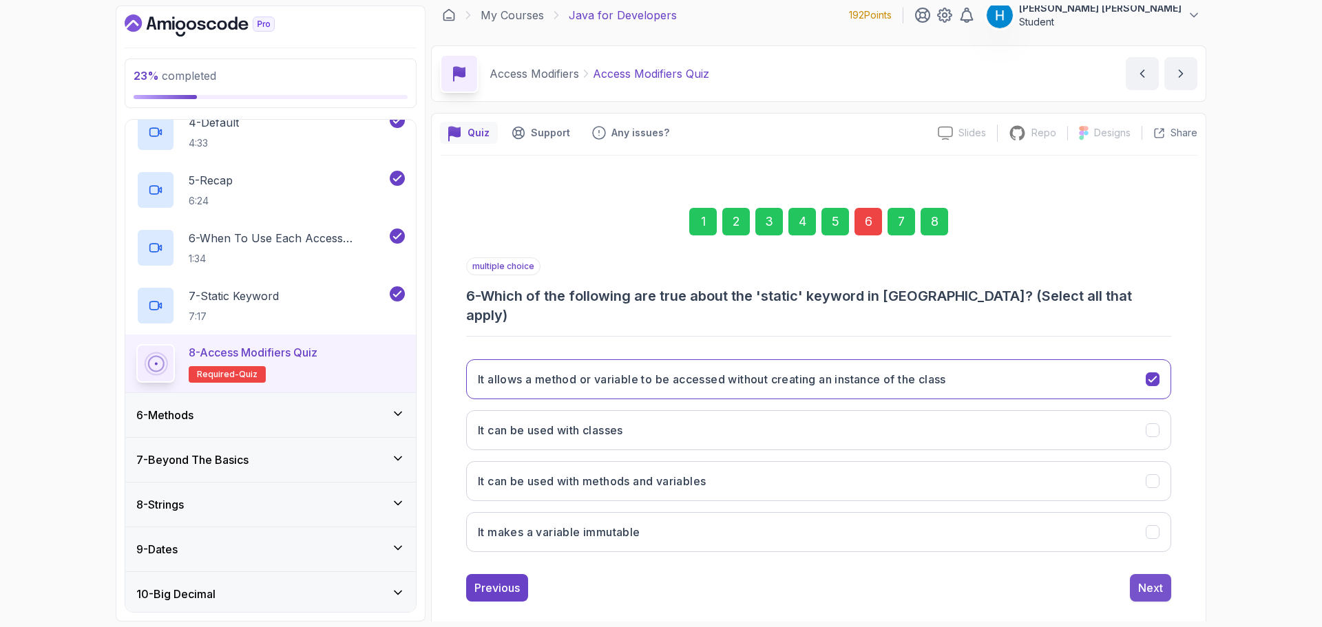
click at [1146, 580] on div "Next" at bounding box center [1151, 588] width 25 height 17
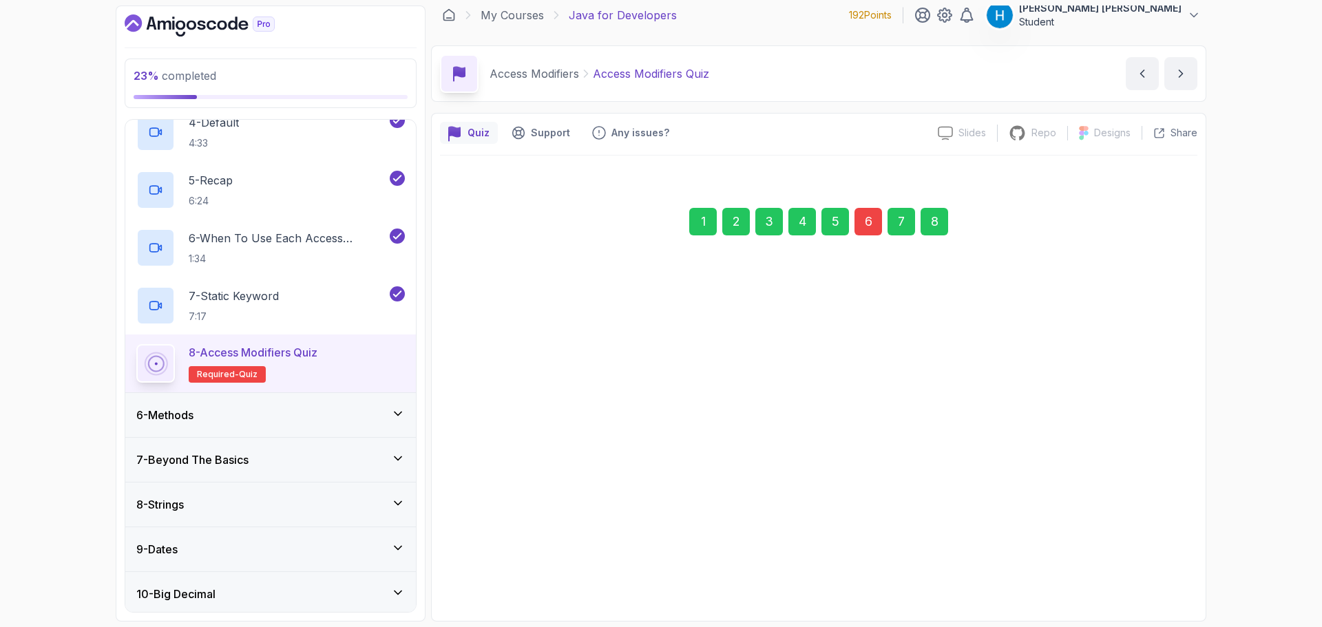
click at [1151, 567] on div "Next" at bounding box center [1151, 569] width 25 height 17
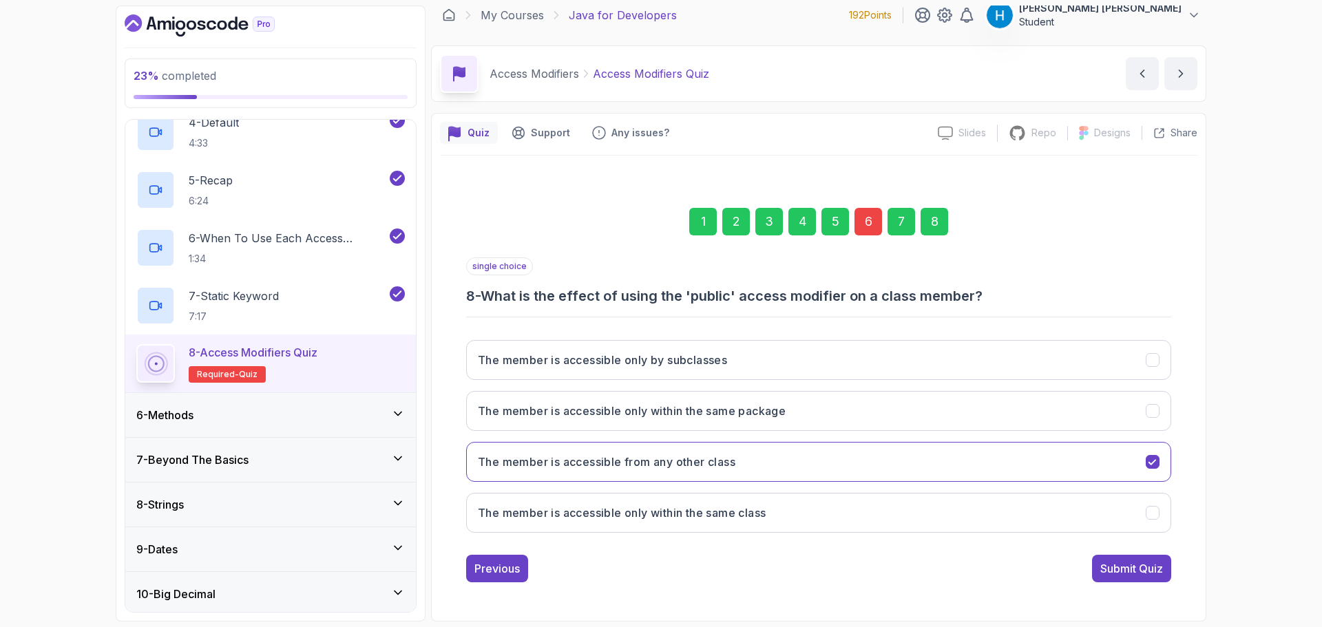
click at [1151, 567] on div "Submit Quiz" at bounding box center [1132, 569] width 63 height 17
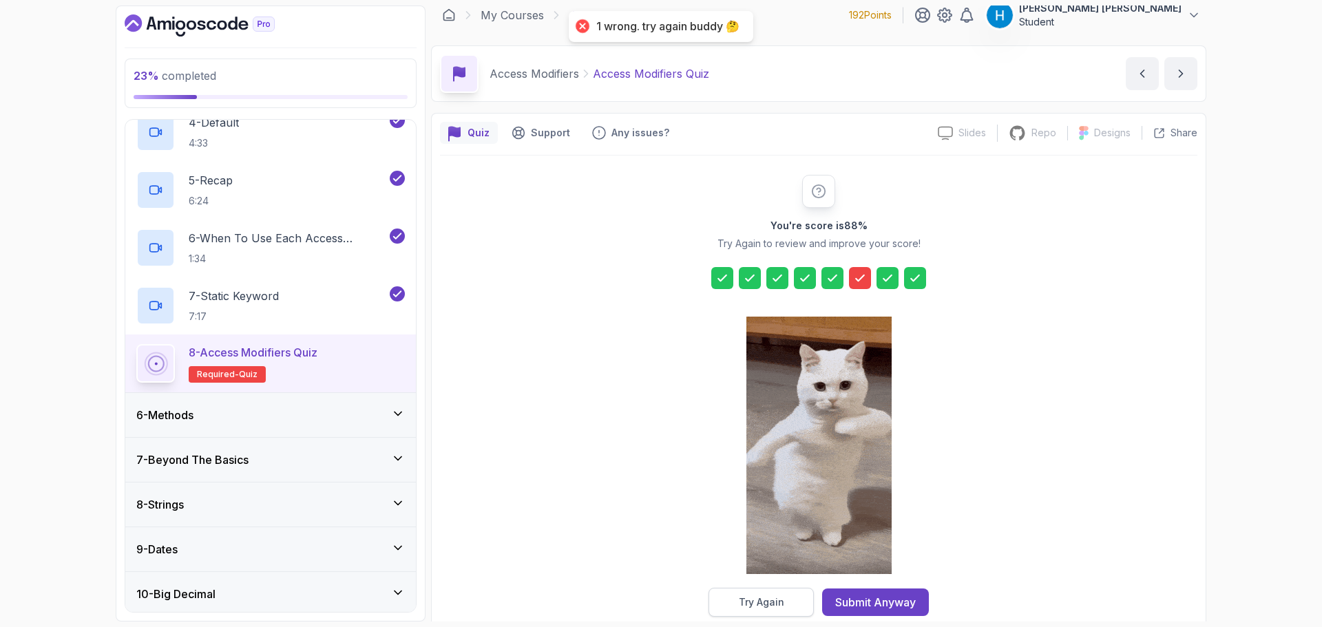
click at [783, 592] on button "Try Again" at bounding box center [761, 602] width 105 height 29
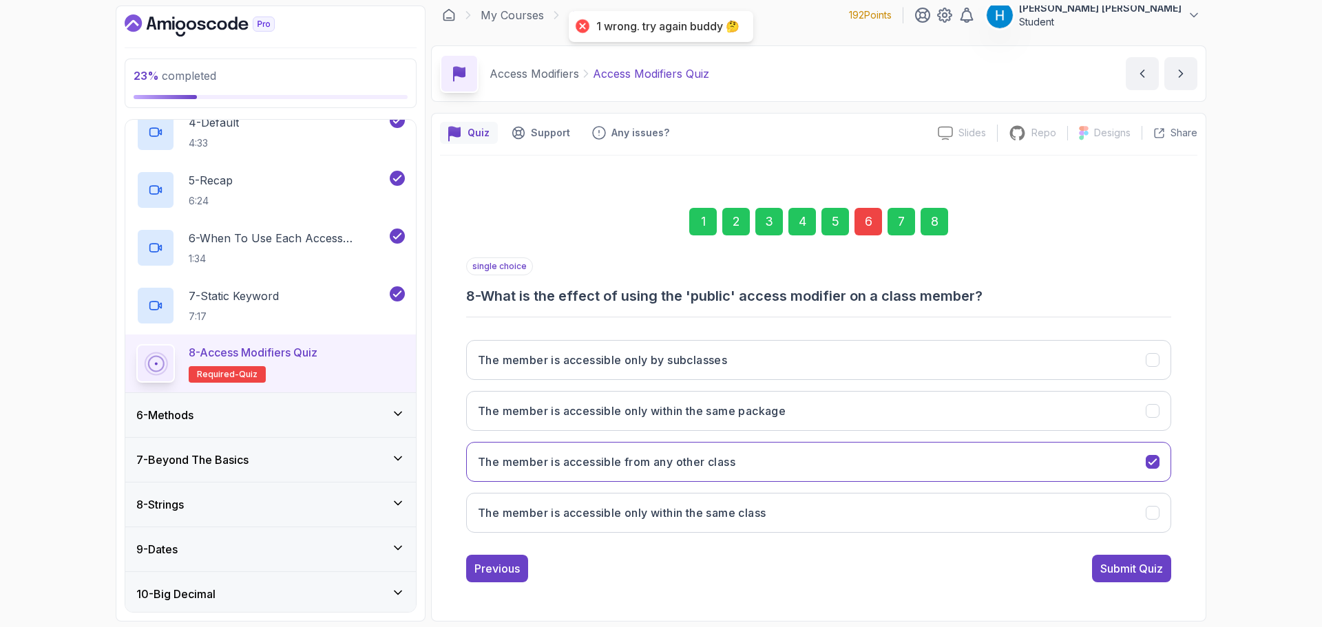
click at [866, 226] on div "6" at bounding box center [869, 222] width 28 height 28
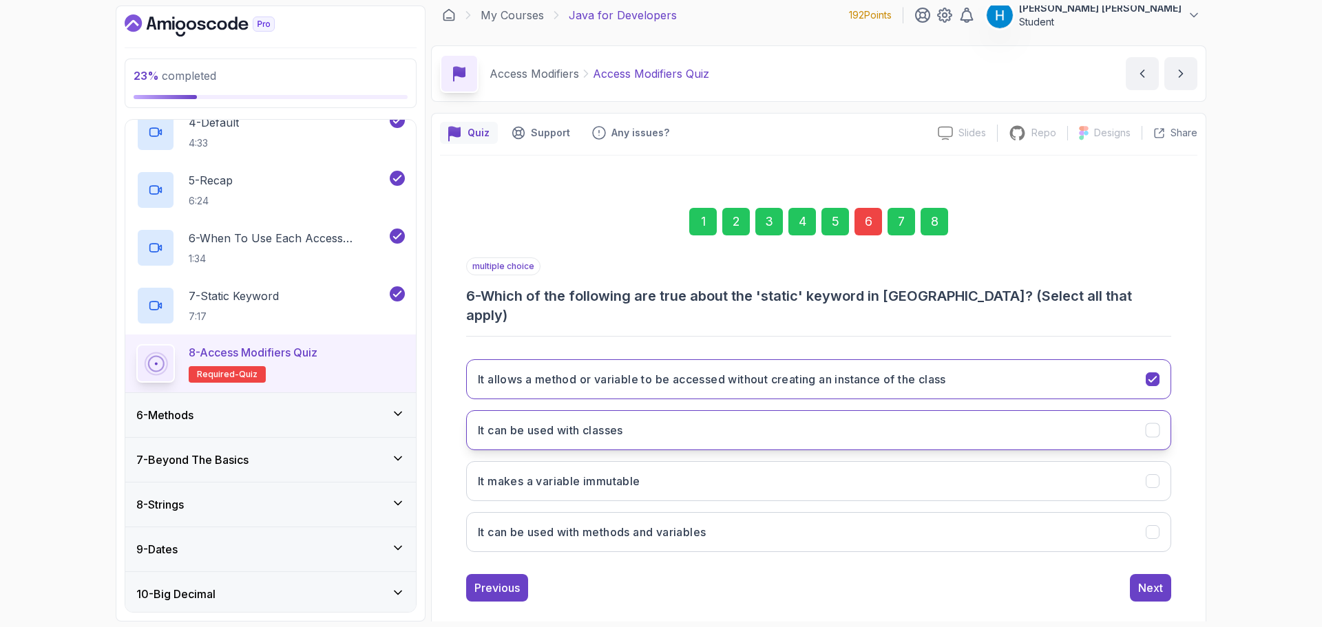
click at [723, 412] on button "It can be used with classes" at bounding box center [818, 431] width 705 height 40
click at [771, 371] on h3 "It allows a method or variable to be accessed without creating an instance of t…" at bounding box center [712, 379] width 468 height 17
click at [739, 461] on button "It makes a variable immutable" at bounding box center [818, 481] width 705 height 40
click at [757, 461] on button "It makes a variable immutable" at bounding box center [818, 481] width 705 height 40
click at [735, 524] on button "It can be used with methods and variables" at bounding box center [818, 532] width 705 height 40
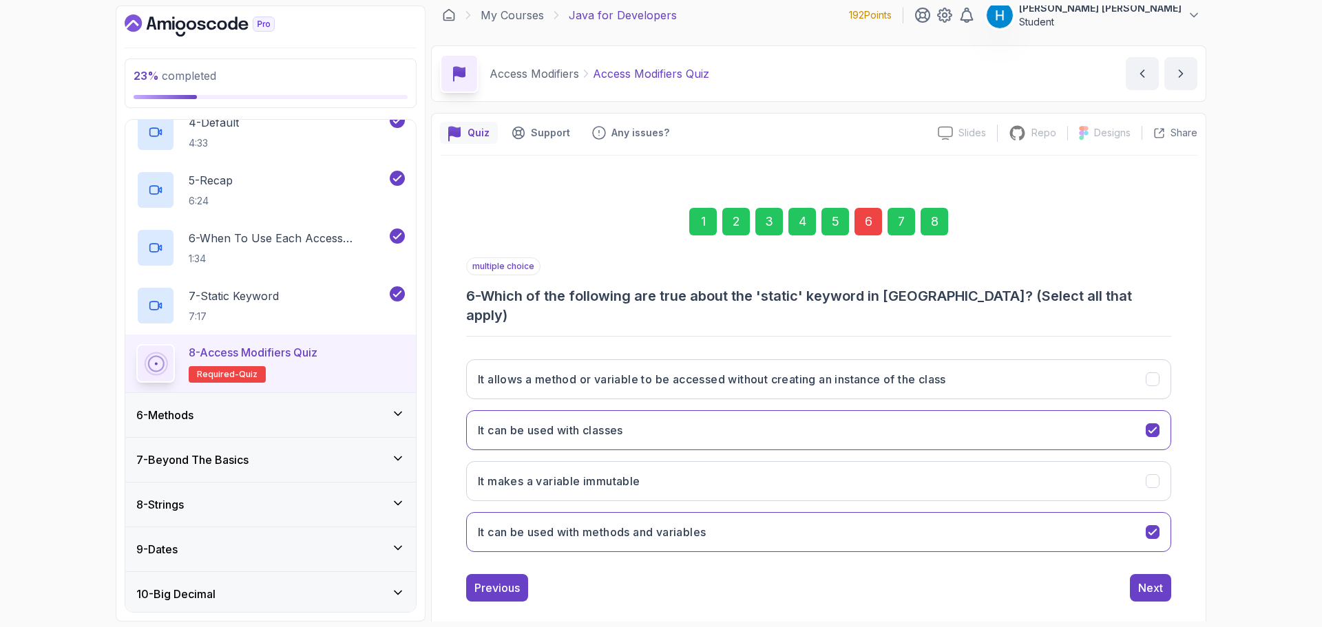
click at [931, 226] on div "8" at bounding box center [935, 222] width 28 height 28
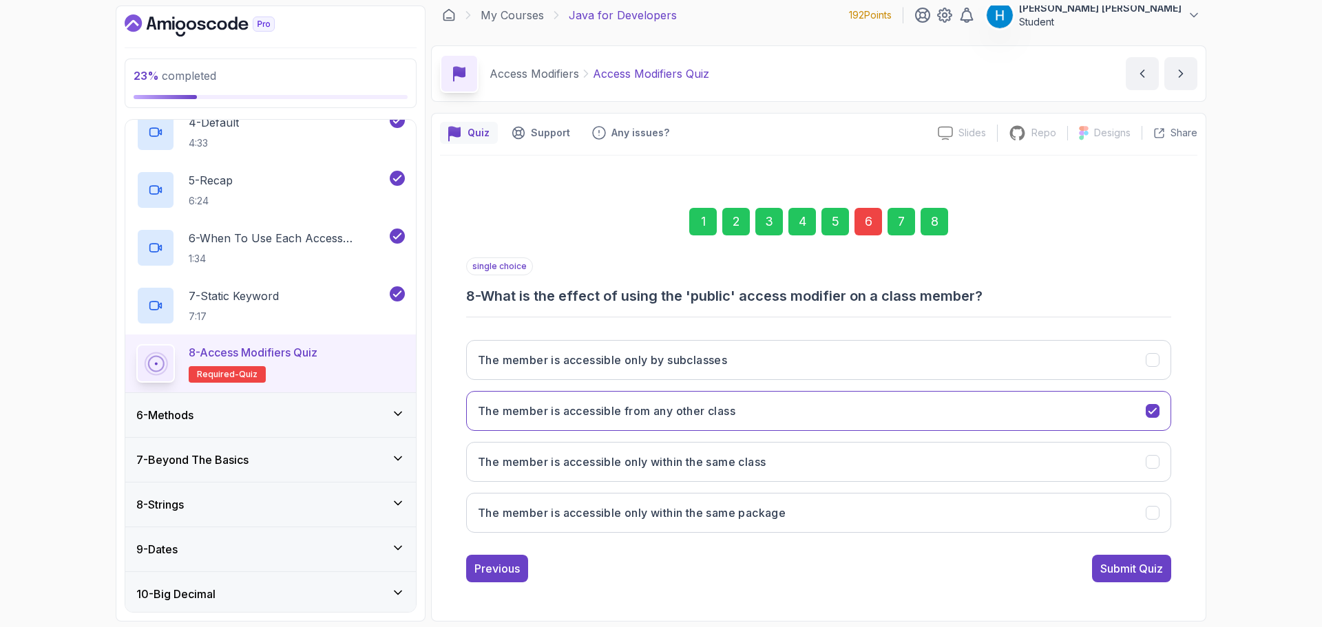
click at [1148, 575] on div "Submit Quiz" at bounding box center [1132, 569] width 63 height 17
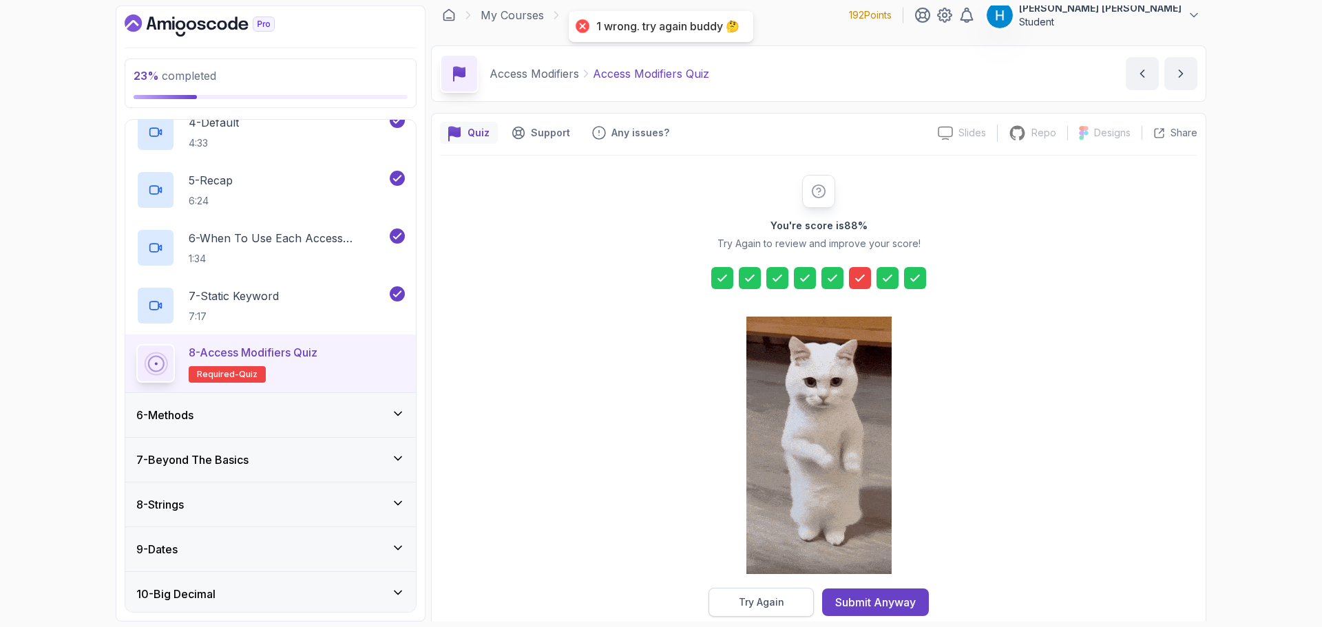
click at [774, 601] on div "Try Again" at bounding box center [761, 603] width 45 height 14
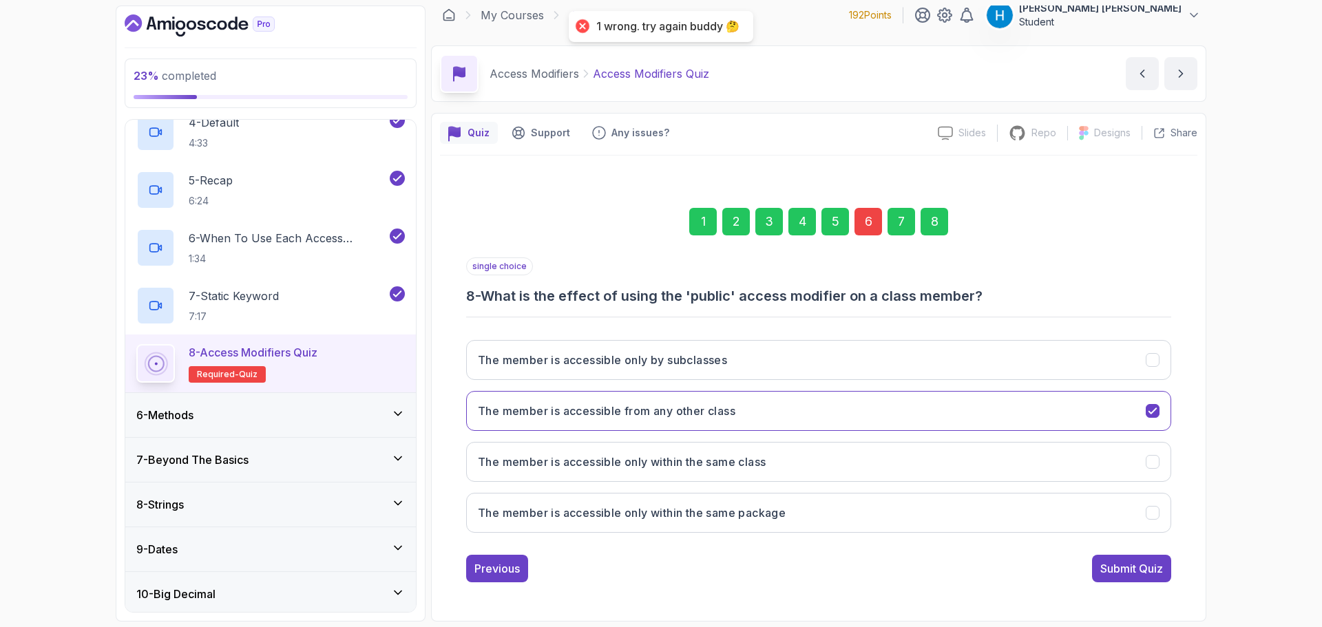
click at [870, 220] on div "6" at bounding box center [869, 222] width 28 height 28
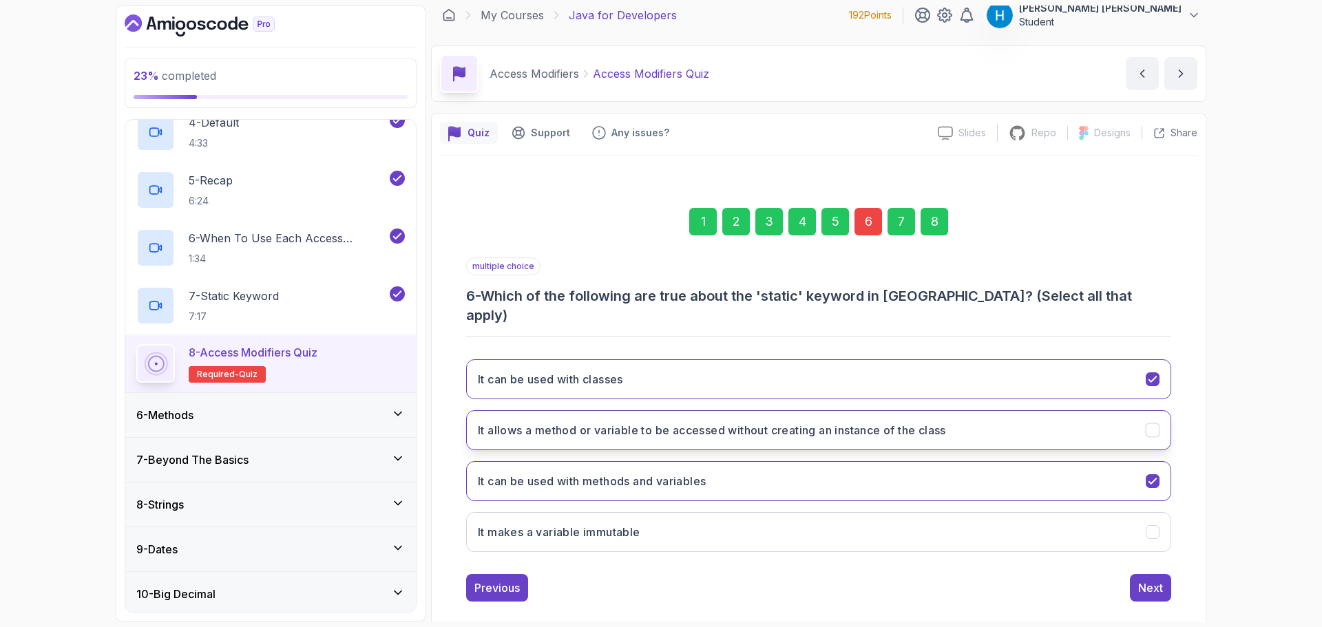
click at [912, 422] on h3 "It allows a method or variable to be accessed without creating an instance of t…" at bounding box center [712, 430] width 468 height 17
click at [1150, 580] on div "Next" at bounding box center [1151, 588] width 25 height 17
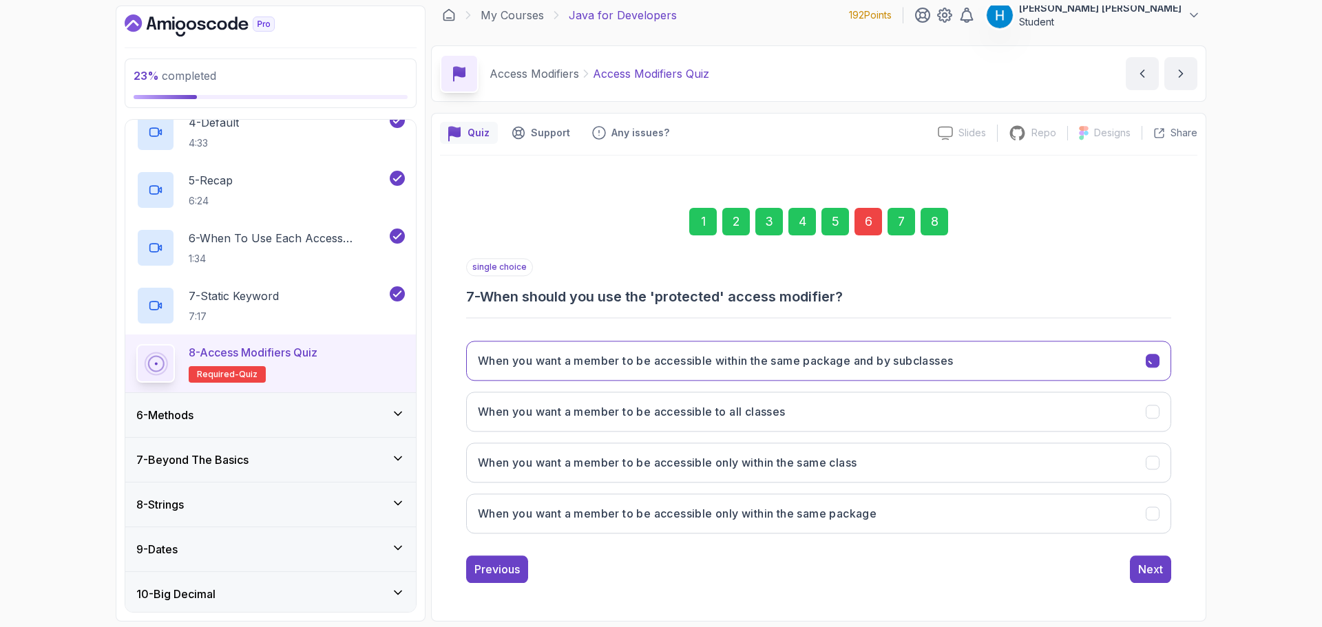
click at [1150, 570] on div "Next" at bounding box center [1151, 569] width 25 height 17
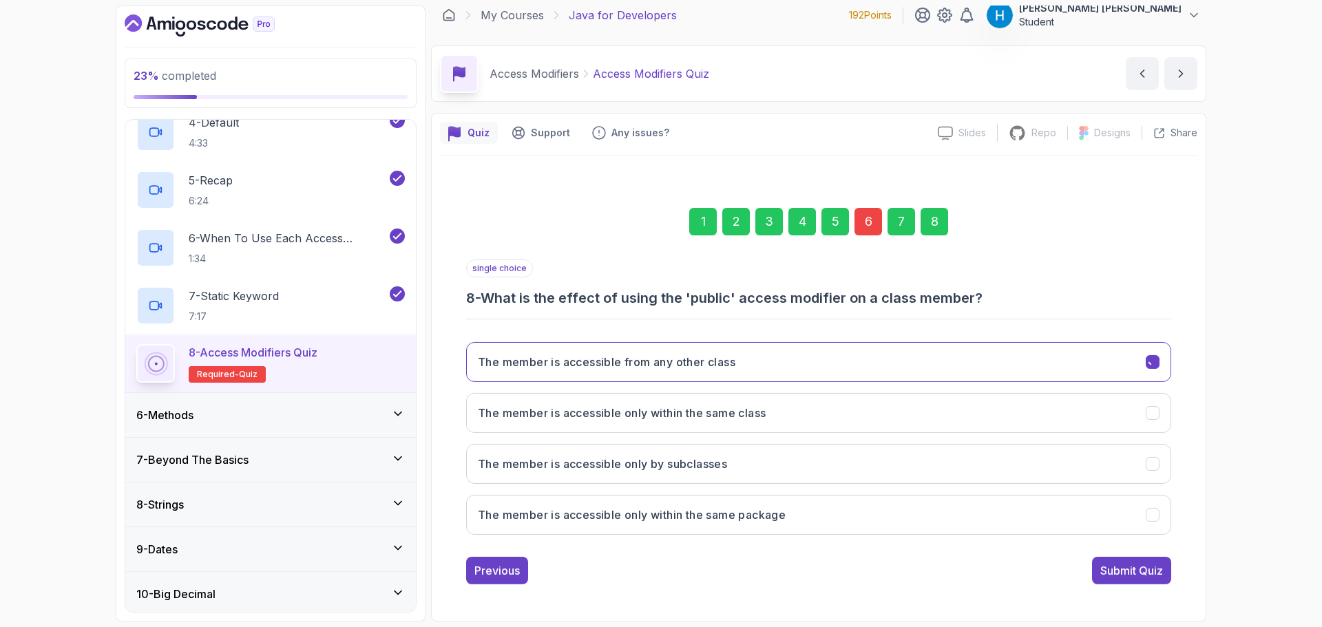
click at [1150, 570] on div "Submit Quiz" at bounding box center [1132, 571] width 63 height 17
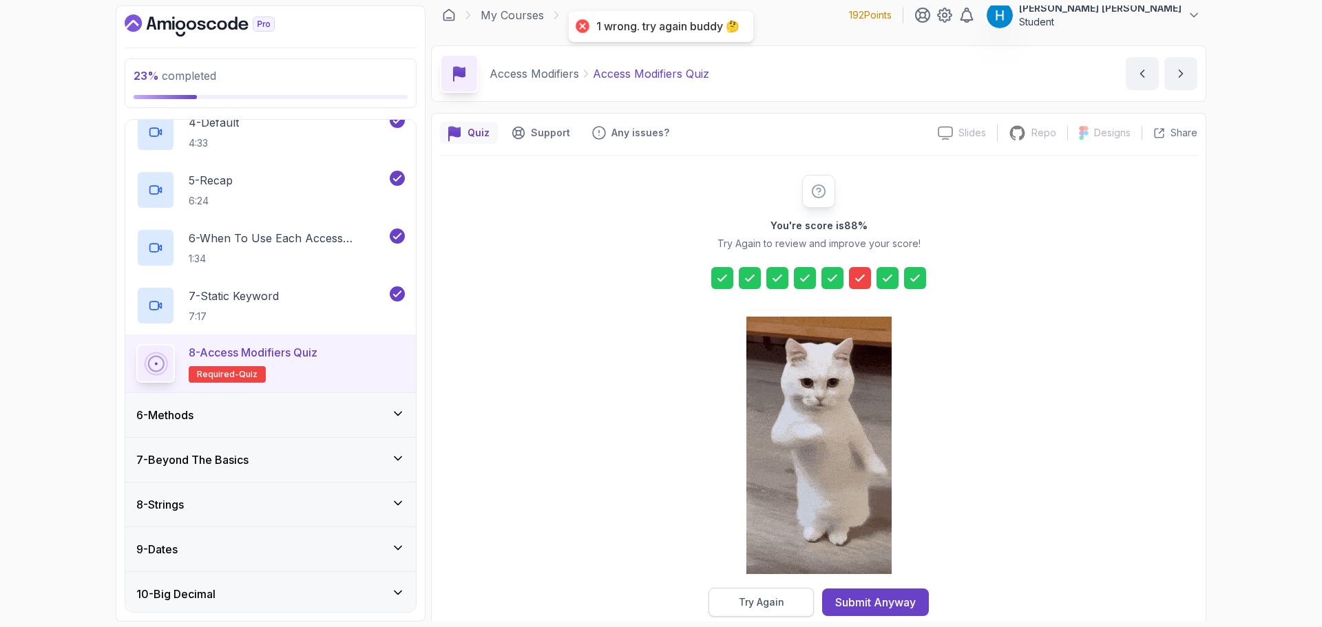
click at [760, 596] on div "Try Again" at bounding box center [761, 603] width 45 height 14
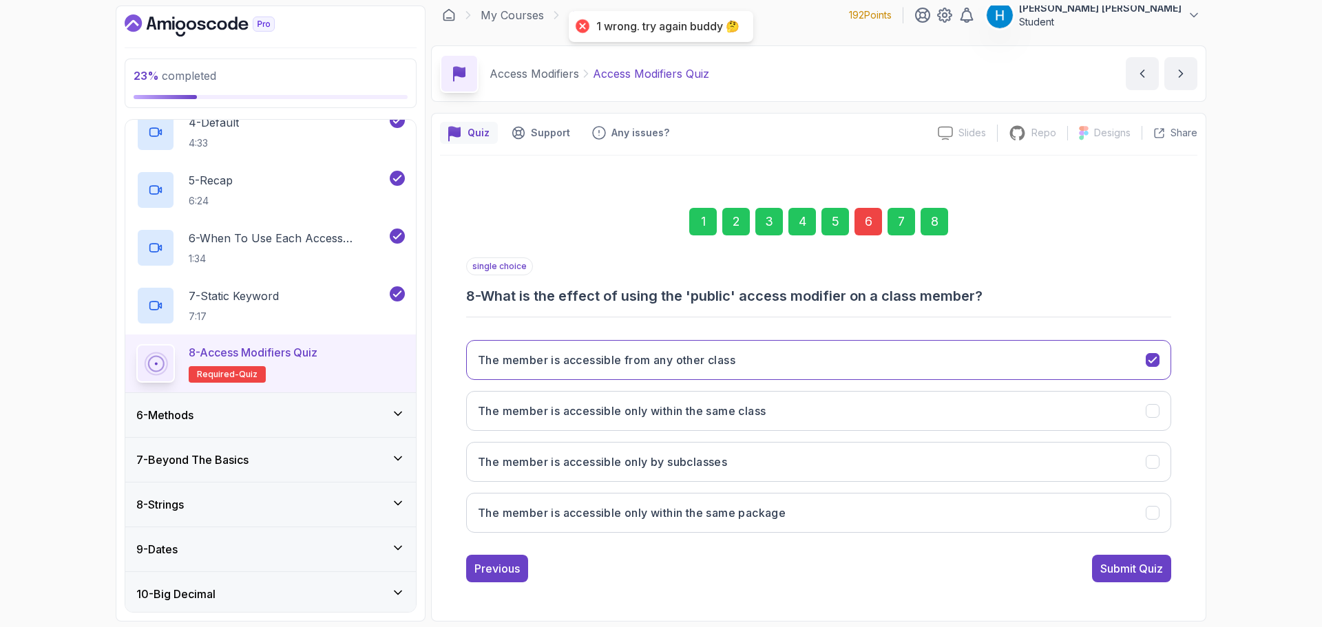
click at [859, 226] on div "6" at bounding box center [869, 222] width 28 height 28
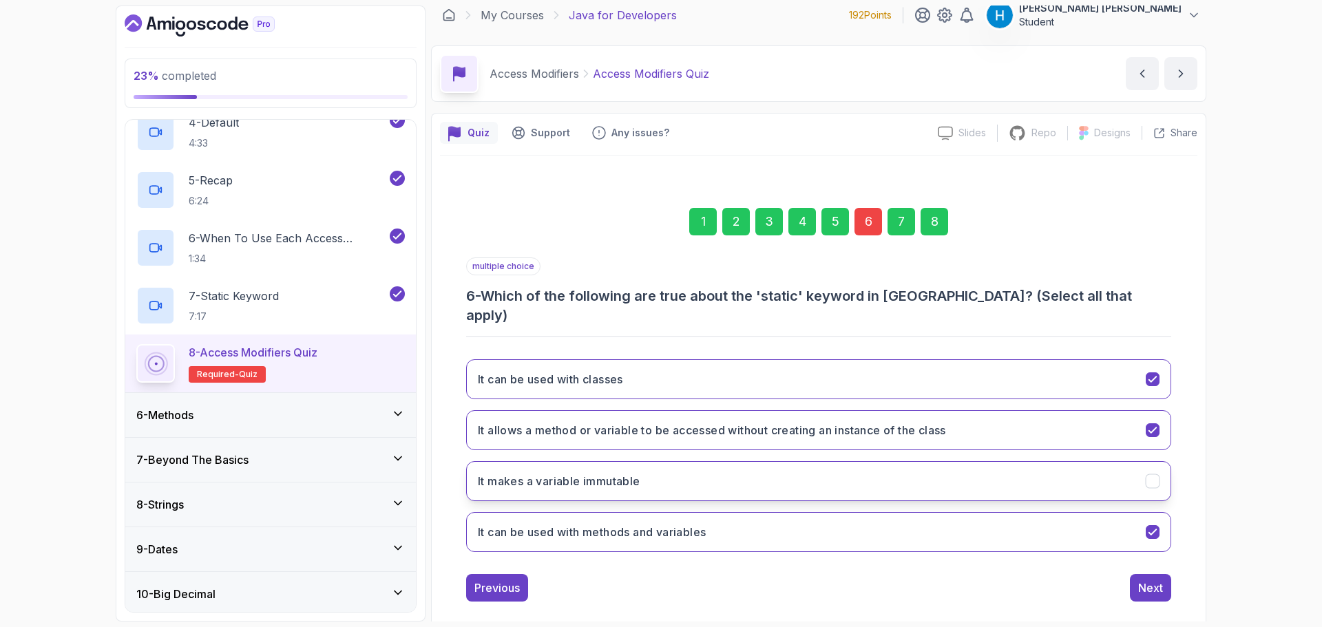
click at [823, 461] on button "It makes a variable immutable" at bounding box center [818, 481] width 705 height 40
click at [772, 422] on h3 "It allows a method or variable to be accessed without creating an instance of t…" at bounding box center [712, 430] width 468 height 17
click at [798, 512] on button "It can be used with methods and variables" at bounding box center [818, 532] width 705 height 40
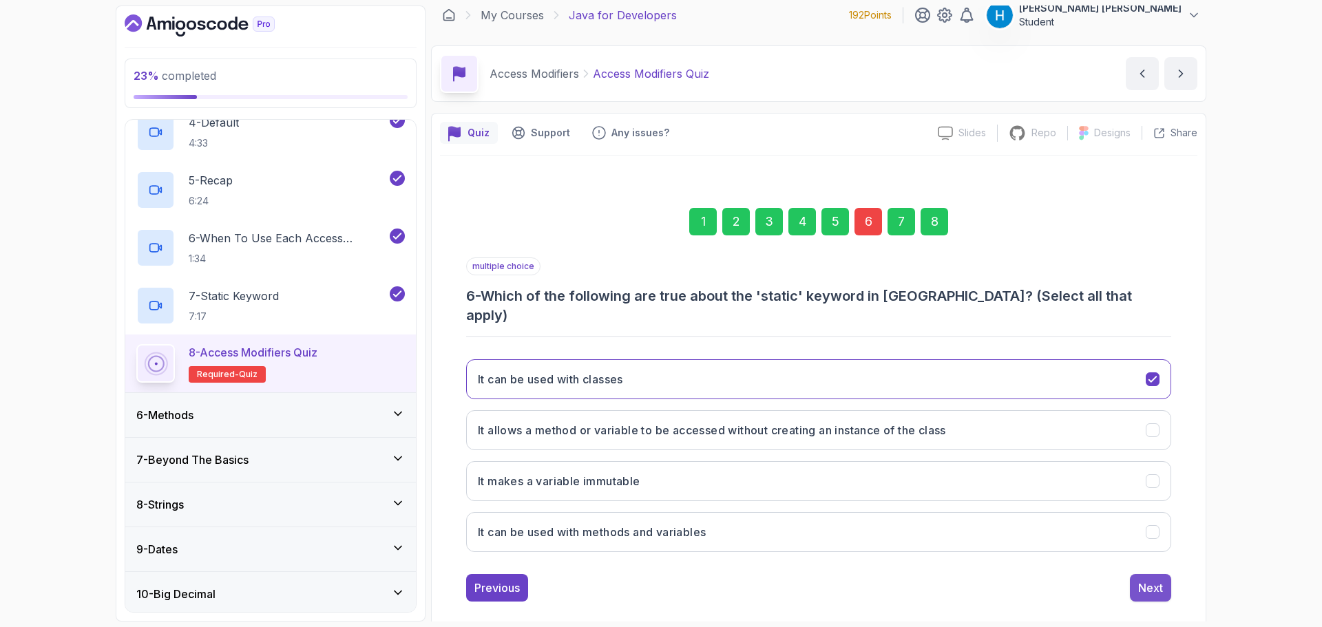
click at [1165, 574] on button "Next" at bounding box center [1150, 588] width 41 height 28
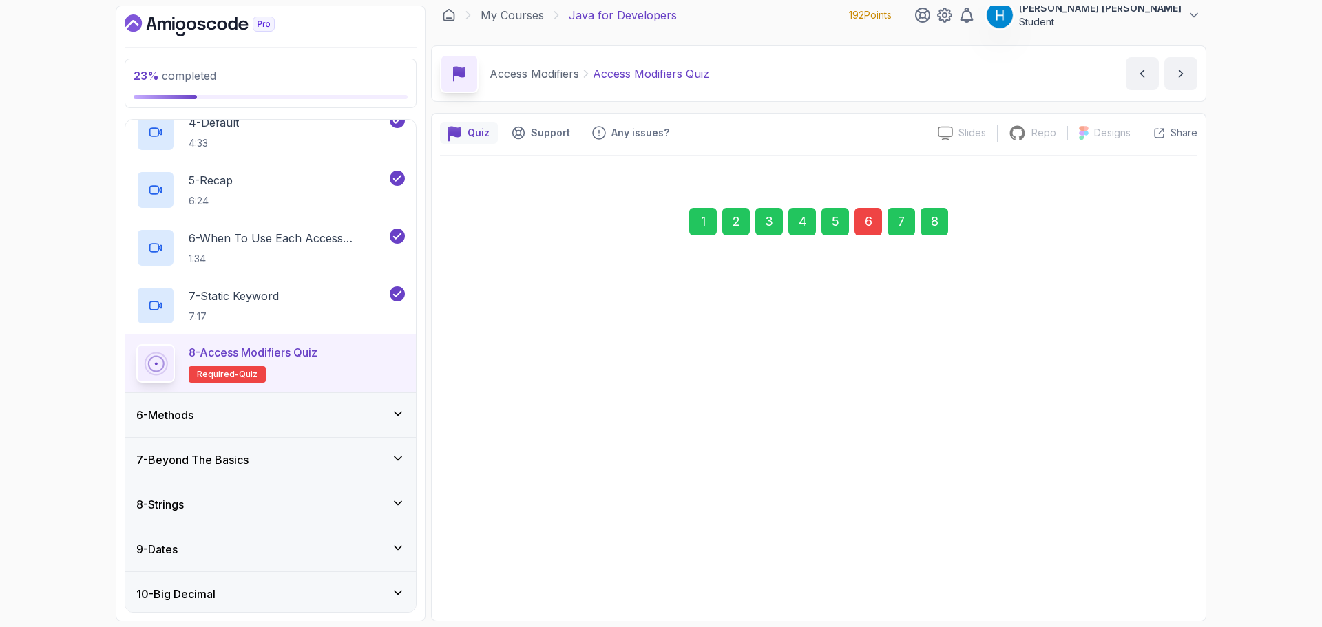
click at [1165, 570] on button "Next" at bounding box center [1150, 568] width 41 height 28
click at [1156, 569] on div "Submit Quiz" at bounding box center [1132, 569] width 63 height 17
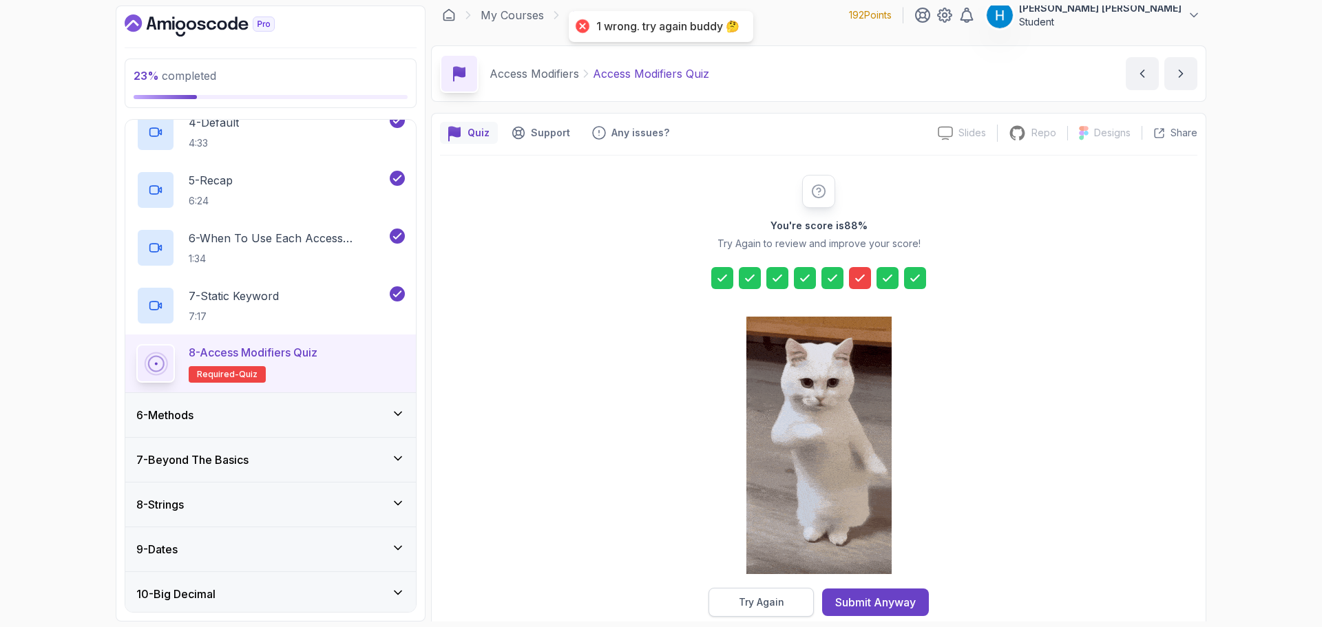
click at [780, 610] on button "Try Again" at bounding box center [761, 602] width 105 height 29
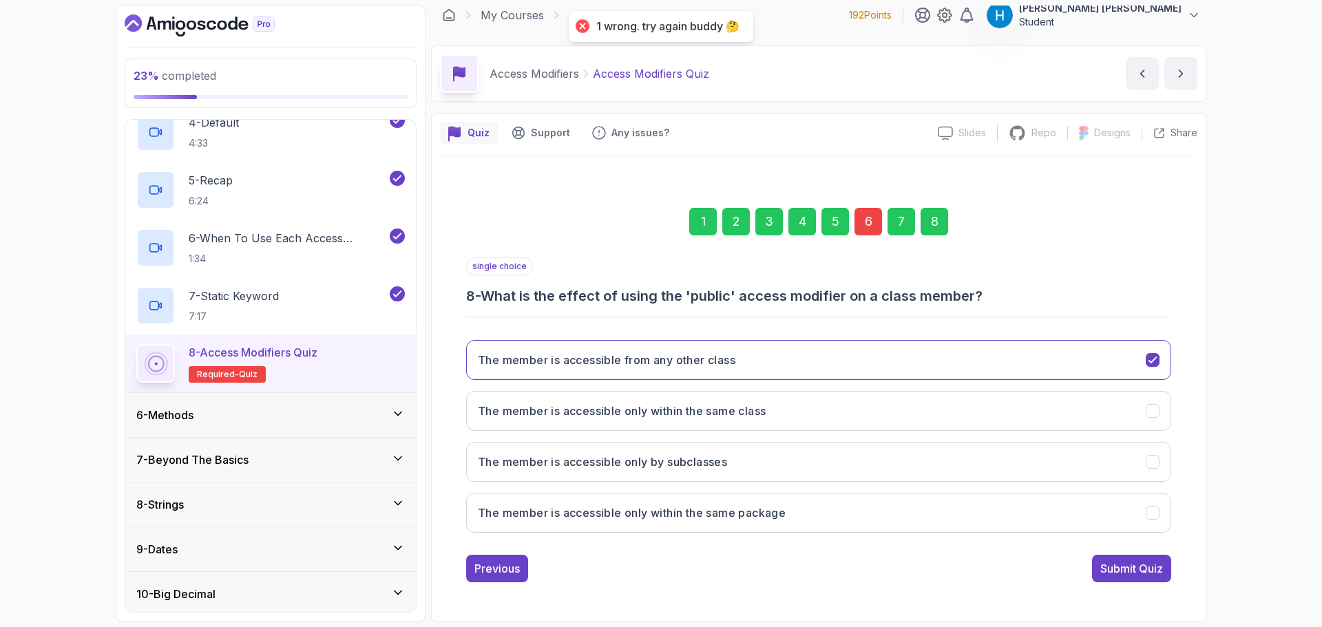
click at [862, 221] on div "6" at bounding box center [869, 222] width 28 height 28
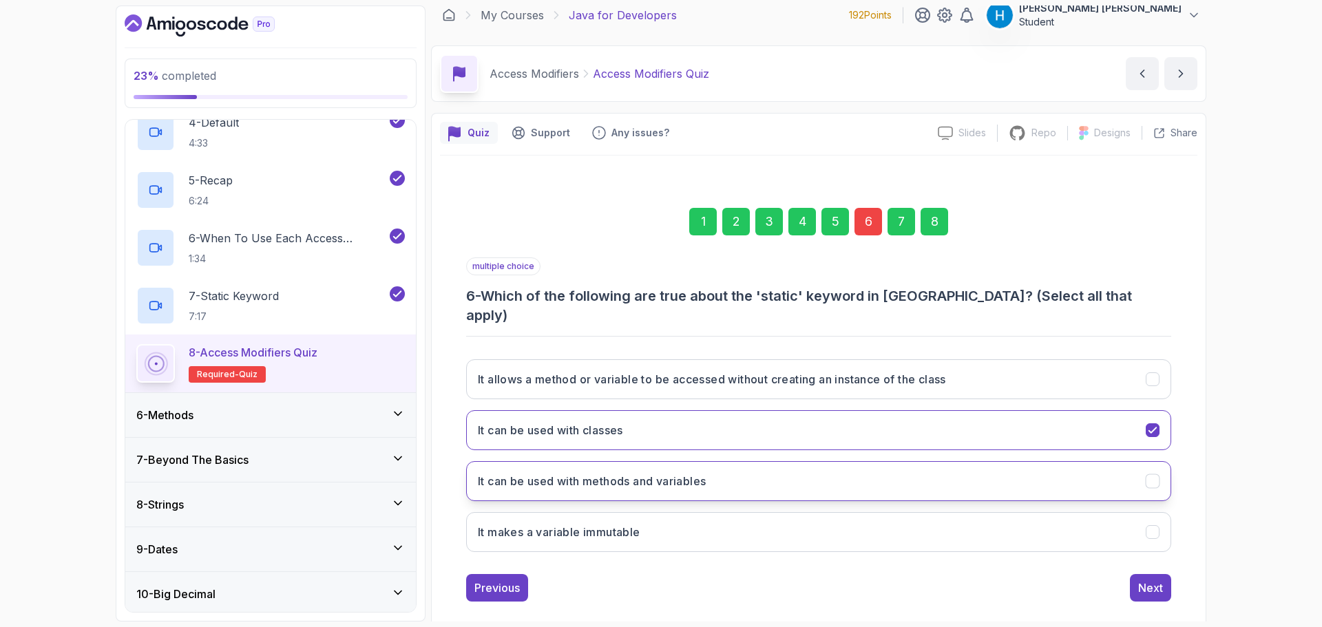
click at [790, 461] on button "It can be used with methods and variables" at bounding box center [818, 481] width 705 height 40
click at [938, 220] on div "8" at bounding box center [935, 222] width 28 height 28
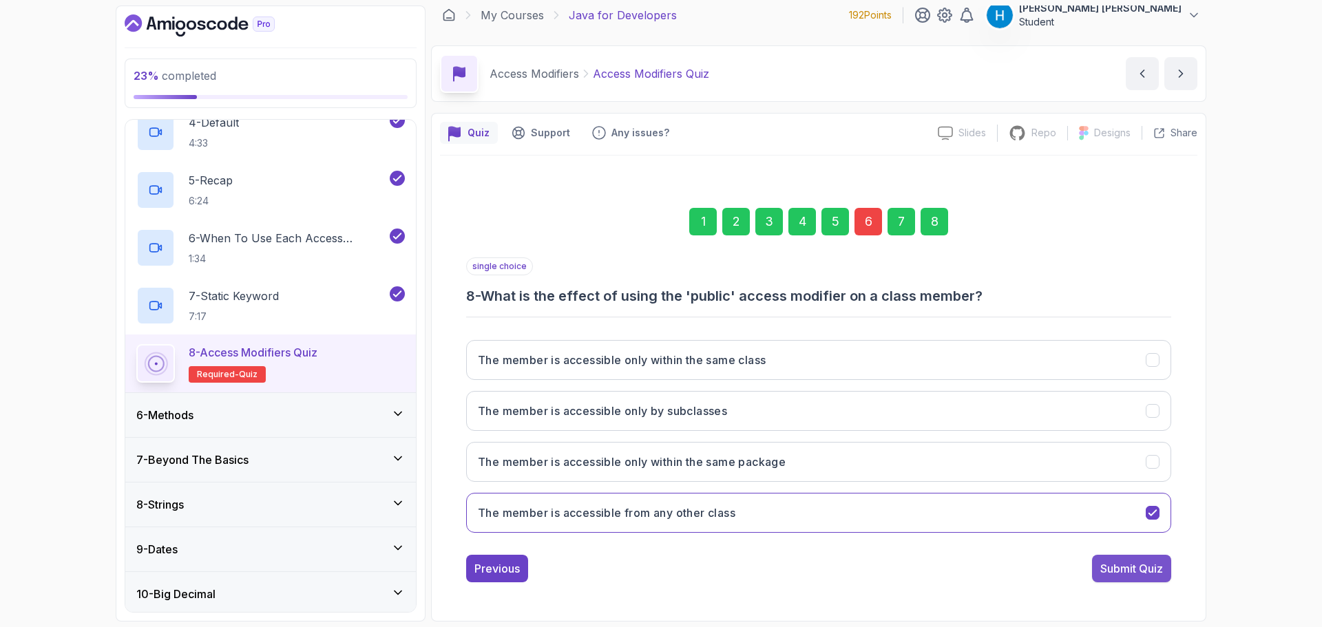
click at [1112, 570] on div "Submit Quiz" at bounding box center [1132, 569] width 63 height 17
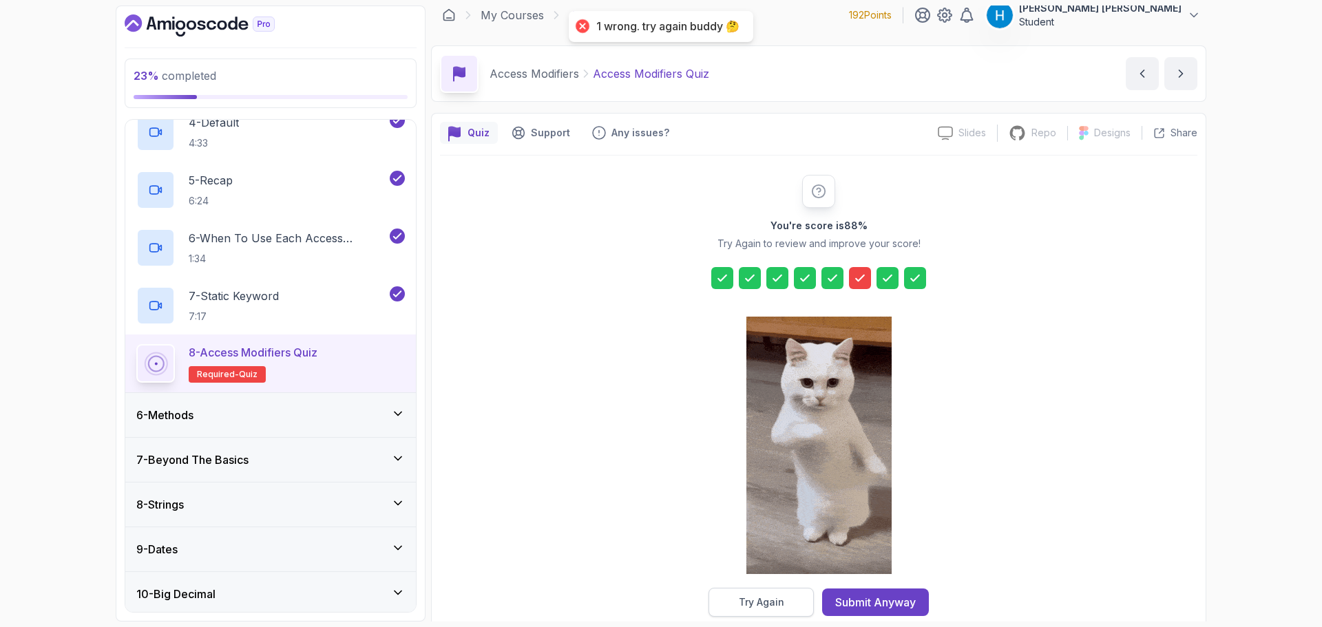
click at [767, 608] on div "Try Again" at bounding box center [761, 603] width 45 height 14
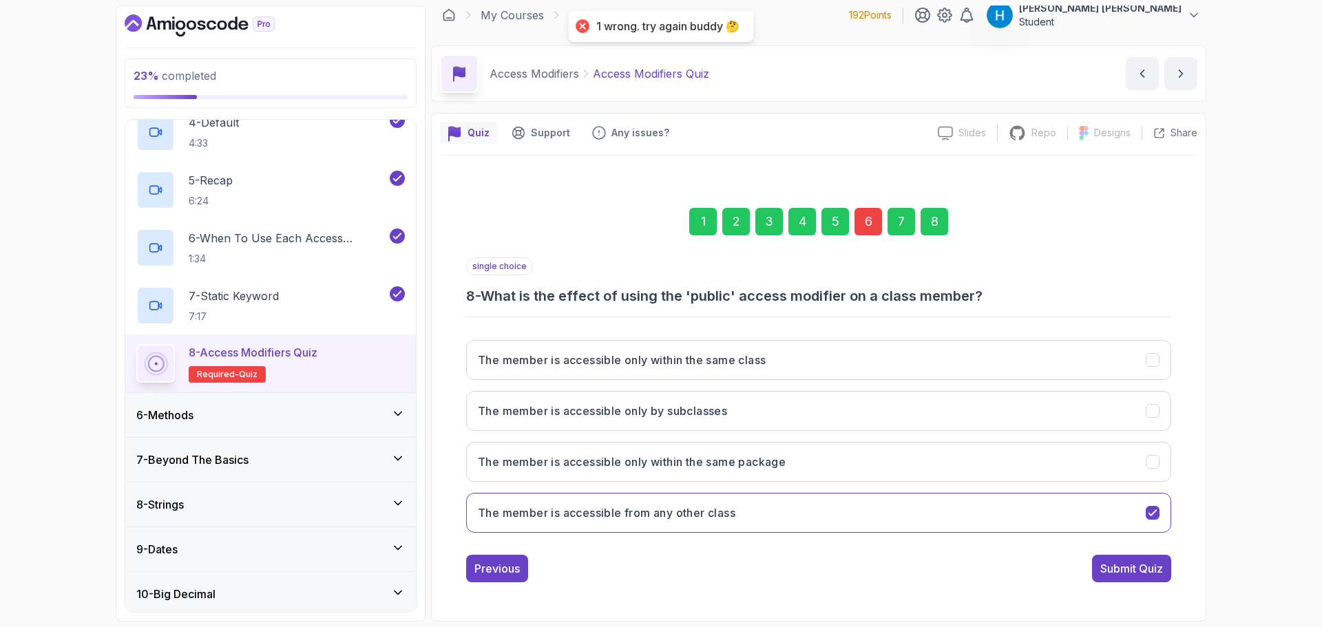
click at [861, 223] on div "6" at bounding box center [869, 222] width 28 height 28
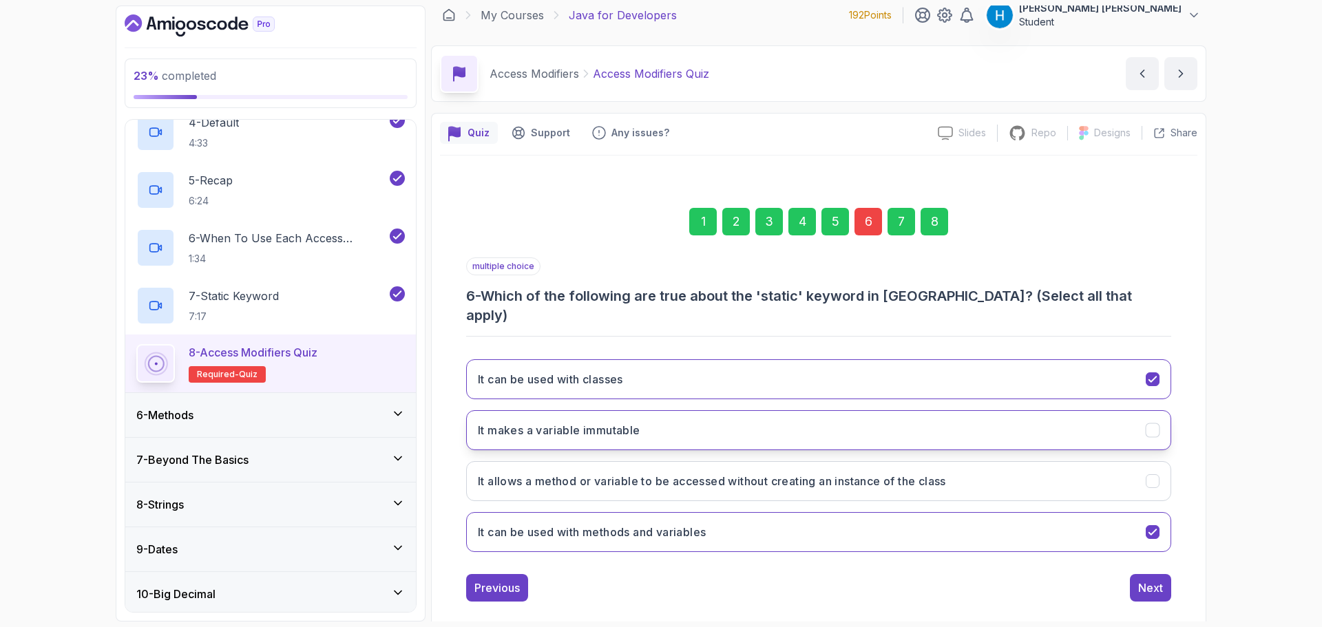
click at [797, 422] on button "It makes a variable immutable" at bounding box center [818, 431] width 705 height 40
click at [845, 372] on button "It can be used with classes" at bounding box center [818, 380] width 705 height 40
click at [850, 411] on button "It makes a variable immutable" at bounding box center [818, 431] width 705 height 40
click at [854, 521] on button "It can be used with methods and variables" at bounding box center [818, 532] width 705 height 40
click at [851, 473] on h3 "It allows a method or variable to be accessed without creating an instance of t…" at bounding box center [712, 481] width 468 height 17
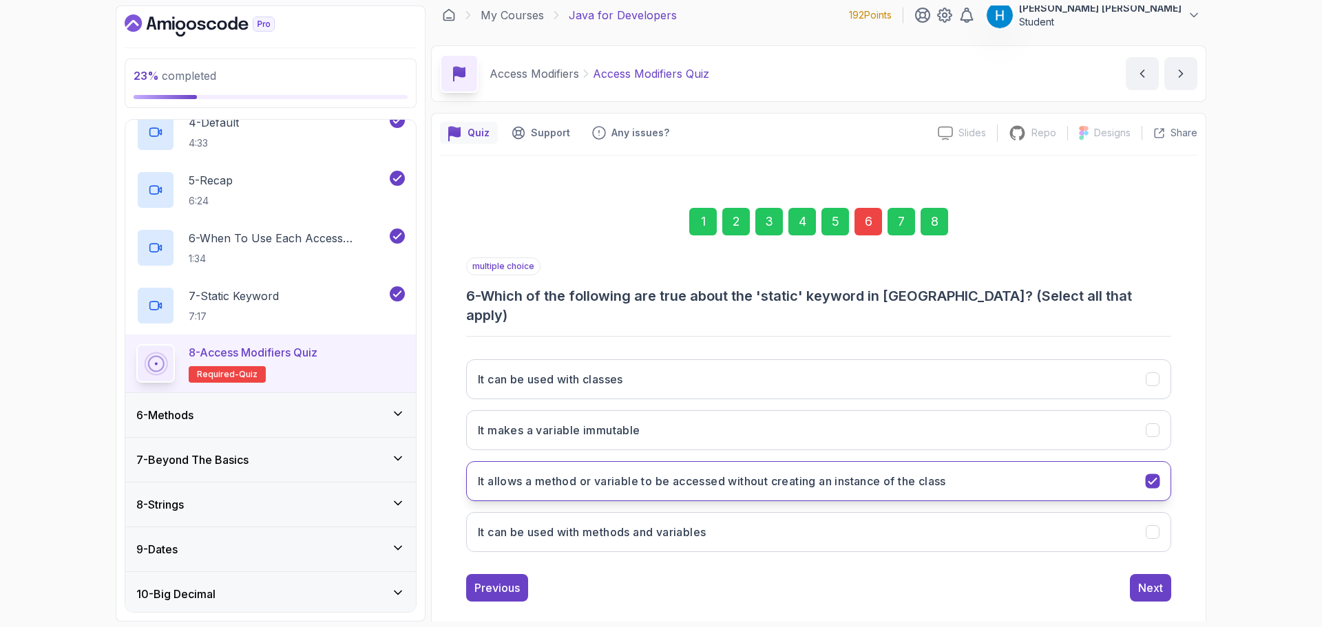
click at [856, 473] on h3 "It allows a method or variable to be accessed without creating an instance of t…" at bounding box center [712, 481] width 468 height 17
click at [1116, 461] on button "It allows a method or variable to be accessed without creating an instance of t…" at bounding box center [818, 481] width 705 height 40
click at [937, 224] on div "8" at bounding box center [935, 222] width 28 height 28
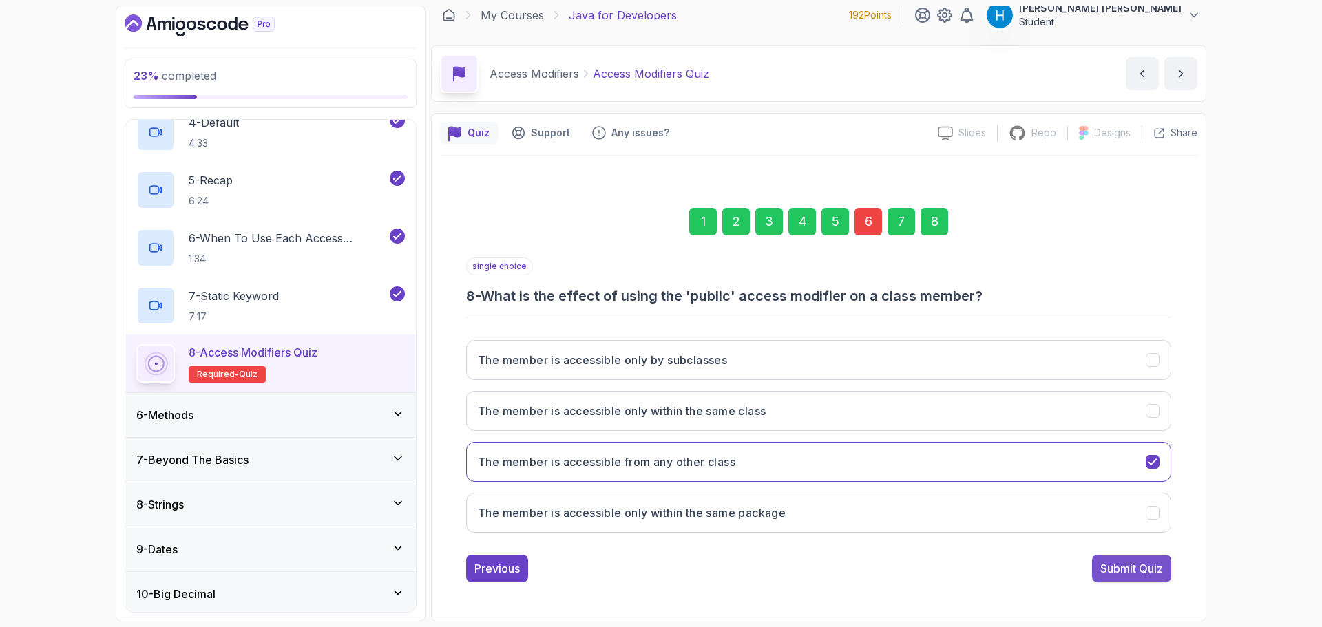
click at [1130, 570] on div "Submit Quiz" at bounding box center [1132, 569] width 63 height 17
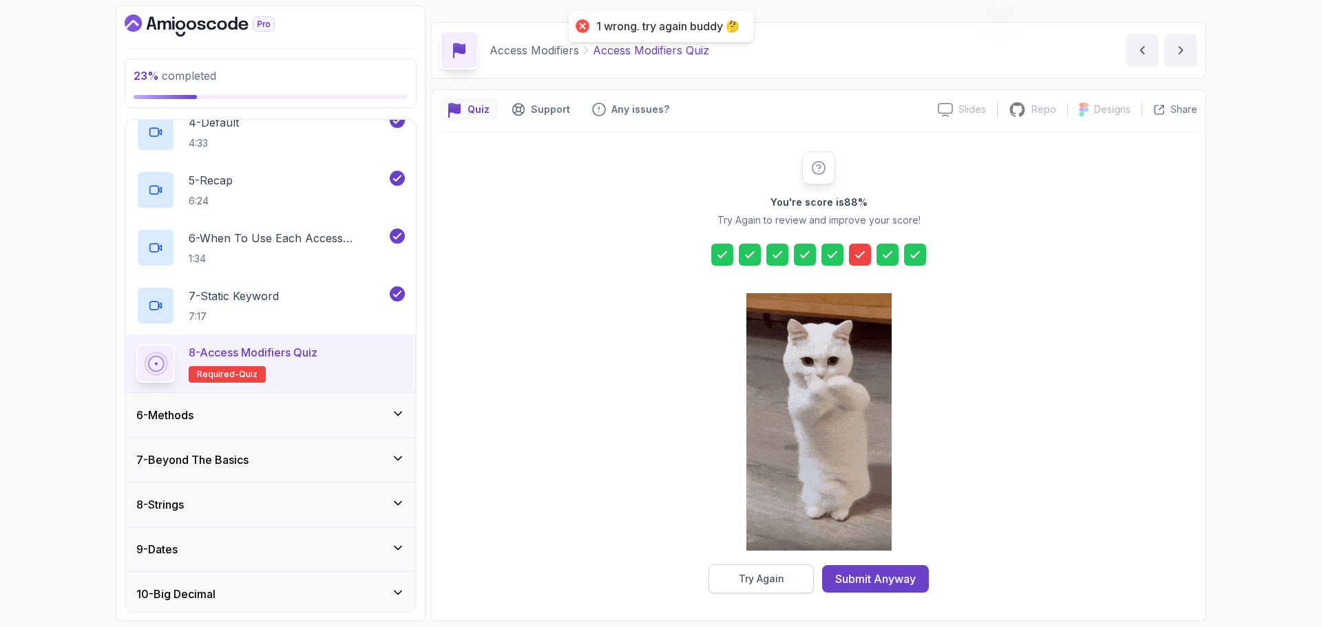
click at [782, 584] on div "Try Again" at bounding box center [761, 579] width 45 height 14
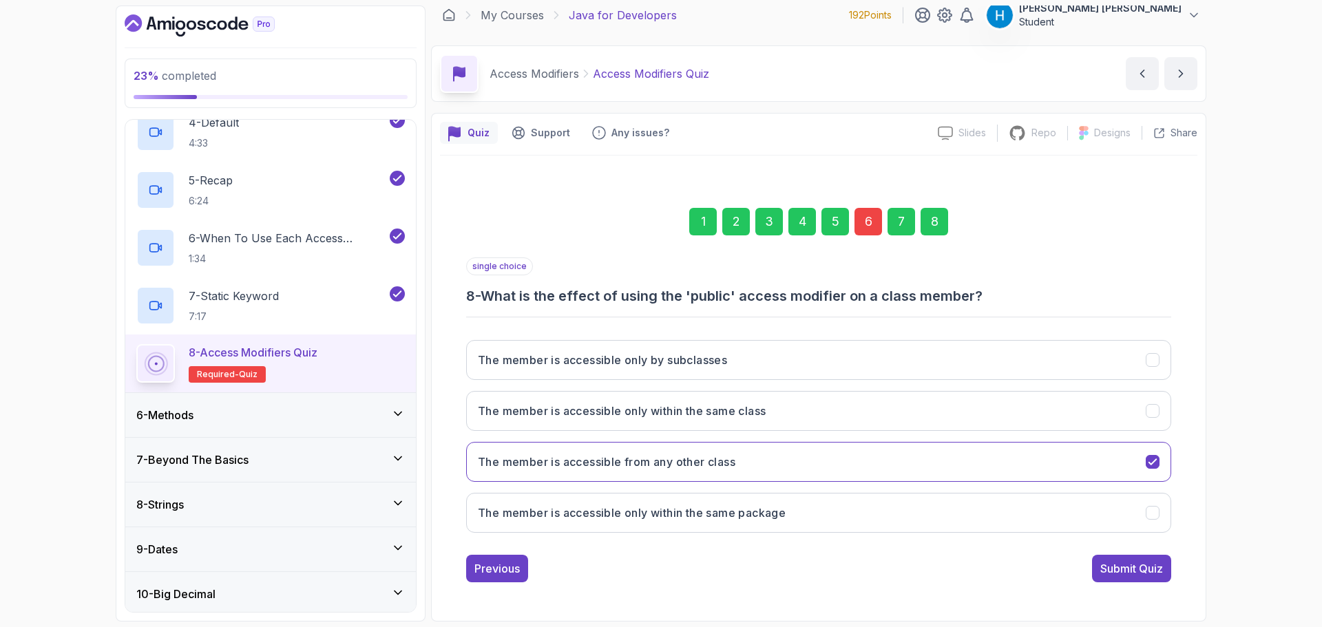
click at [870, 230] on div "6" at bounding box center [869, 222] width 28 height 28
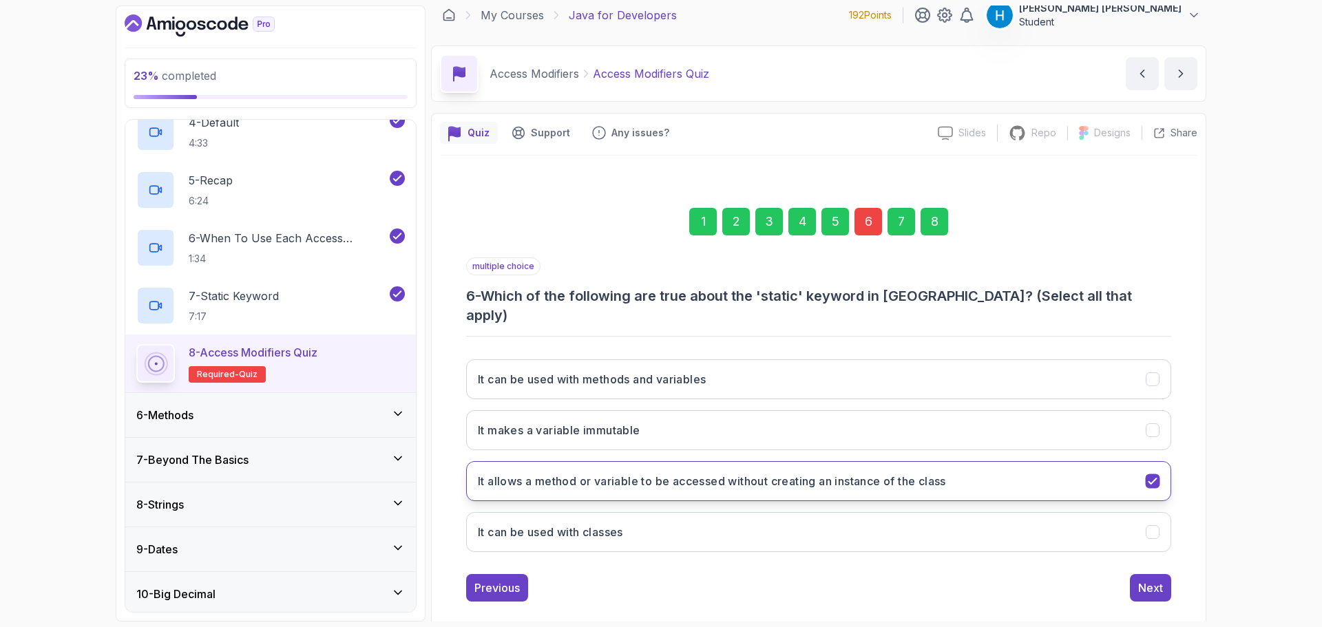
click at [763, 473] on h3 "It allows a method or variable to be accessed without creating an instance of t…" at bounding box center [712, 481] width 468 height 17
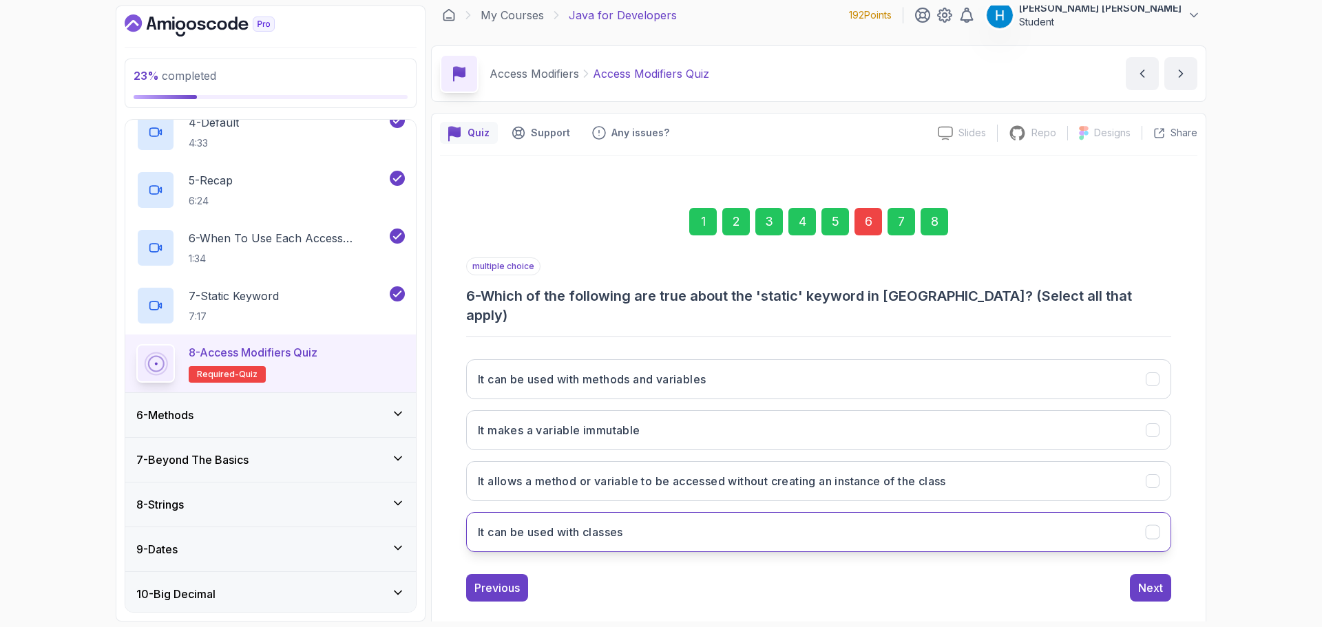
click at [729, 527] on button "It can be used with classes" at bounding box center [818, 532] width 705 height 40
click at [1159, 580] on div "Next" at bounding box center [1151, 588] width 25 height 17
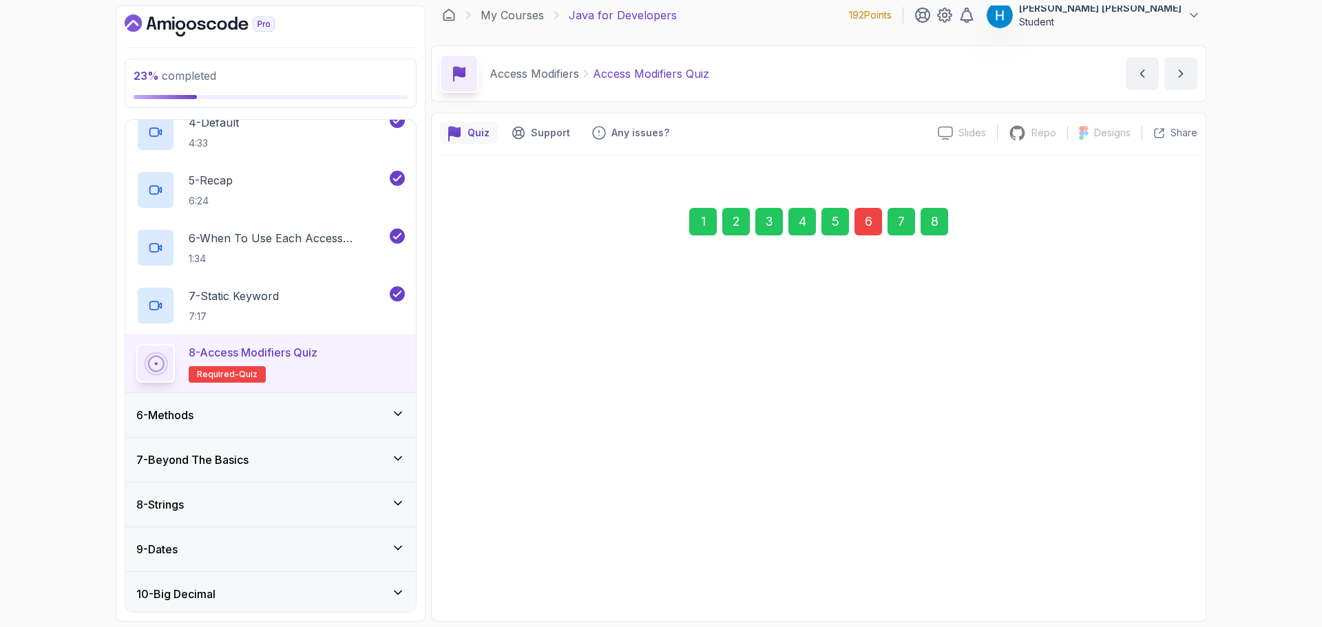
click at [935, 227] on div "8" at bounding box center [935, 222] width 28 height 28
click at [1139, 571] on div "Submit Quiz" at bounding box center [1132, 569] width 63 height 17
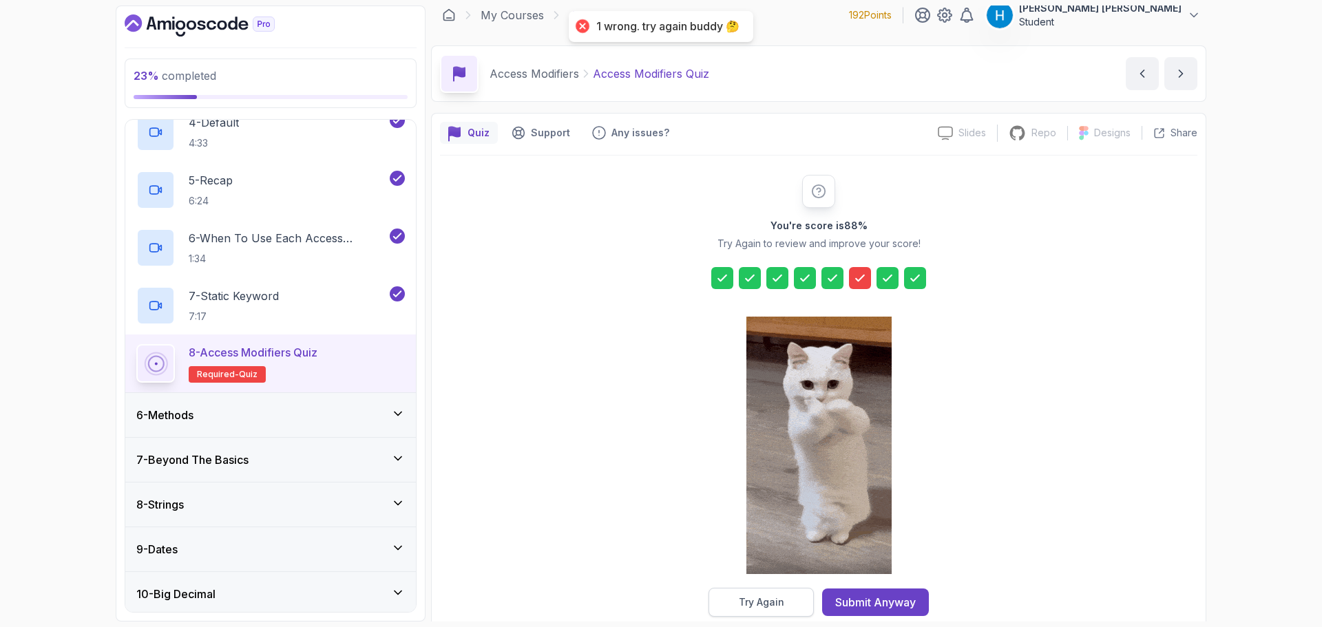
click at [773, 599] on div "Try Again" at bounding box center [761, 603] width 45 height 14
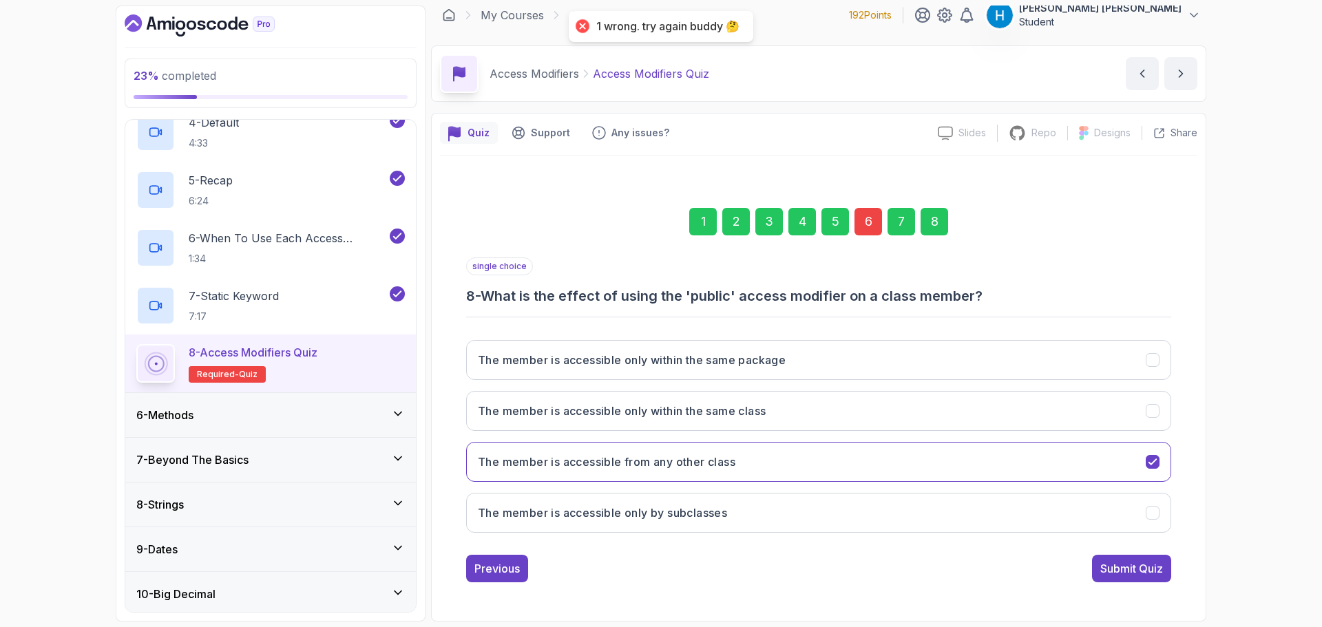
click at [872, 231] on div "6" at bounding box center [869, 222] width 28 height 28
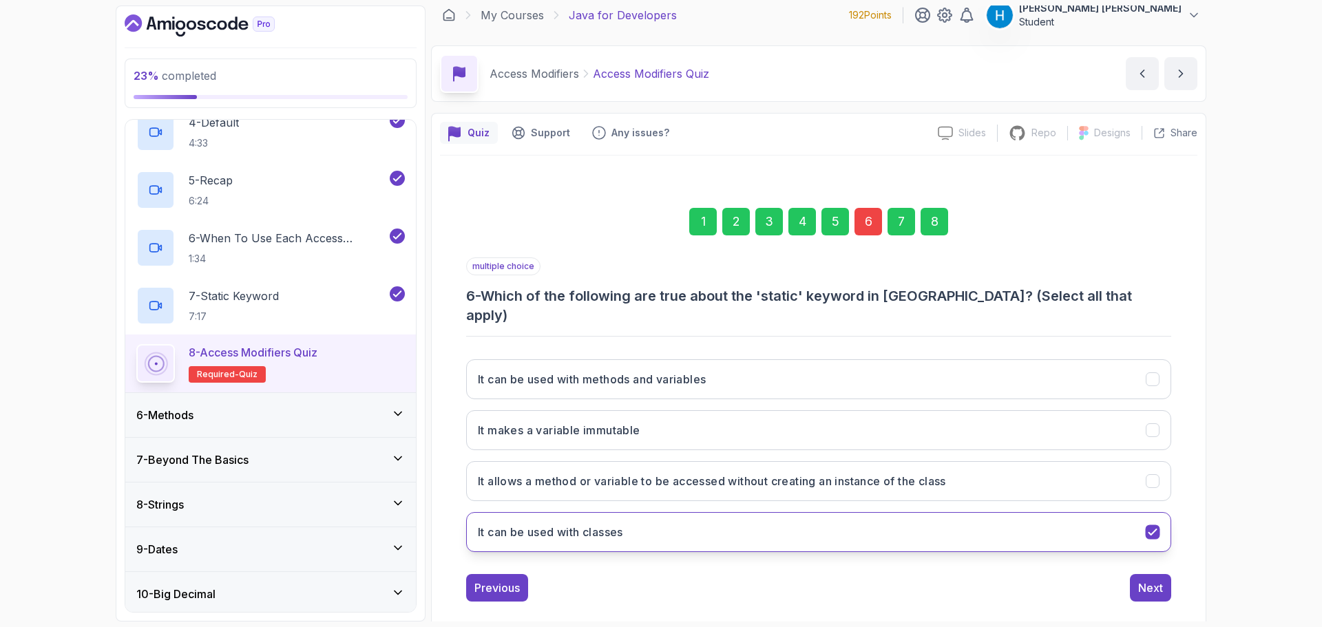
click at [917, 521] on button "It can be used with classes" at bounding box center [818, 532] width 705 height 40
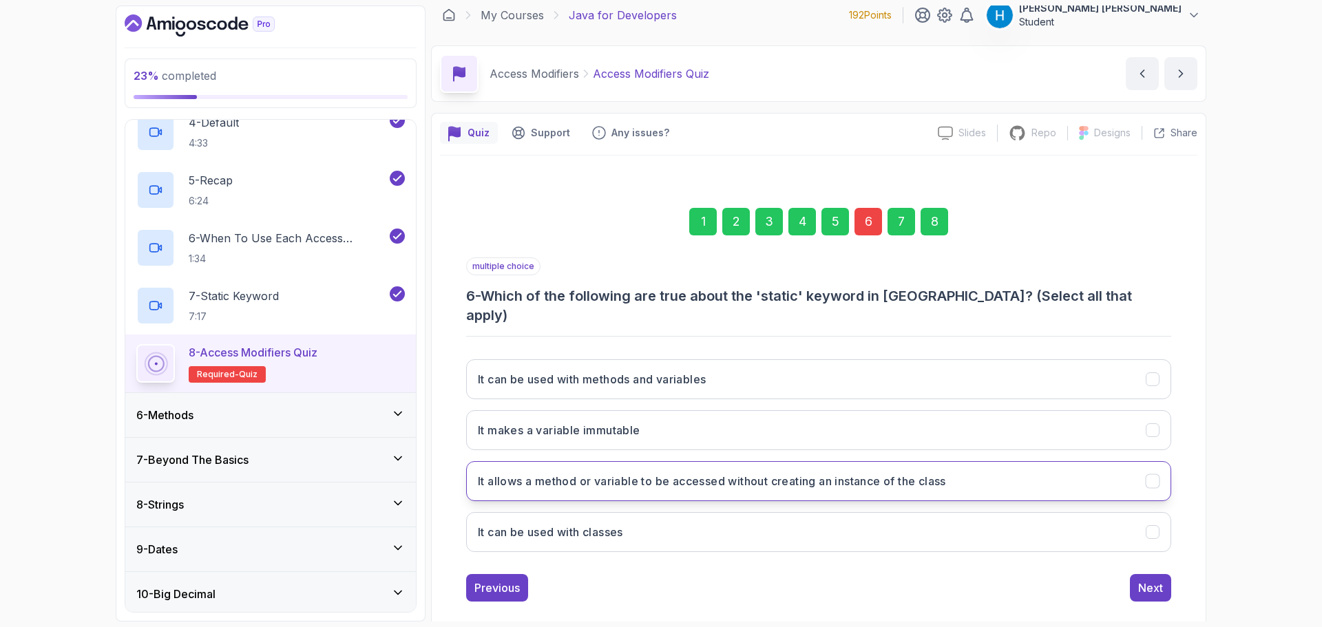
click at [904, 473] on h3 "It allows a method or variable to be accessed without creating an instance of t…" at bounding box center [712, 481] width 468 height 17
click at [1154, 580] on div "Next" at bounding box center [1151, 588] width 25 height 17
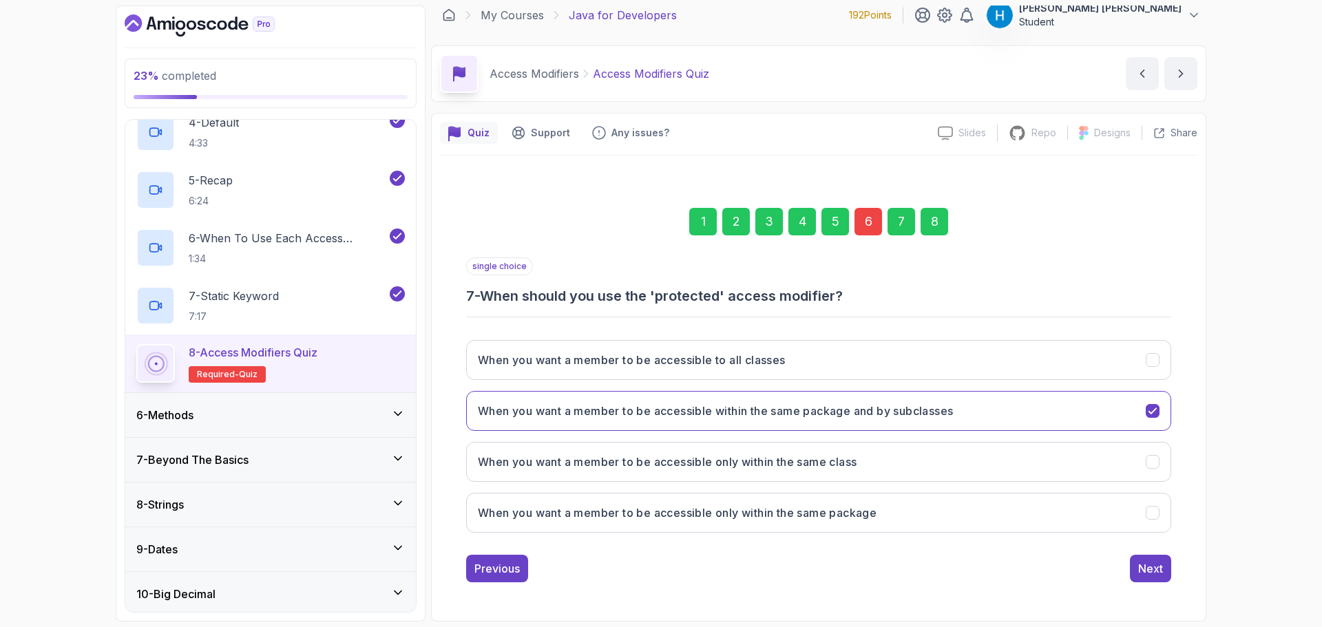
click at [946, 222] on div "8" at bounding box center [935, 222] width 28 height 28
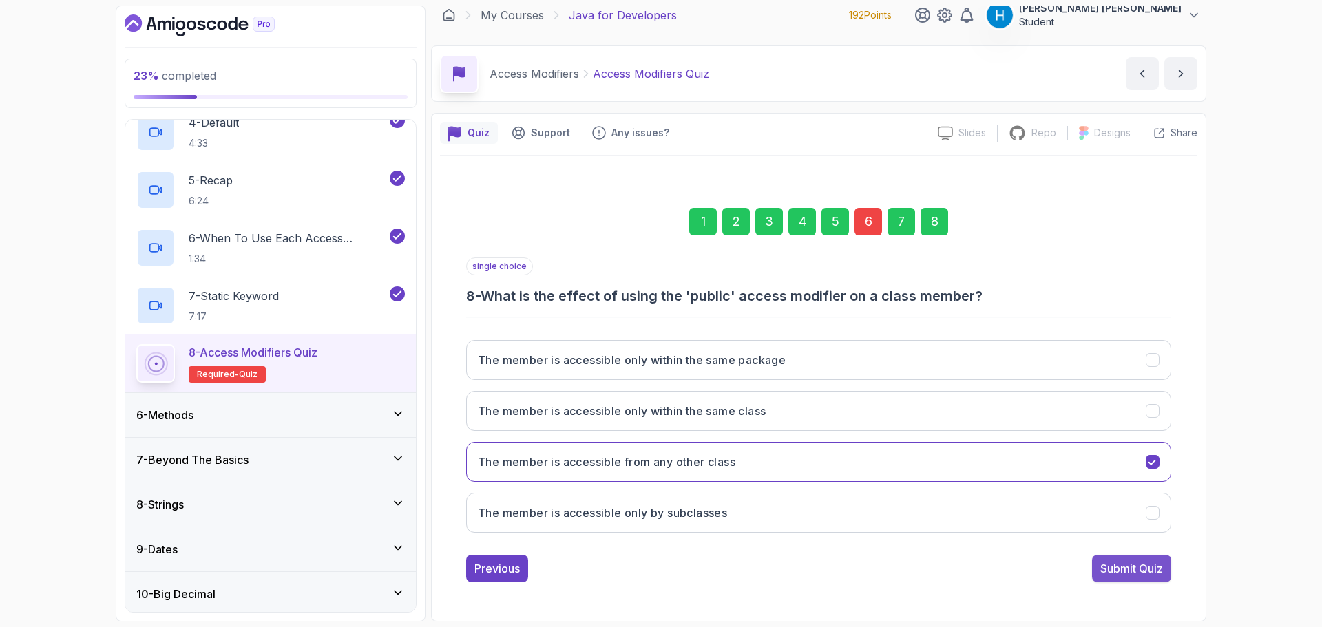
click at [1137, 576] on div "Submit Quiz" at bounding box center [1132, 569] width 63 height 17
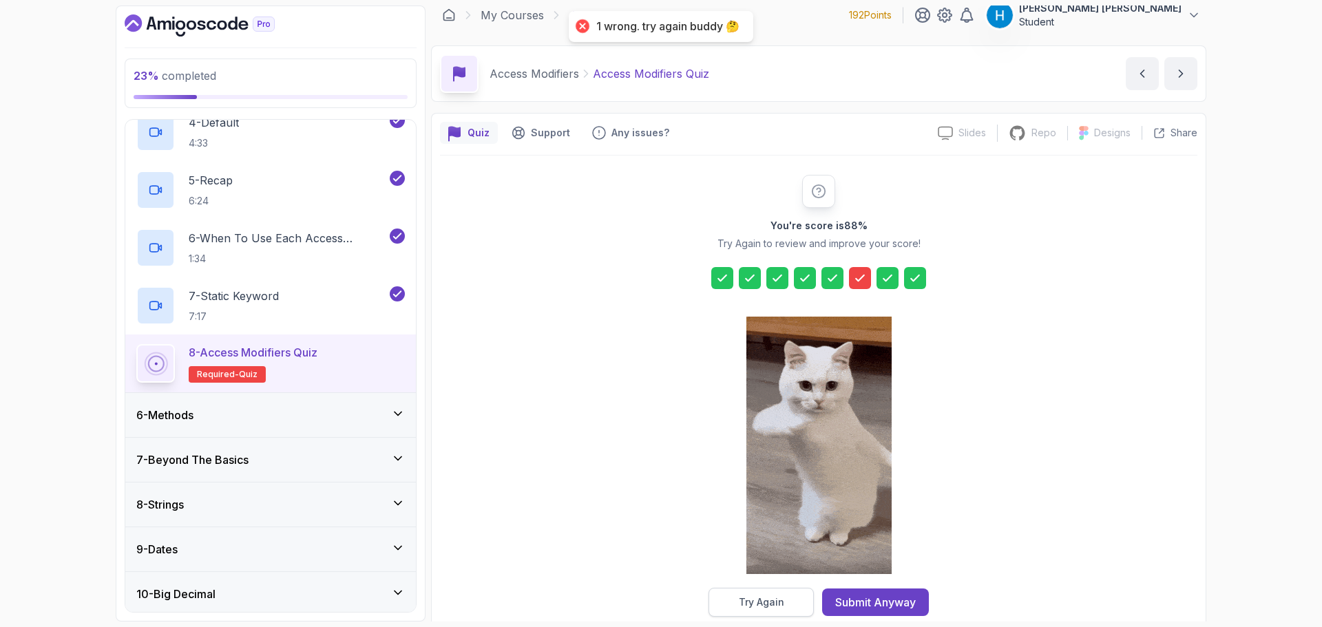
click at [769, 605] on div "Try Again" at bounding box center [761, 603] width 45 height 14
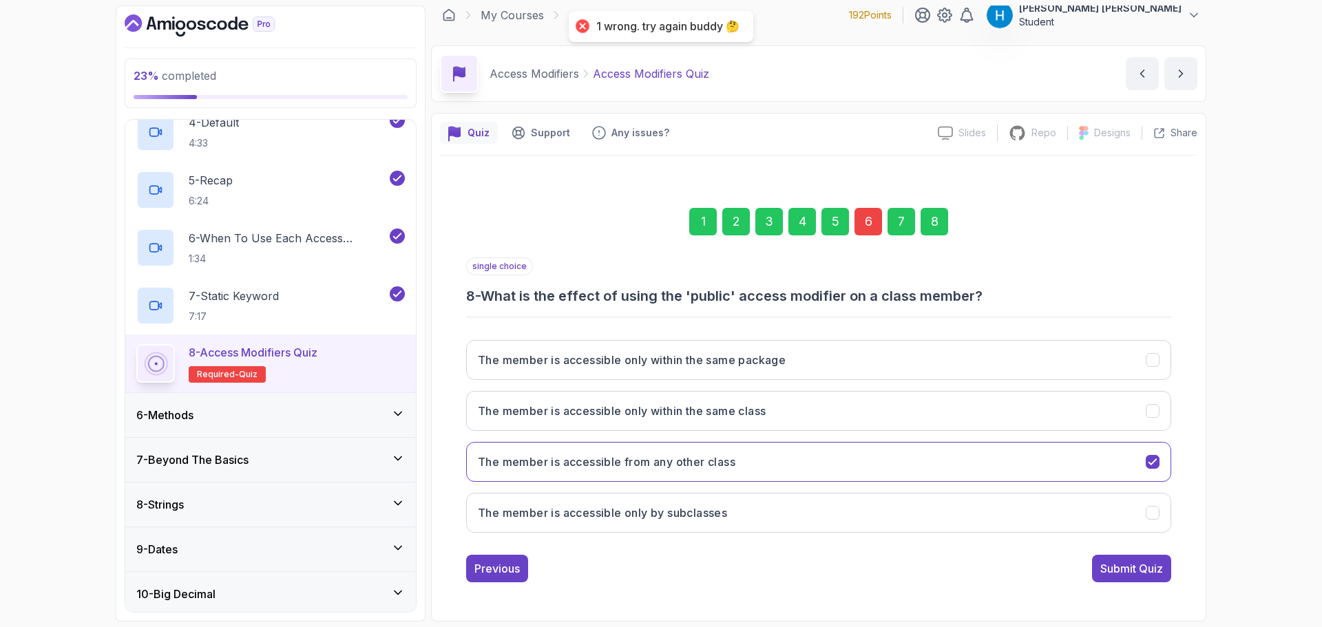
click at [870, 226] on div "6" at bounding box center [869, 222] width 28 height 28
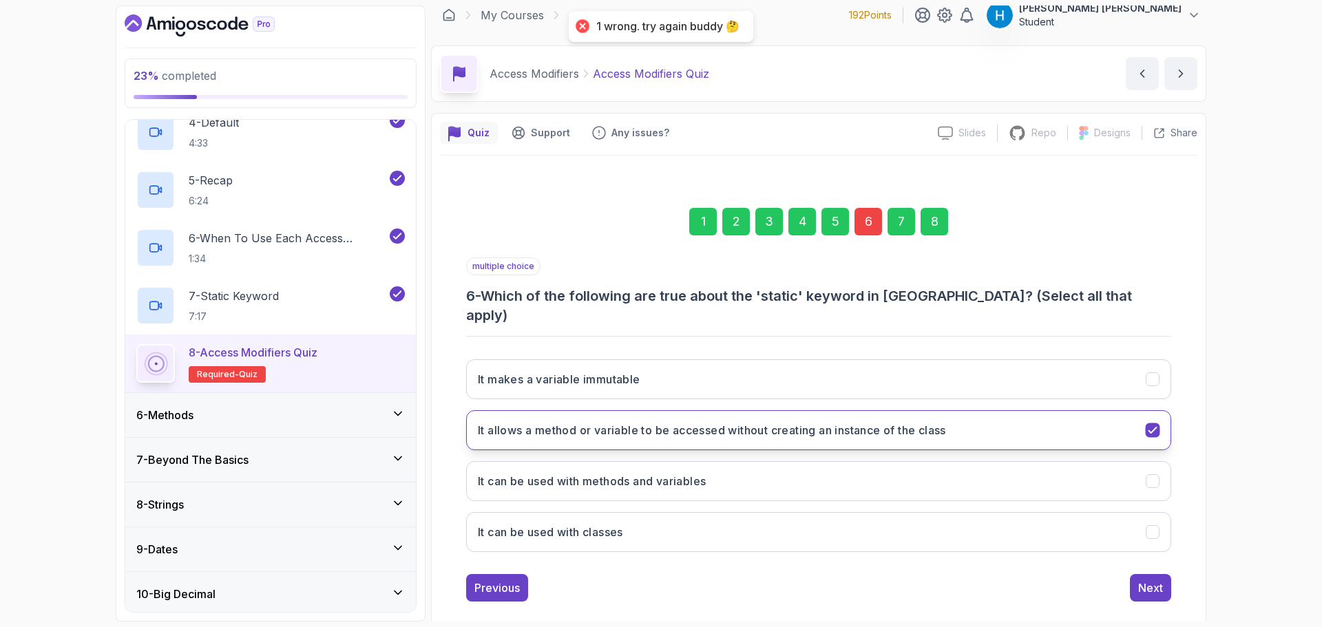
click at [854, 411] on button "It allows a method or variable to be accessed without creating an instance of t…" at bounding box center [818, 431] width 705 height 40
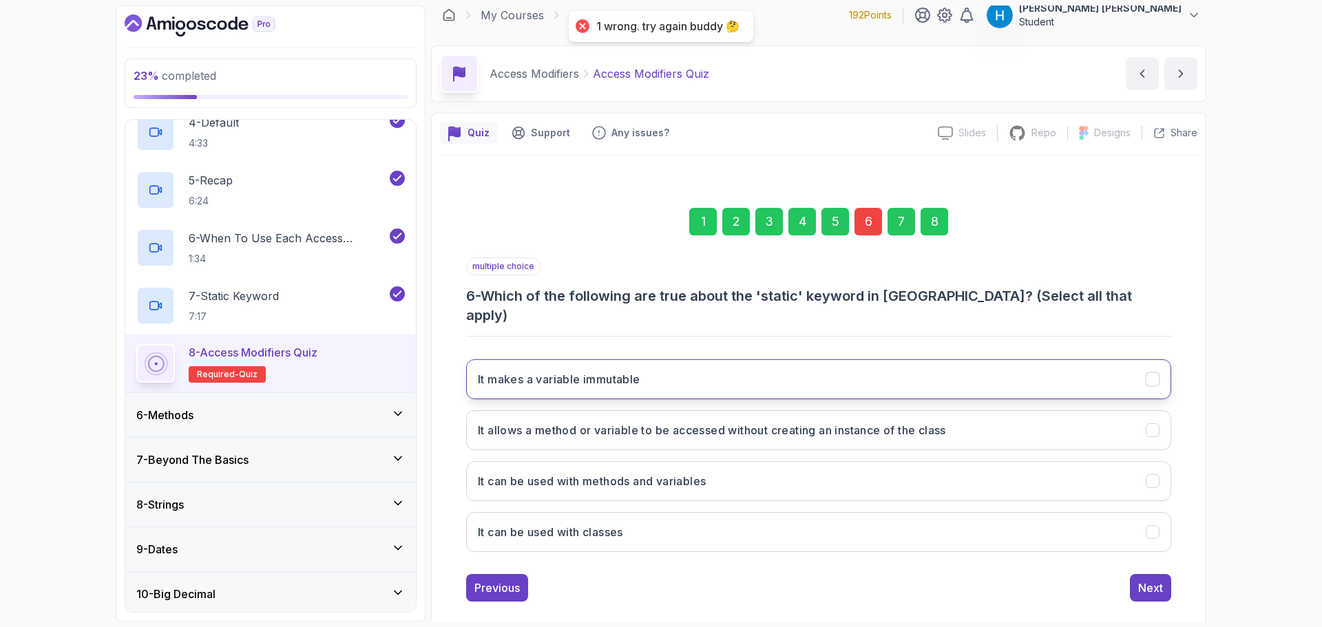
click at [868, 360] on button "It makes a variable immutable" at bounding box center [818, 380] width 705 height 40
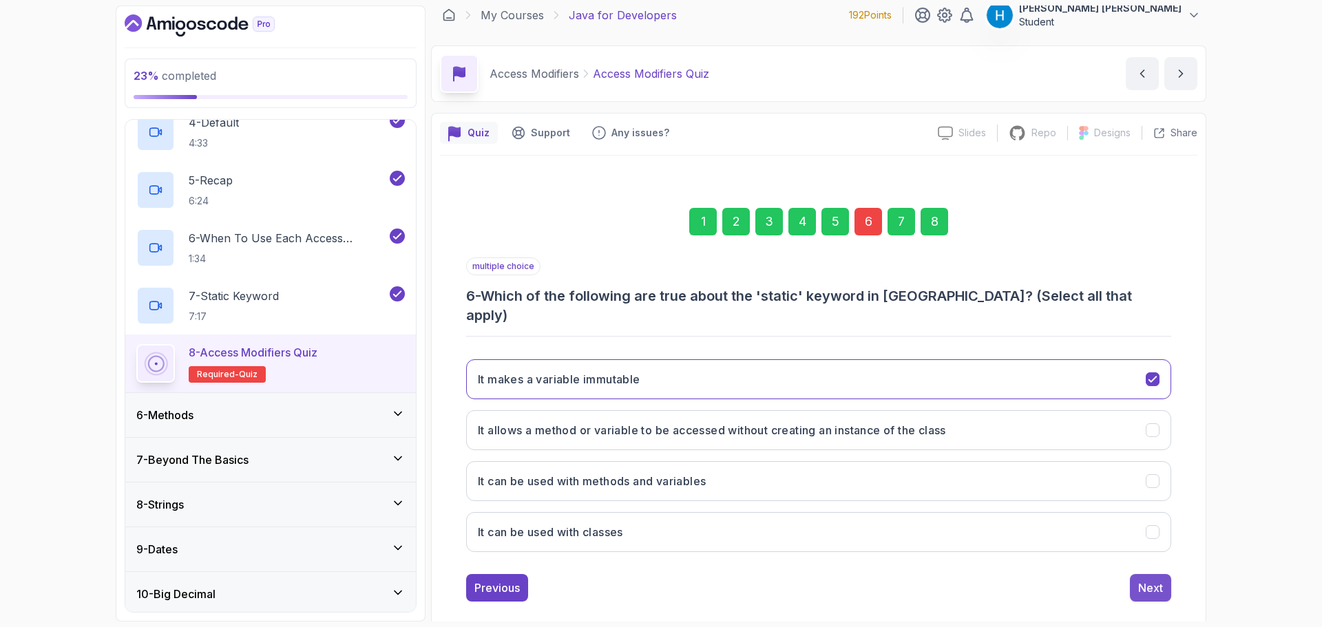
click at [1150, 577] on button "Next" at bounding box center [1150, 588] width 41 height 28
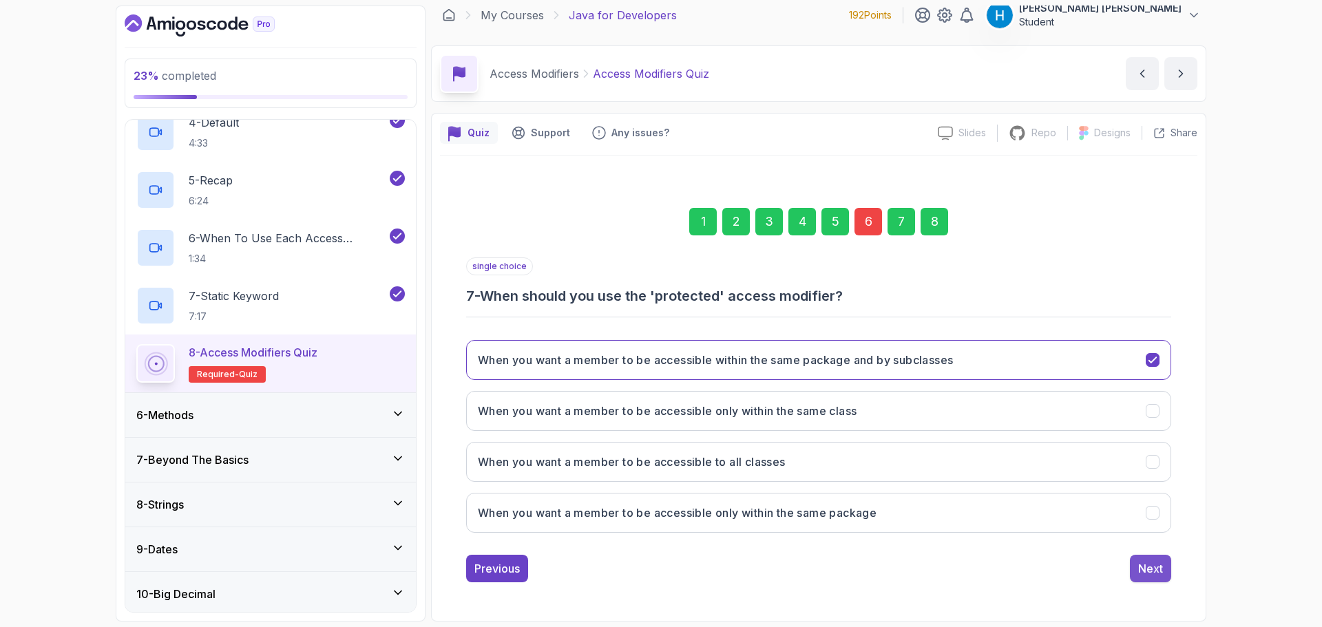
click at [1161, 566] on div "Next" at bounding box center [1151, 569] width 25 height 17
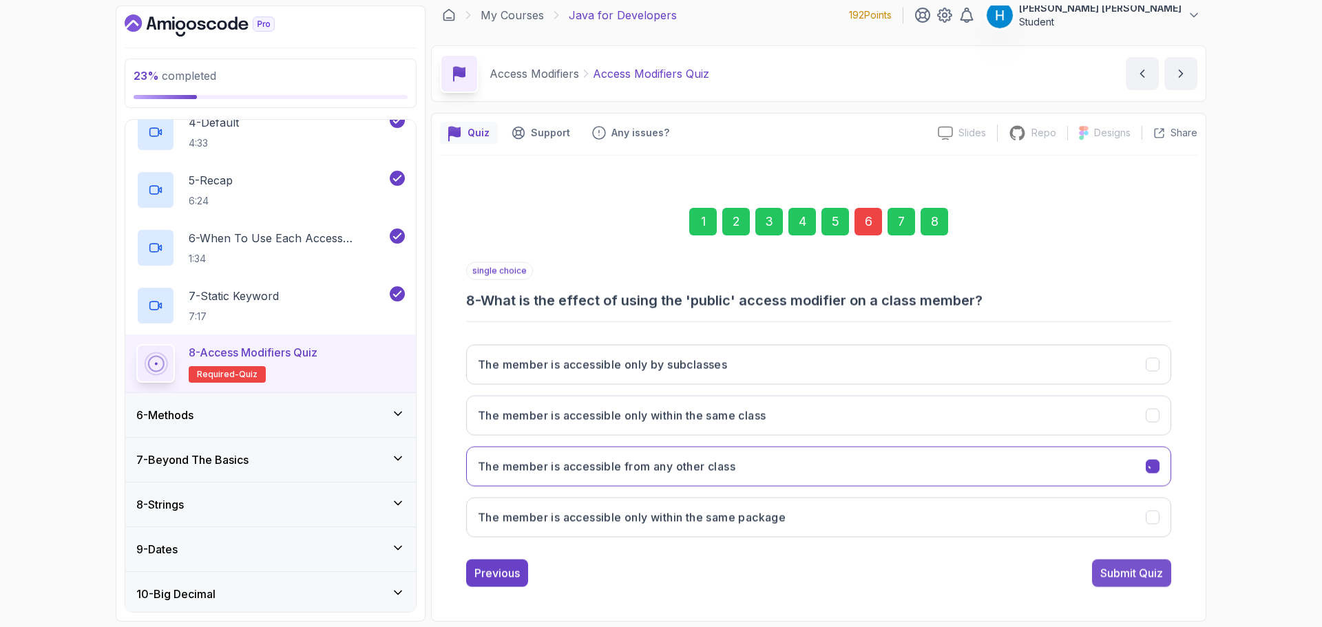
click at [1149, 569] on div "Submit Quiz" at bounding box center [1132, 574] width 63 height 17
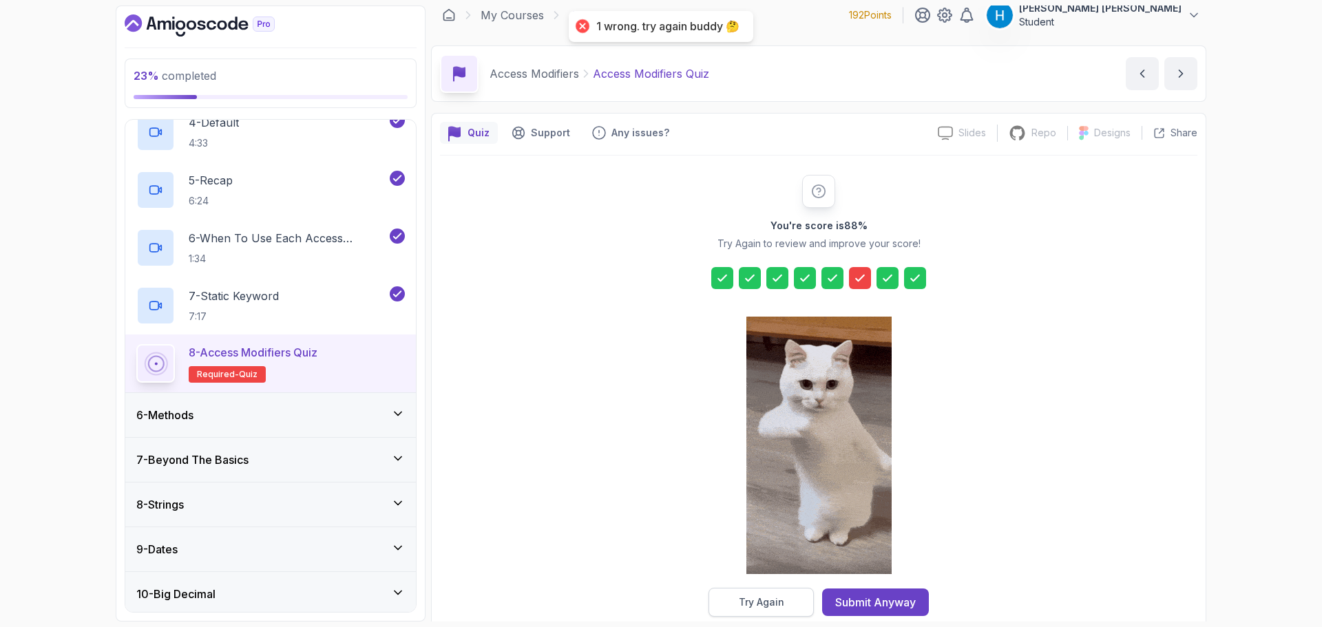
click at [746, 614] on button "Try Again" at bounding box center [761, 602] width 105 height 29
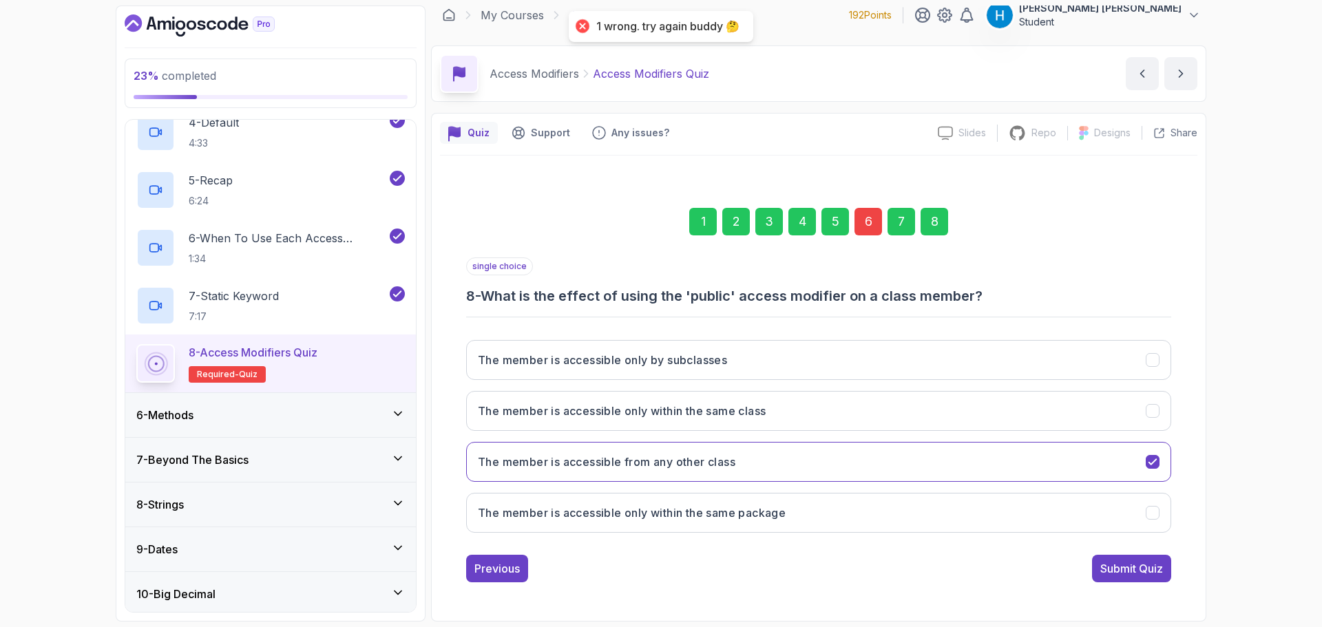
click at [871, 216] on div "6" at bounding box center [869, 222] width 28 height 28
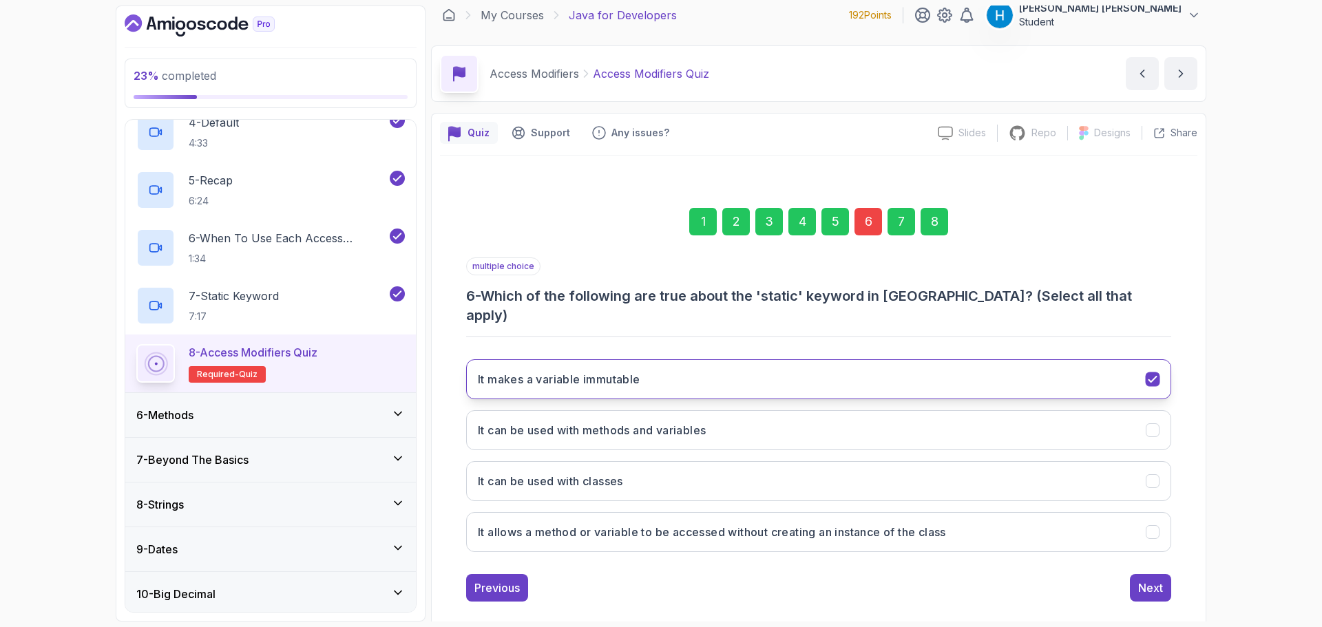
click at [961, 360] on button "It makes a variable immutable" at bounding box center [818, 380] width 705 height 40
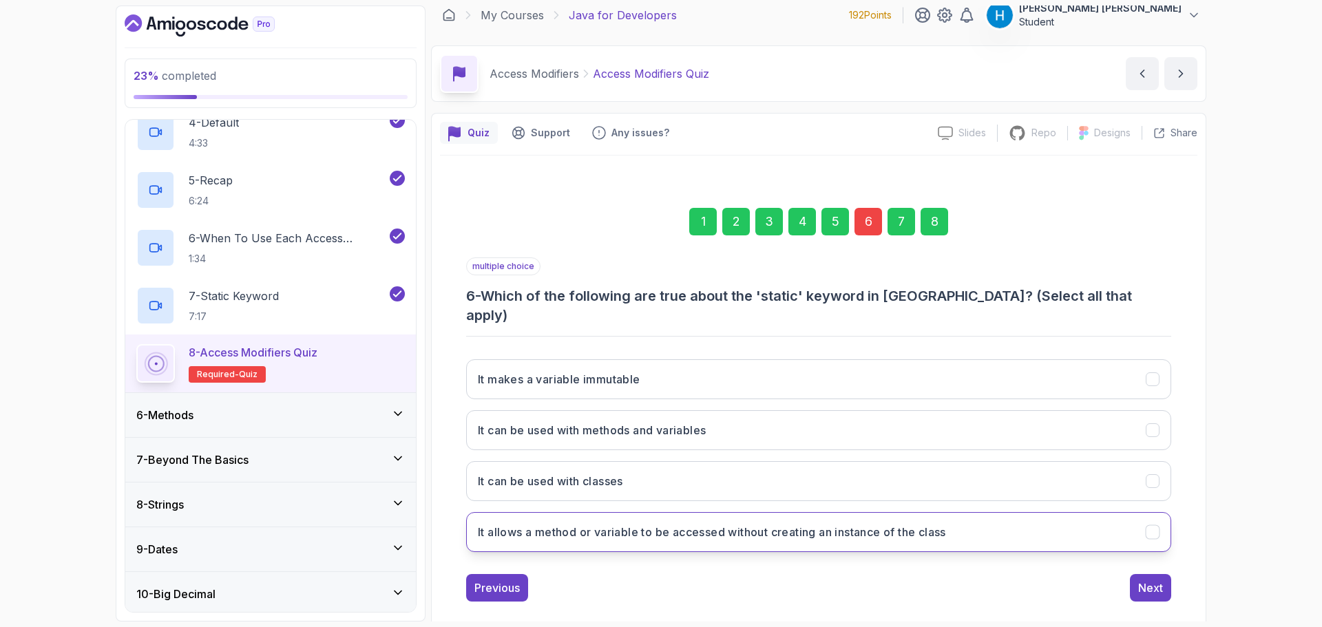
click at [751, 524] on h3 "It allows a method or variable to be accessed without creating an instance of t…" at bounding box center [712, 532] width 468 height 17
click at [755, 461] on button "It can be used with classes" at bounding box center [818, 481] width 705 height 40
click at [936, 219] on div "8" at bounding box center [935, 222] width 28 height 28
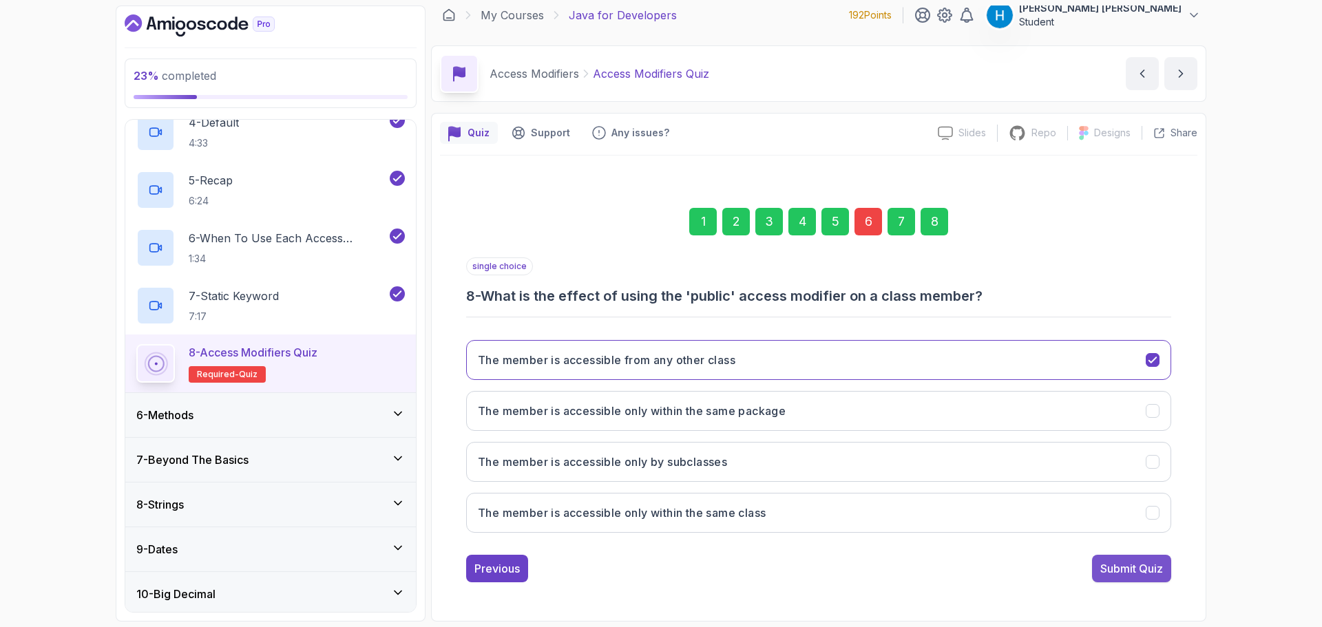
click at [1141, 562] on div "Submit Quiz" at bounding box center [1132, 569] width 63 height 17
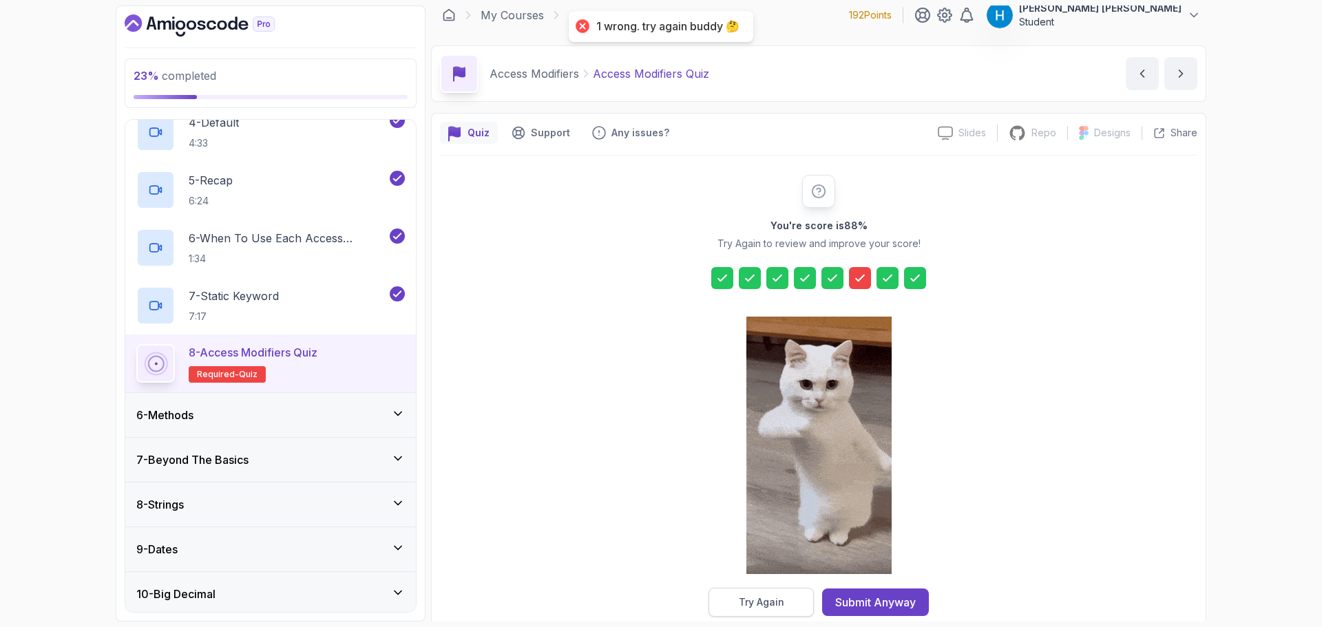
click at [783, 594] on button "Try Again" at bounding box center [761, 602] width 105 height 29
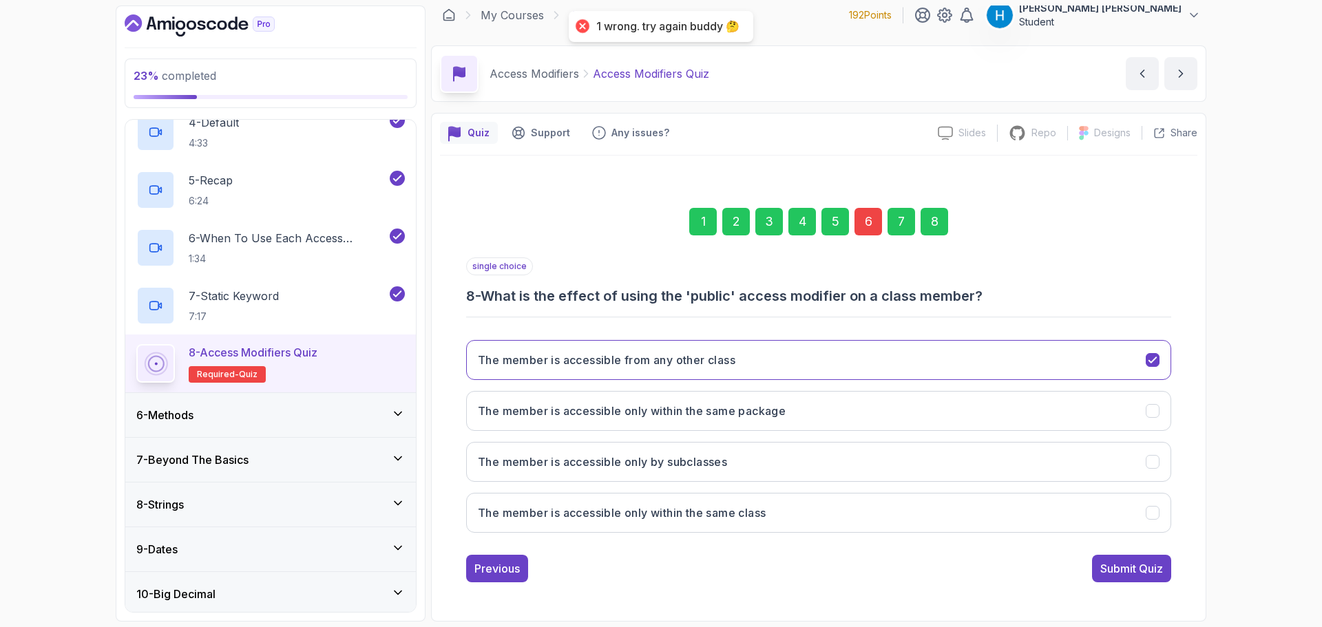
click at [869, 225] on div "6" at bounding box center [869, 222] width 28 height 28
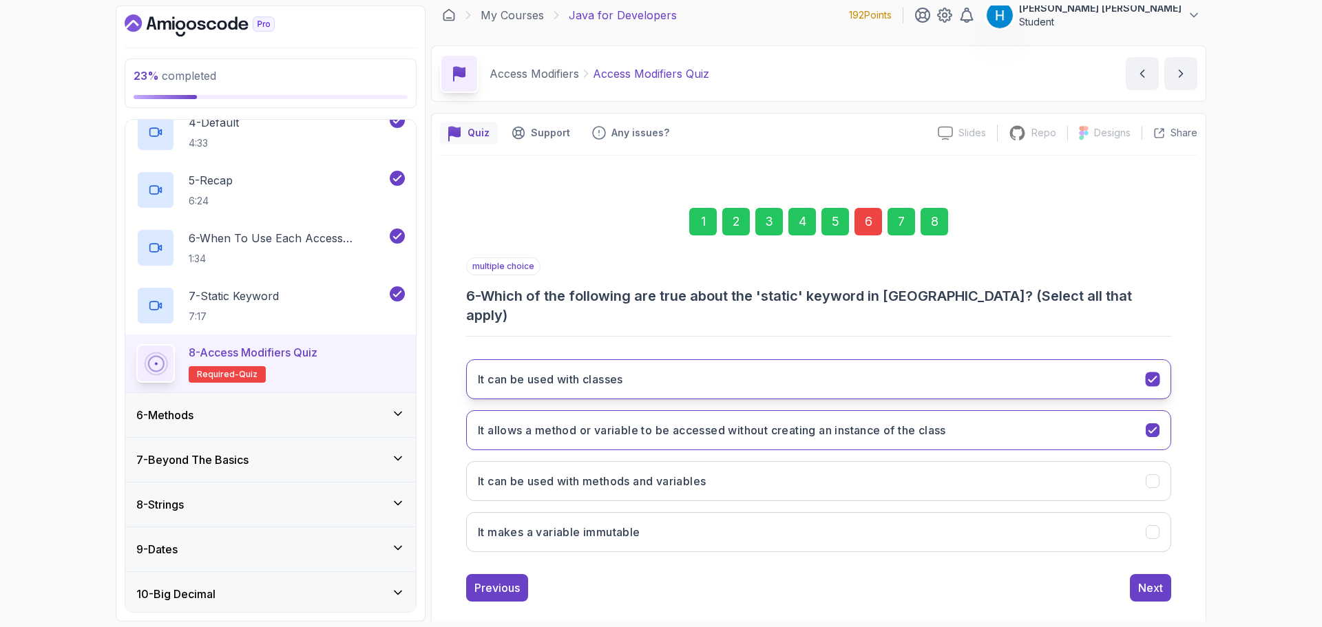
click at [803, 369] on button "It can be used with classes" at bounding box center [818, 380] width 705 height 40
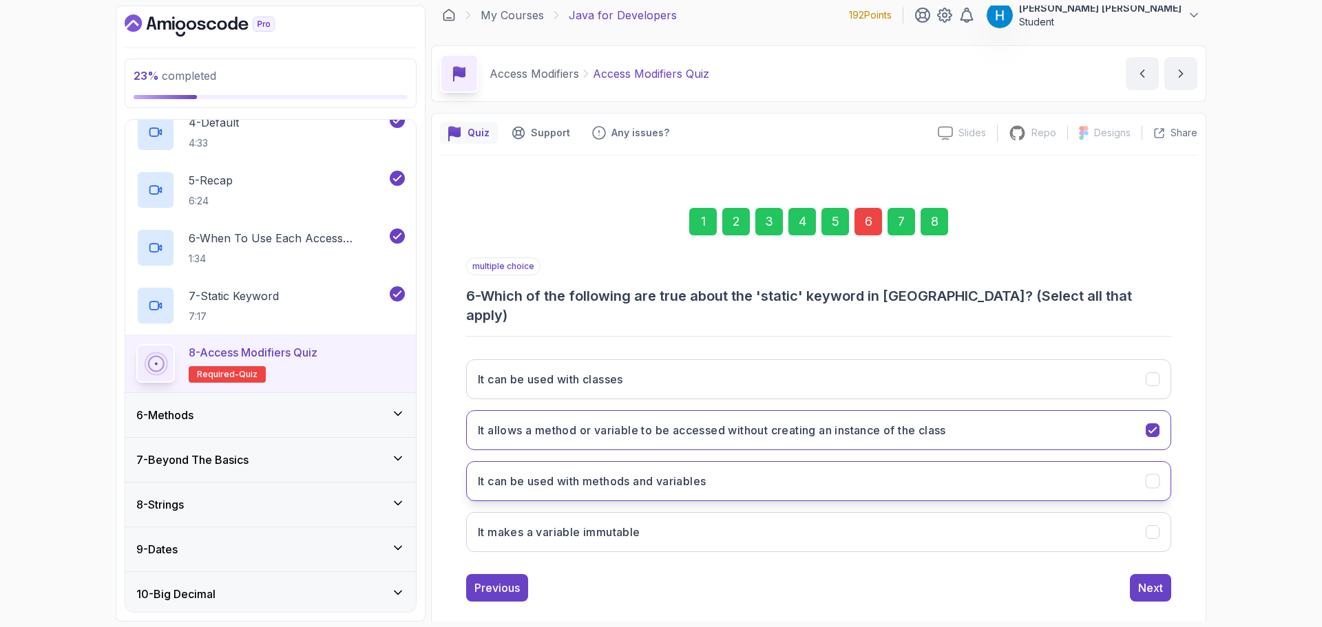
click at [794, 464] on button "It can be used with methods and variables" at bounding box center [818, 481] width 705 height 40
click at [935, 222] on div "8" at bounding box center [935, 222] width 28 height 28
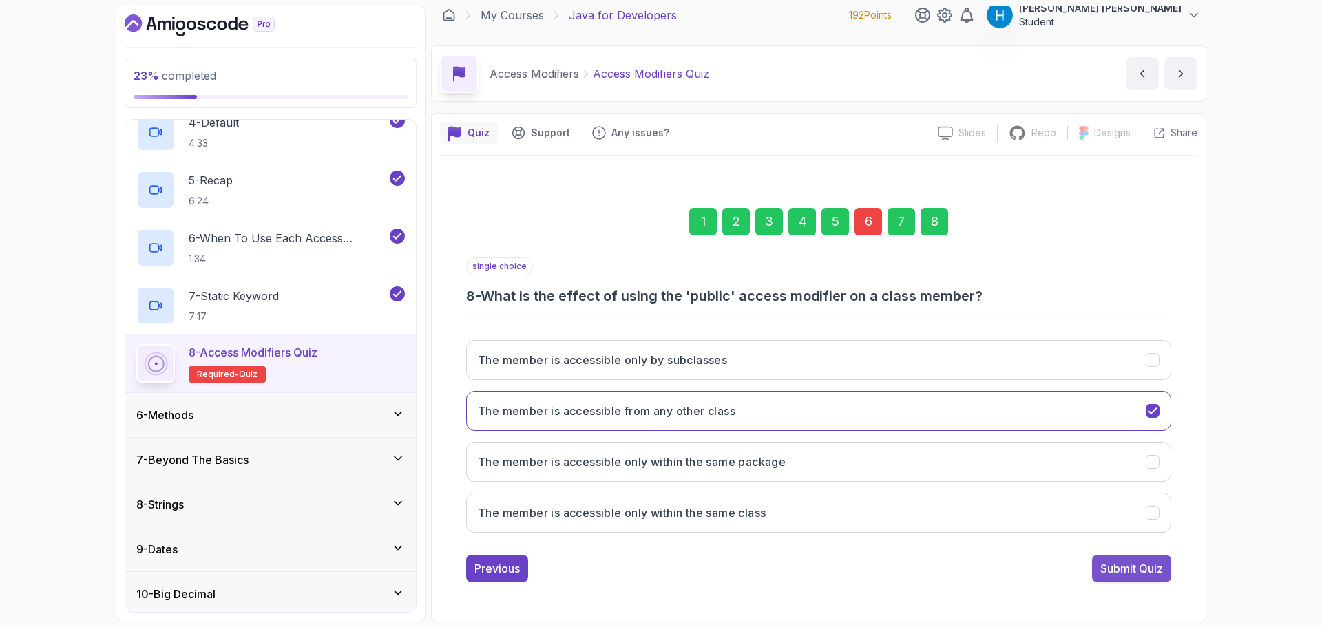
click at [1108, 566] on div "Submit Quiz" at bounding box center [1132, 569] width 63 height 17
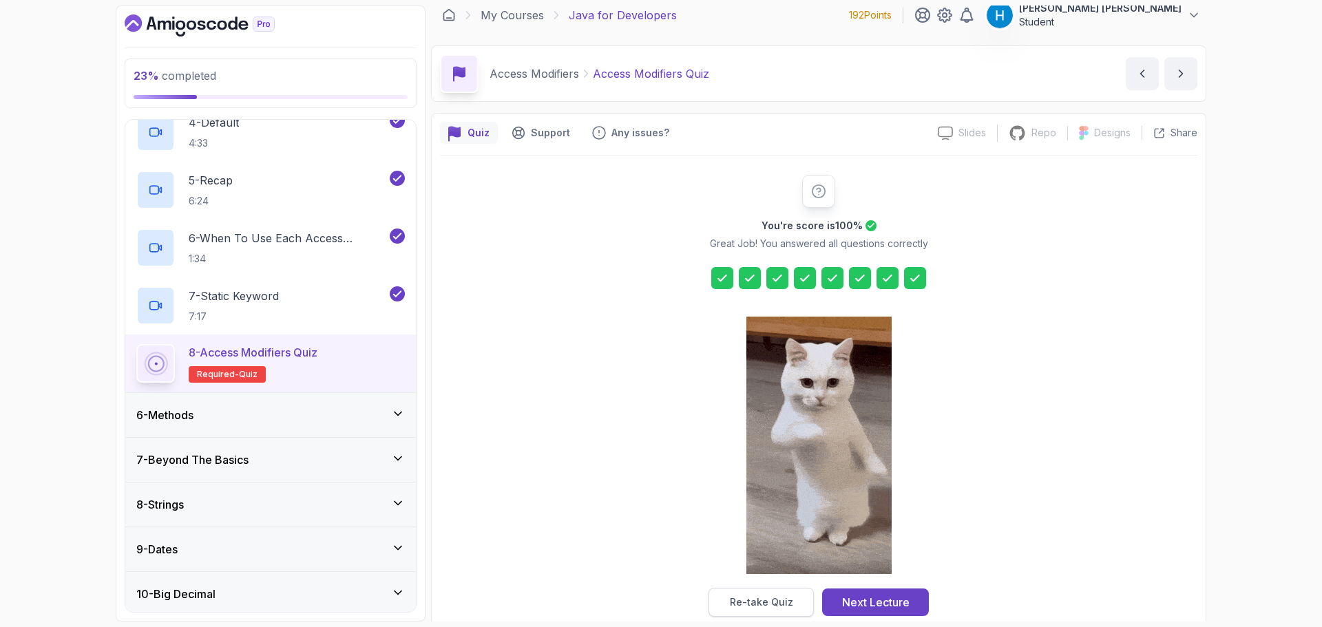
click at [775, 594] on button "Re-take Quiz" at bounding box center [761, 602] width 105 height 29
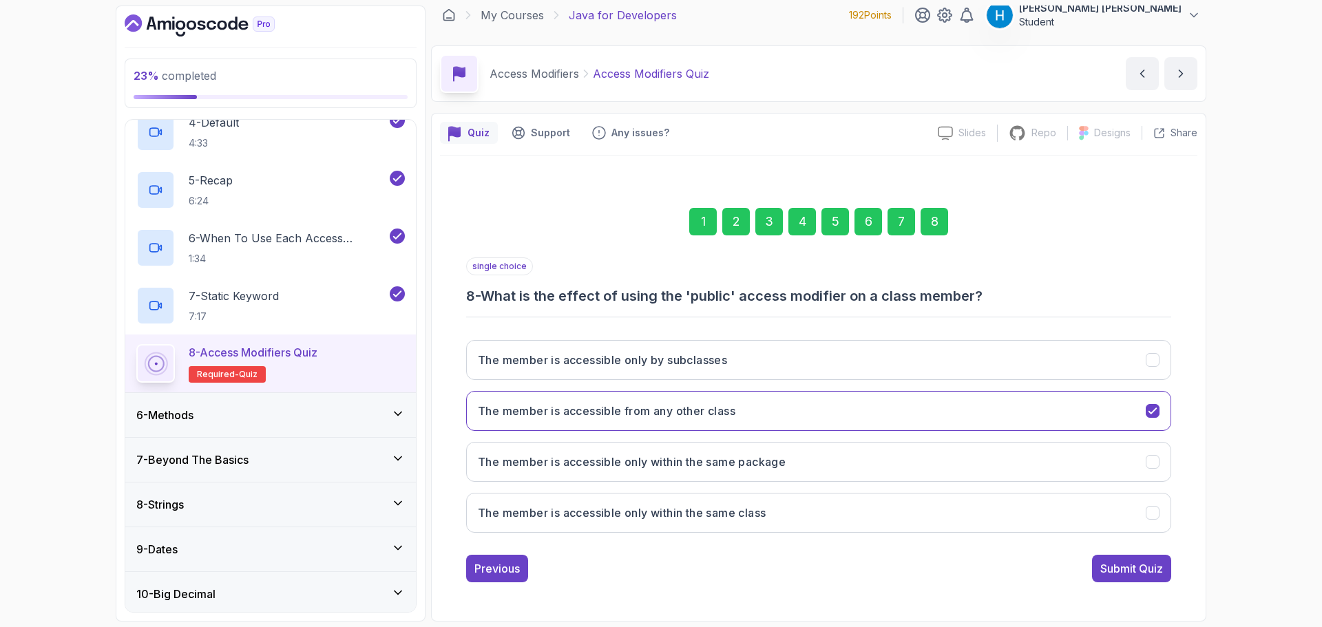
click at [864, 220] on div "6" at bounding box center [869, 222] width 28 height 28
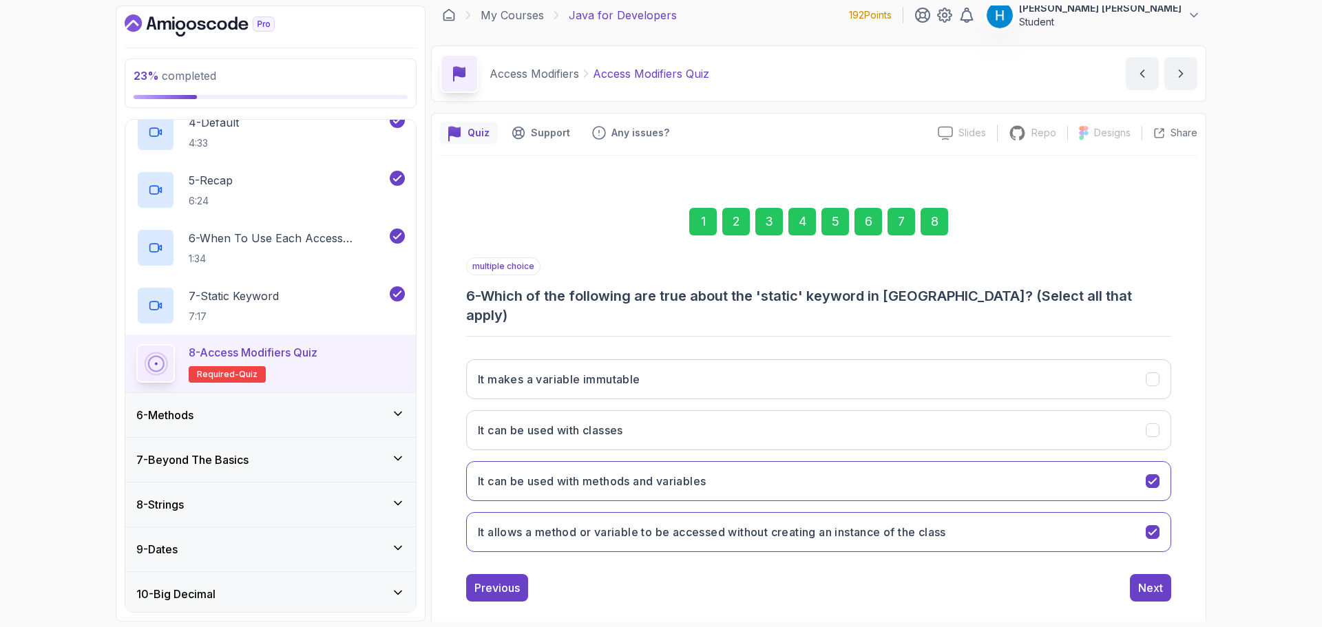
click at [935, 239] on div "1 2 3 4 5 6 7 8" at bounding box center [818, 222] width 705 height 72
click at [941, 223] on div "8" at bounding box center [935, 222] width 28 height 28
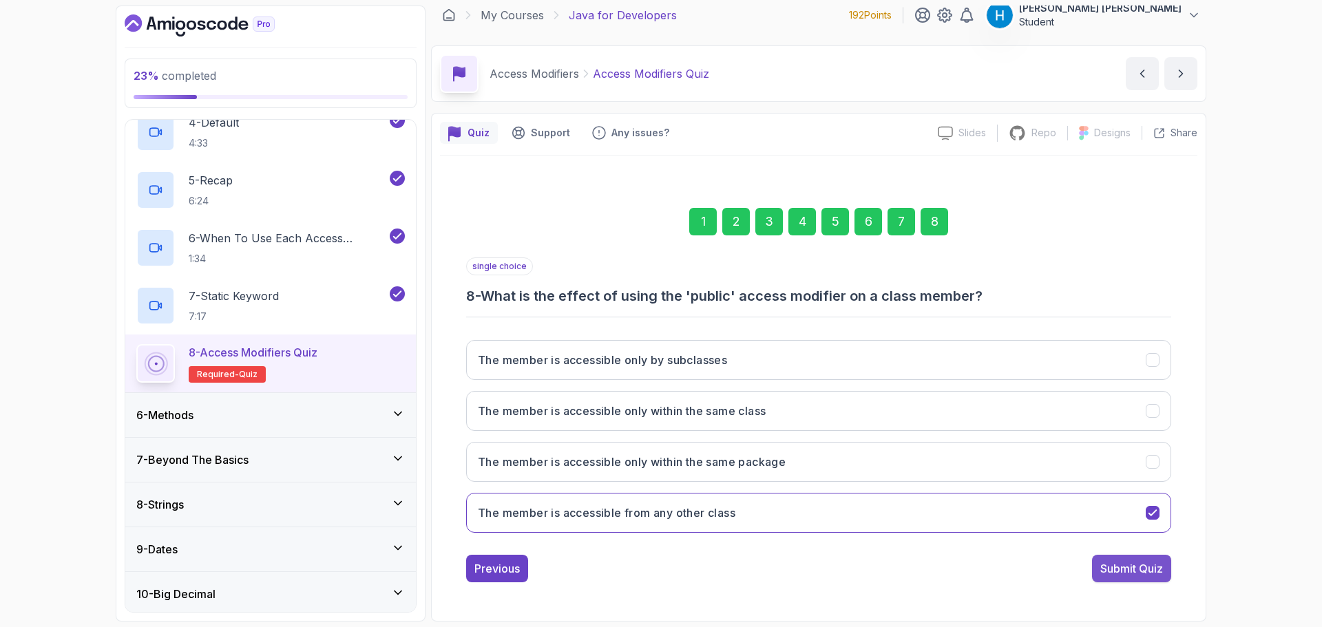
click at [1112, 556] on button "Submit Quiz" at bounding box center [1131, 569] width 79 height 28
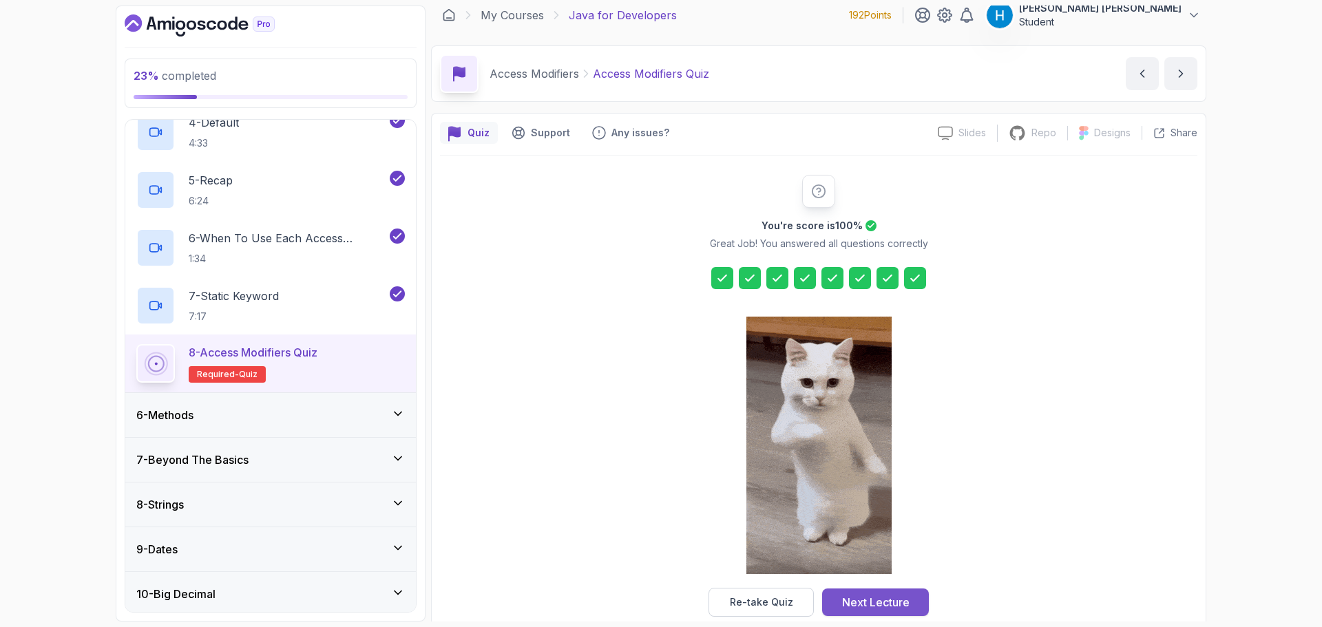
click at [886, 594] on div "Next Lecture" at bounding box center [876, 602] width 68 height 17
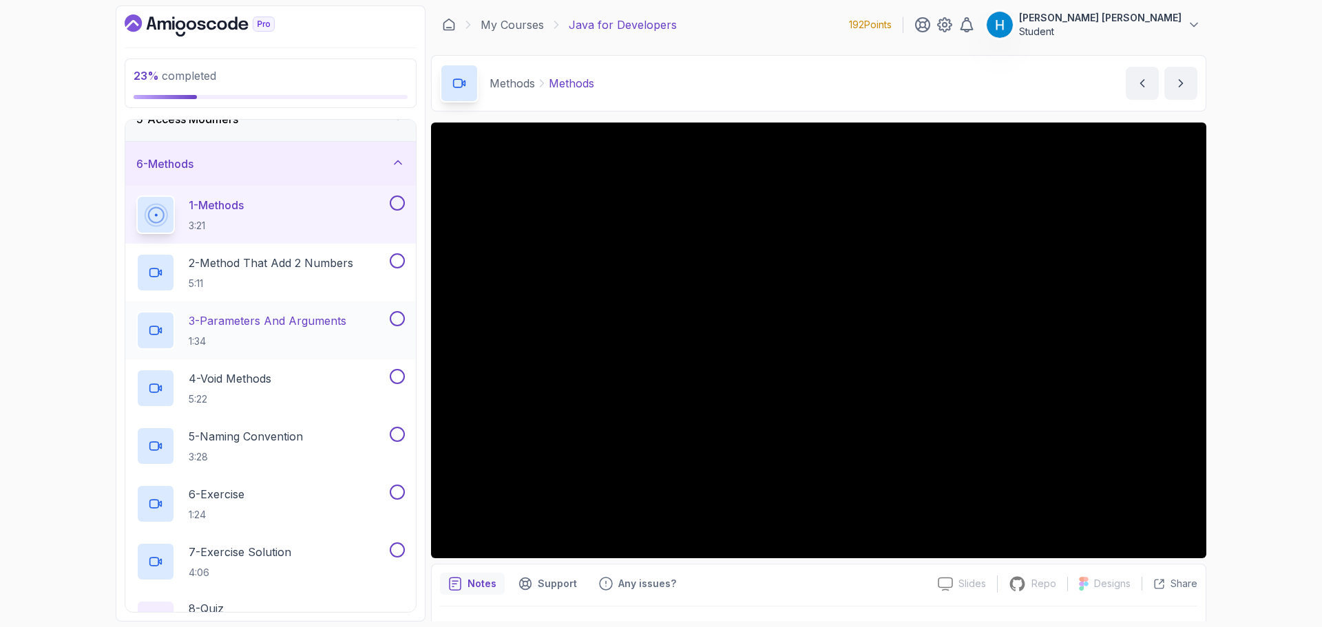
scroll to position [200, 0]
